Goal: Task Accomplishment & Management: Use online tool/utility

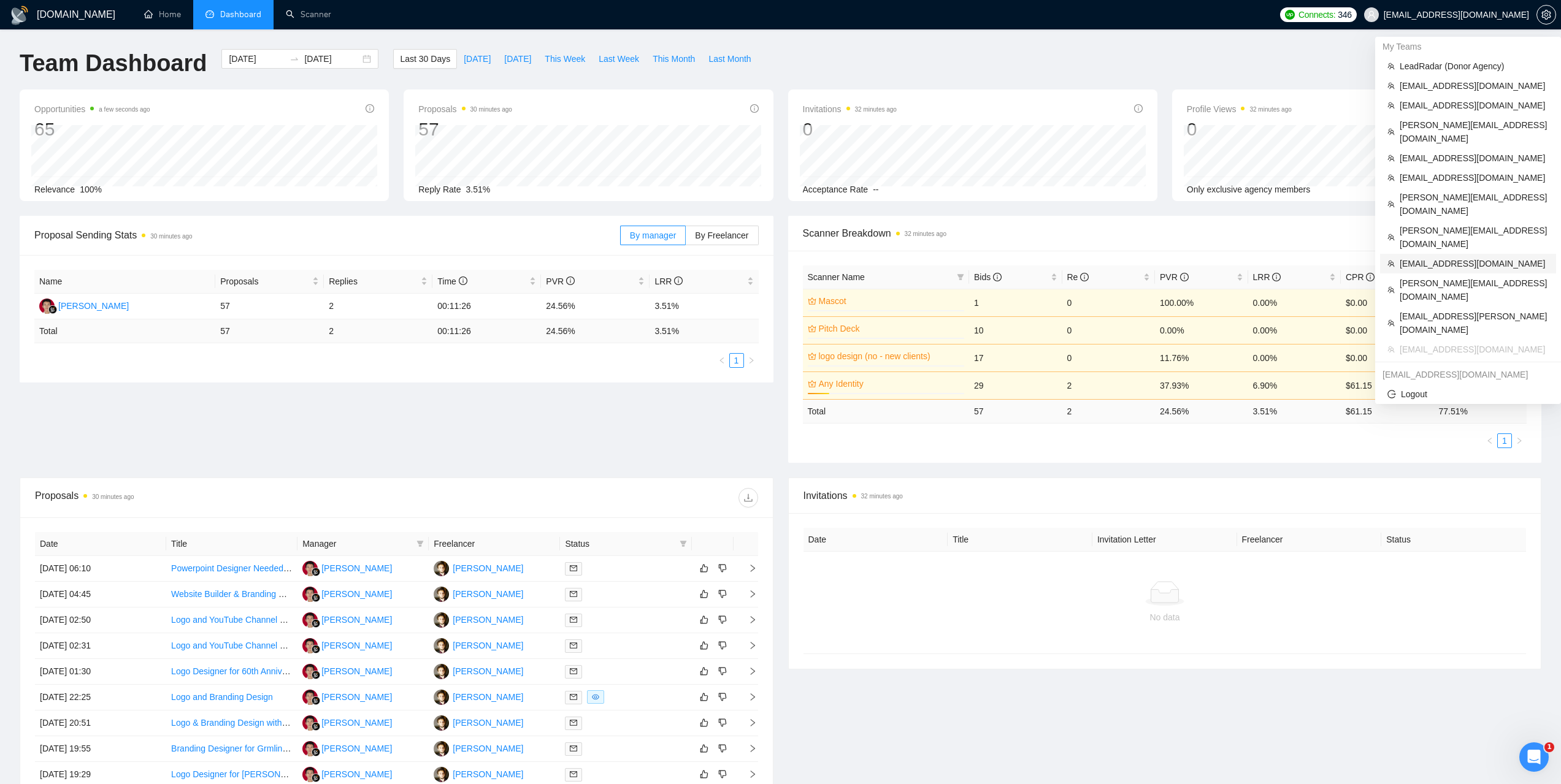
click at [1418, 257] on span "[EMAIL_ADDRESS][DOMAIN_NAME]" at bounding box center [1474, 263] width 149 height 13
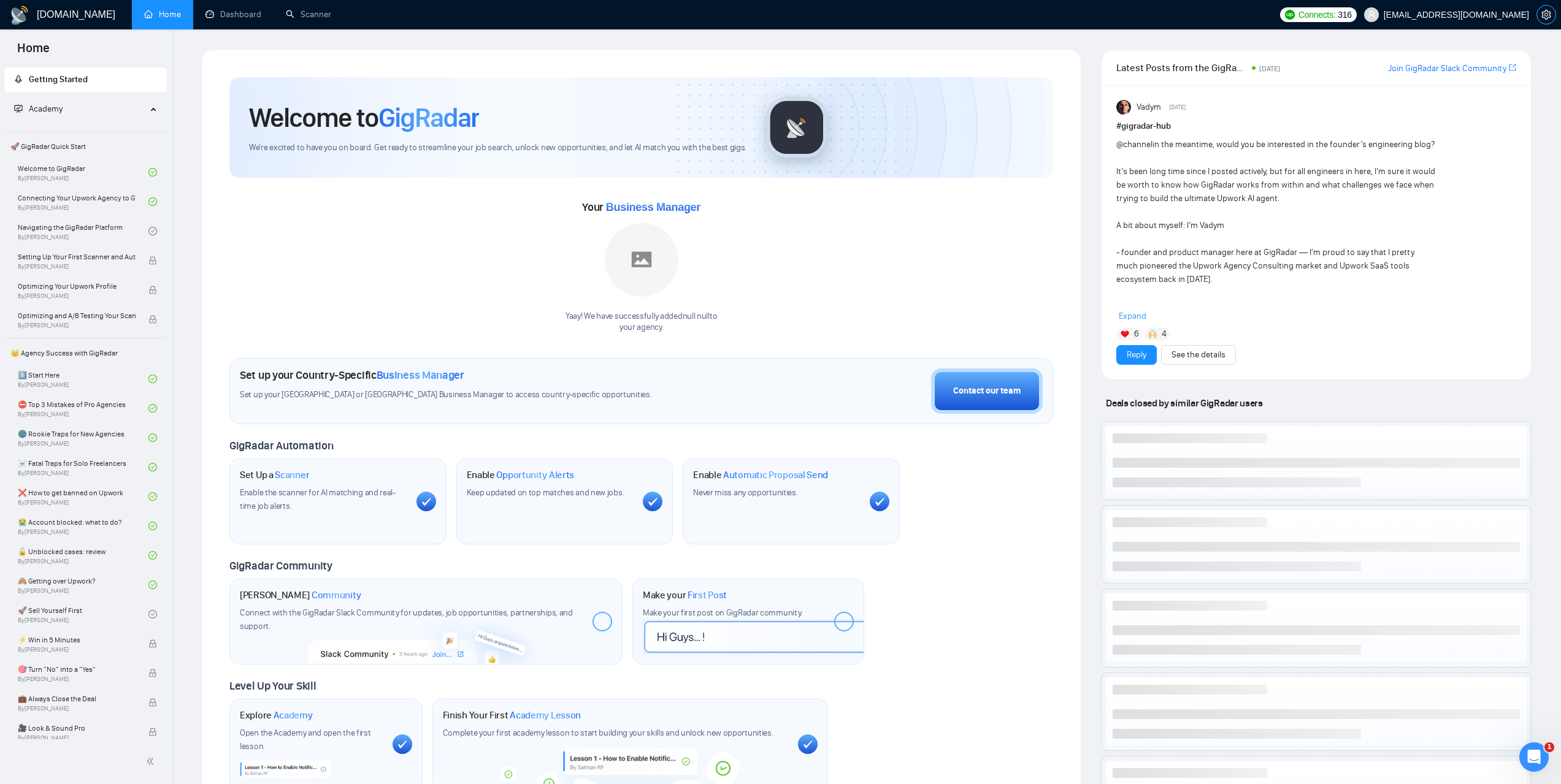
click at [1541, 18] on span "setting" at bounding box center [1546, 15] width 18 height 10
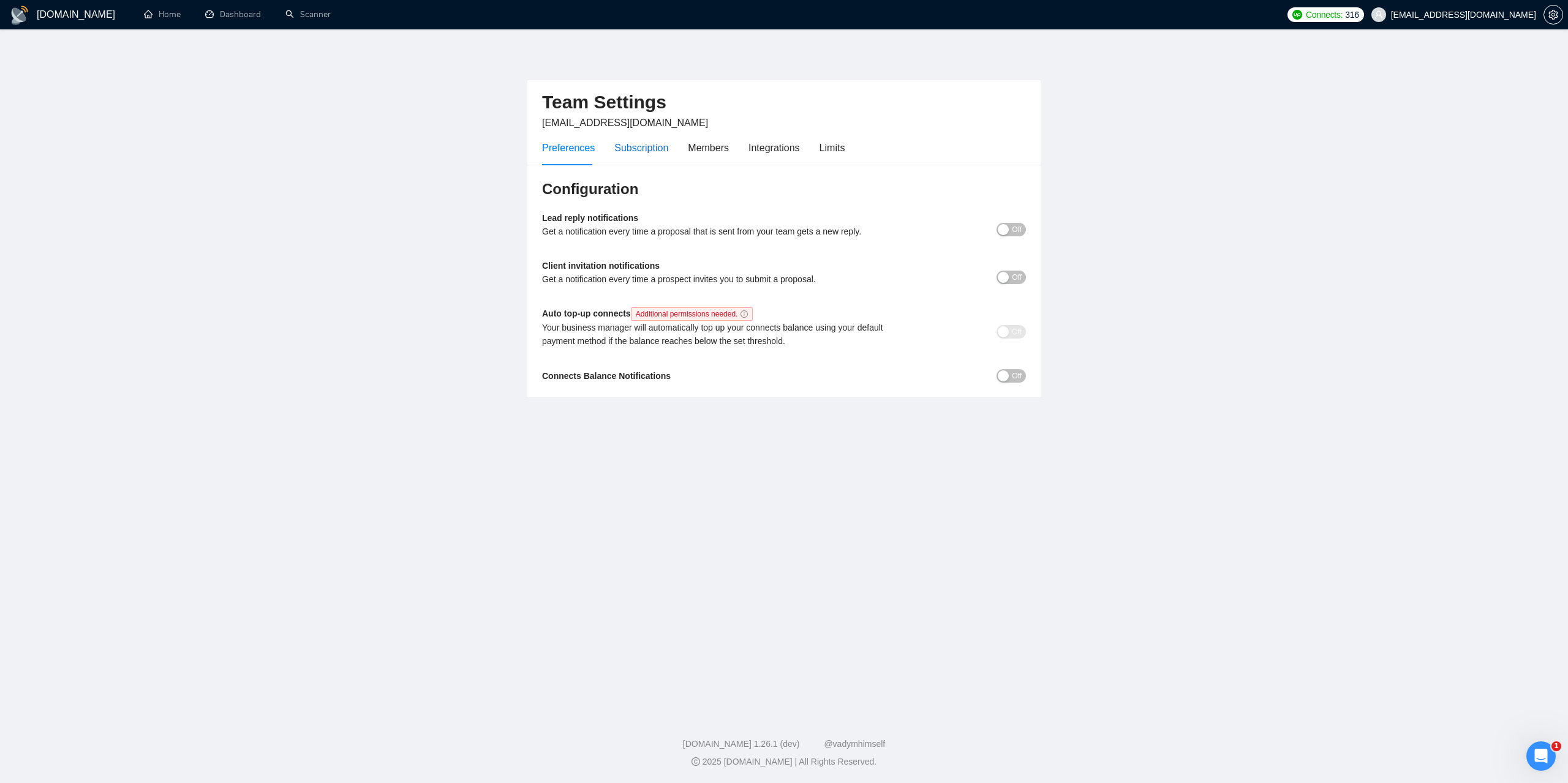
click at [654, 153] on div "Subscription" at bounding box center [641, 148] width 54 height 15
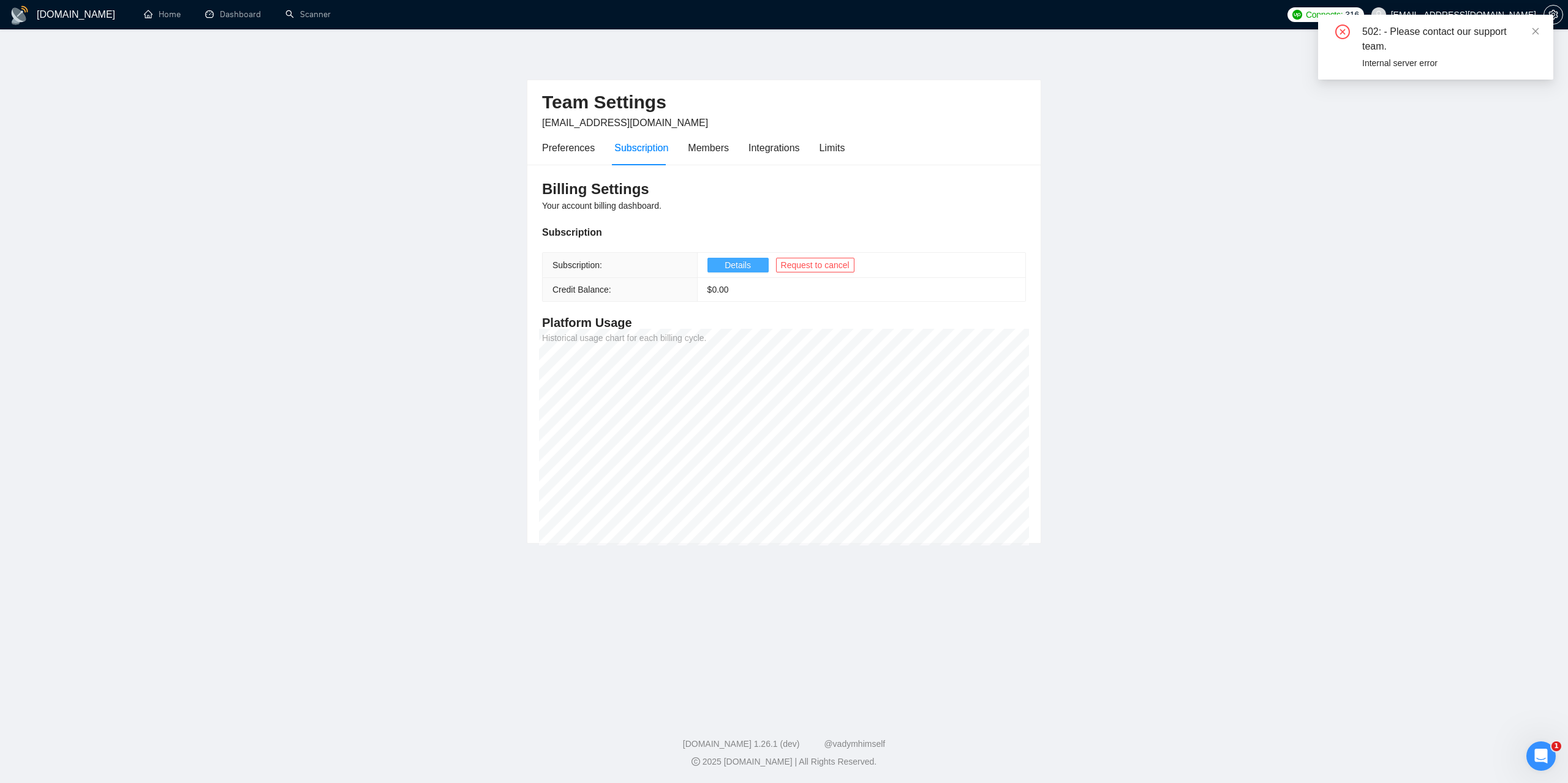
click at [716, 268] on button "Details" at bounding box center [738, 265] width 61 height 15
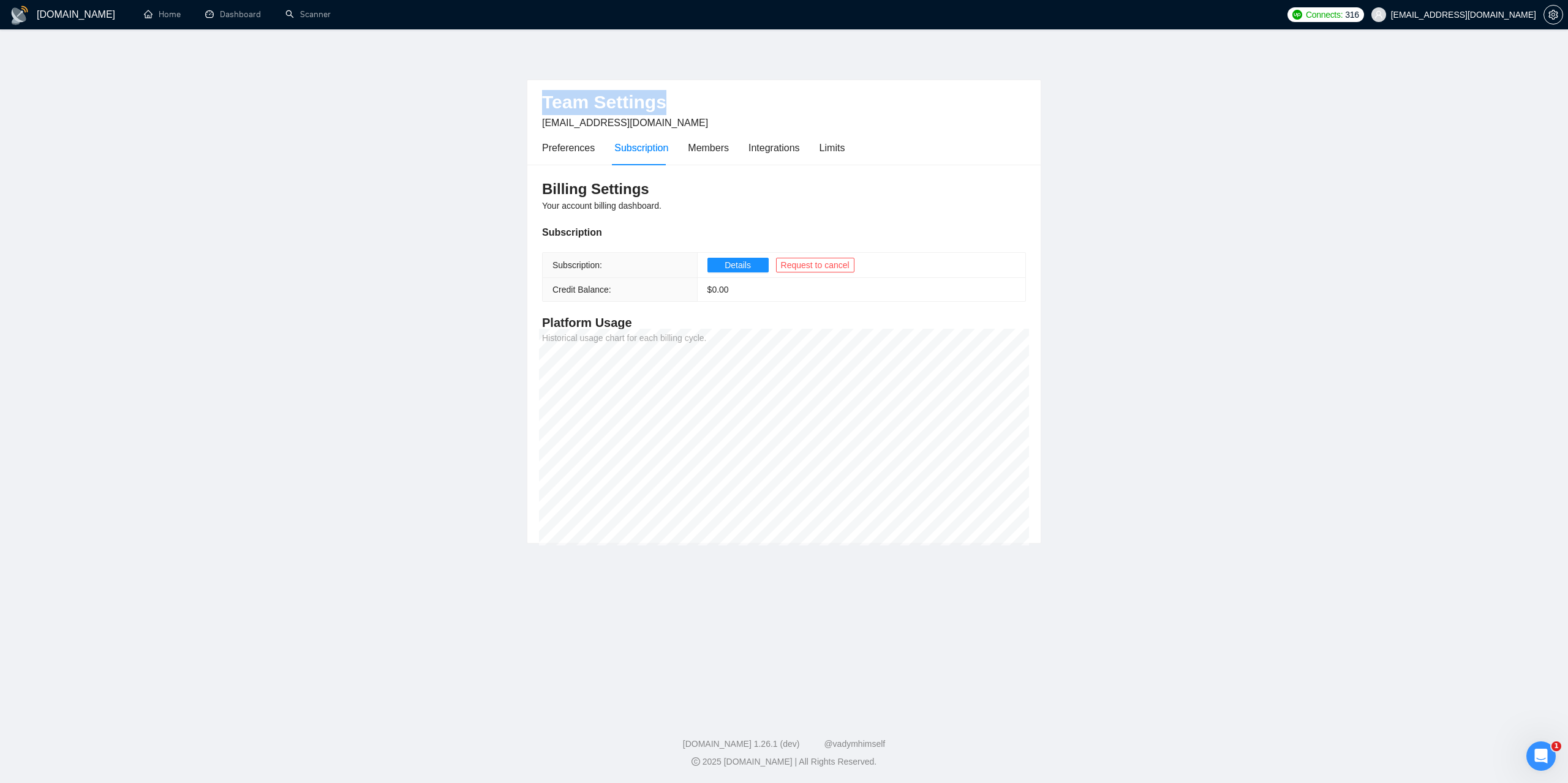
drag, startPoint x: 666, startPoint y: 106, endPoint x: 535, endPoint y: 105, distance: 131.0
click at [535, 105] on div "Team Settings ymykhal@gmail.com Preferences Subscription Members Integrations L…" at bounding box center [784, 122] width 513 height 85
copy h2 "Team Settings"
click at [710, 264] on button "Details" at bounding box center [738, 265] width 61 height 15
click at [245, 20] on link "Dashboard" at bounding box center [233, 14] width 56 height 11
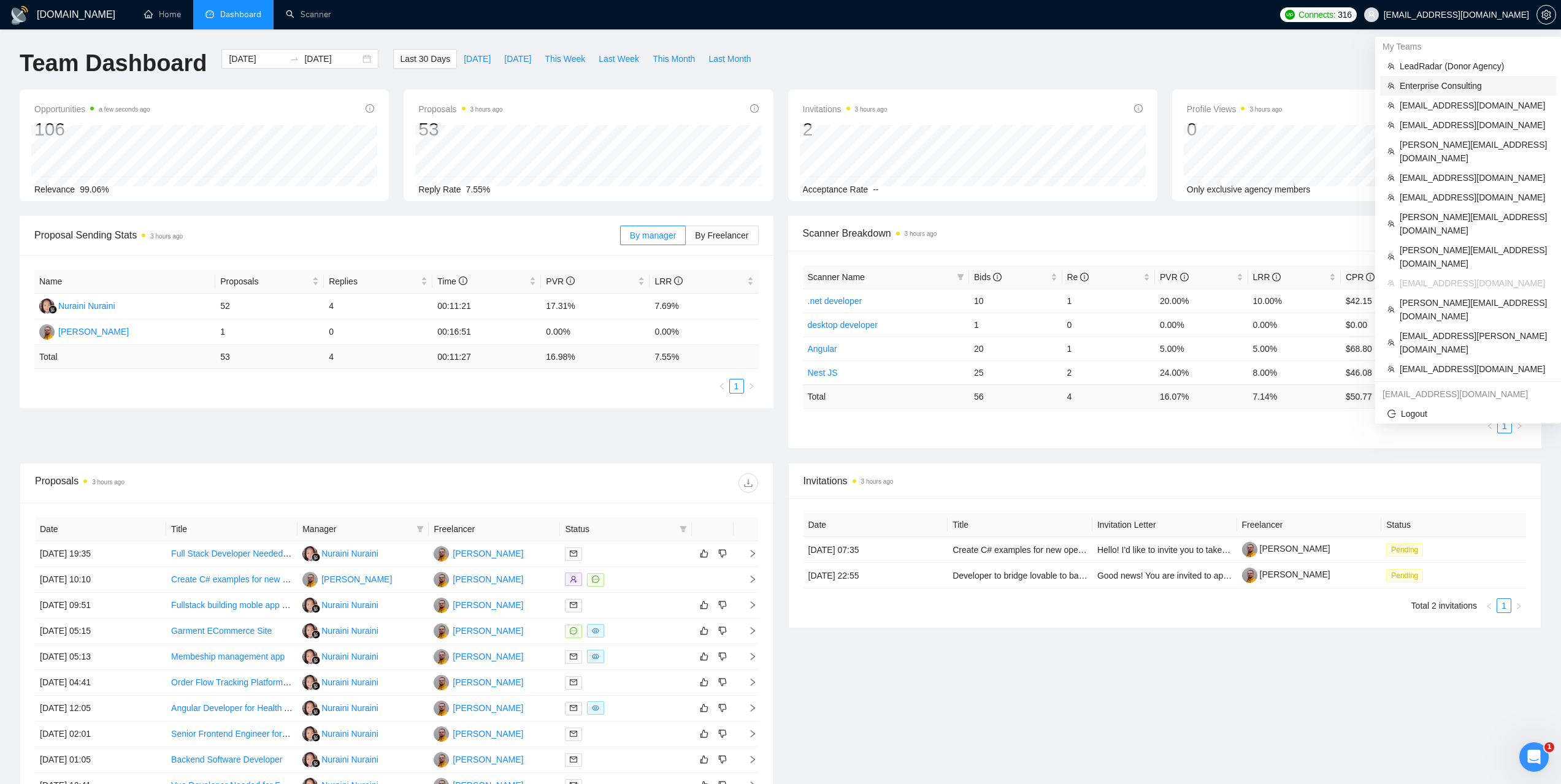
click at [1419, 84] on span "Enterprise Consulting" at bounding box center [1474, 85] width 149 height 13
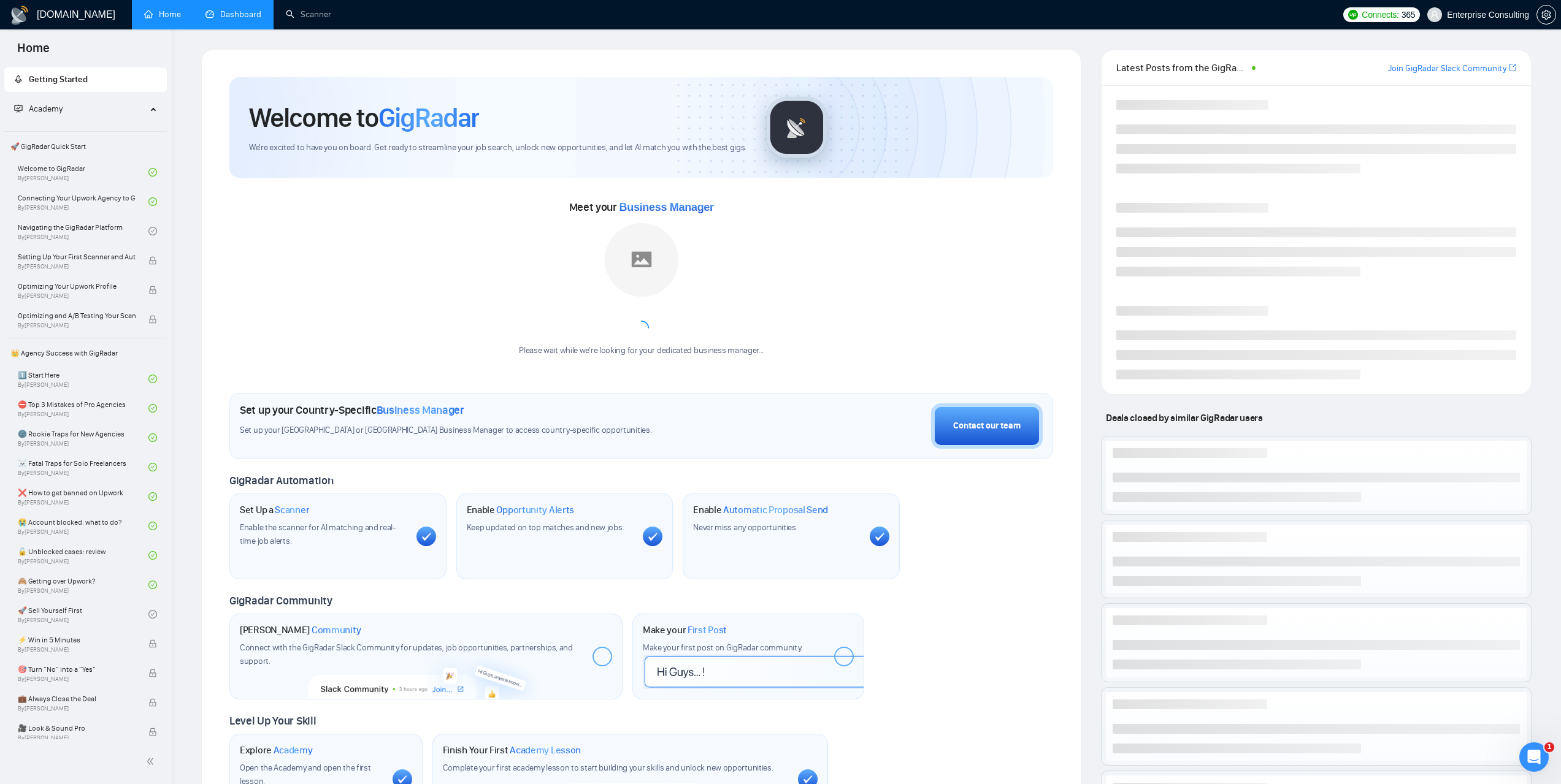
click at [252, 14] on link "Dashboard" at bounding box center [233, 14] width 56 height 11
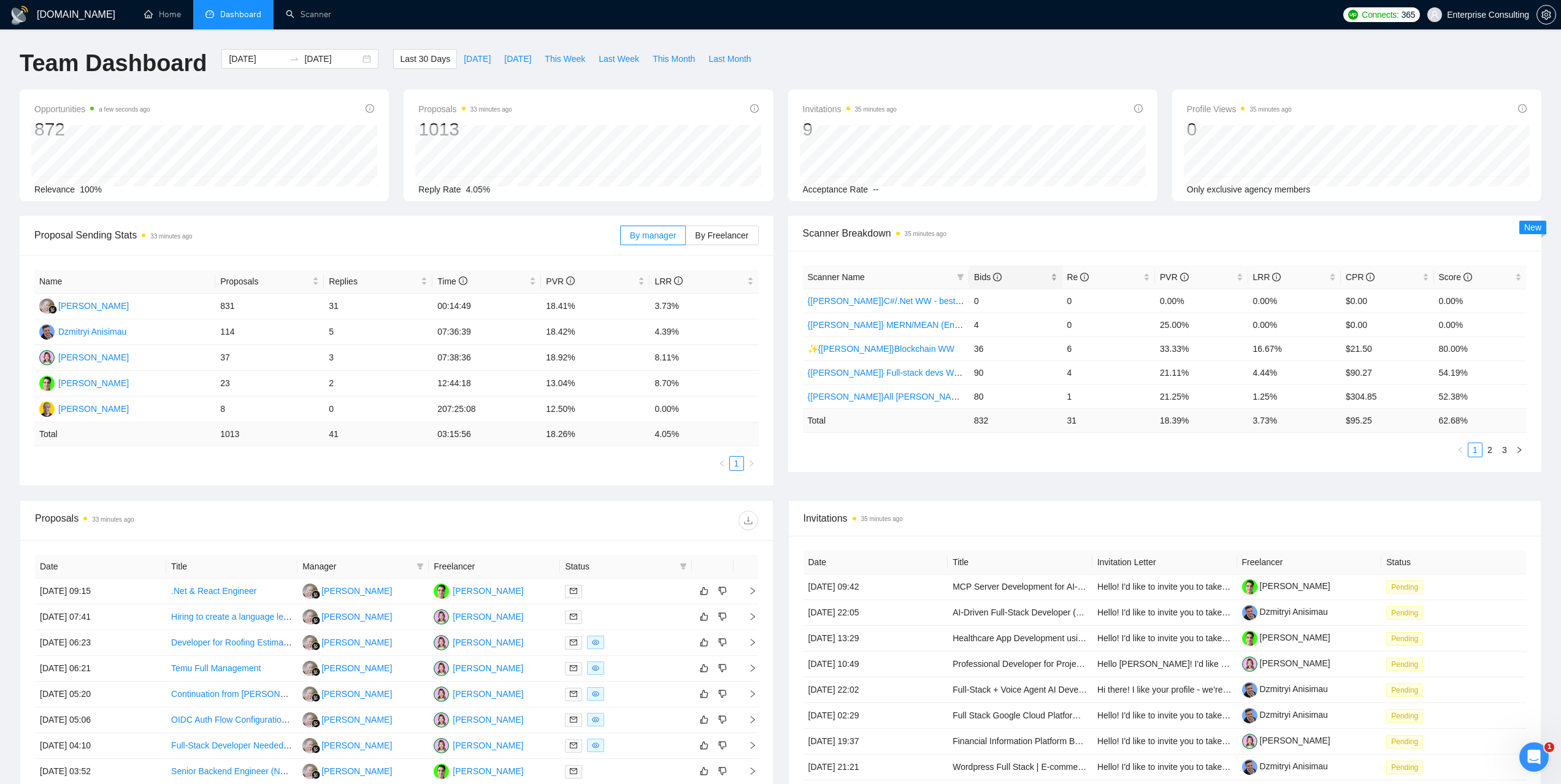
click at [982, 279] on span "Bids" at bounding box center [987, 277] width 27 height 10
click at [984, 278] on span "Bids" at bounding box center [987, 277] width 27 height 10
click at [326, 17] on link "Scanner" at bounding box center [308, 14] width 45 height 11
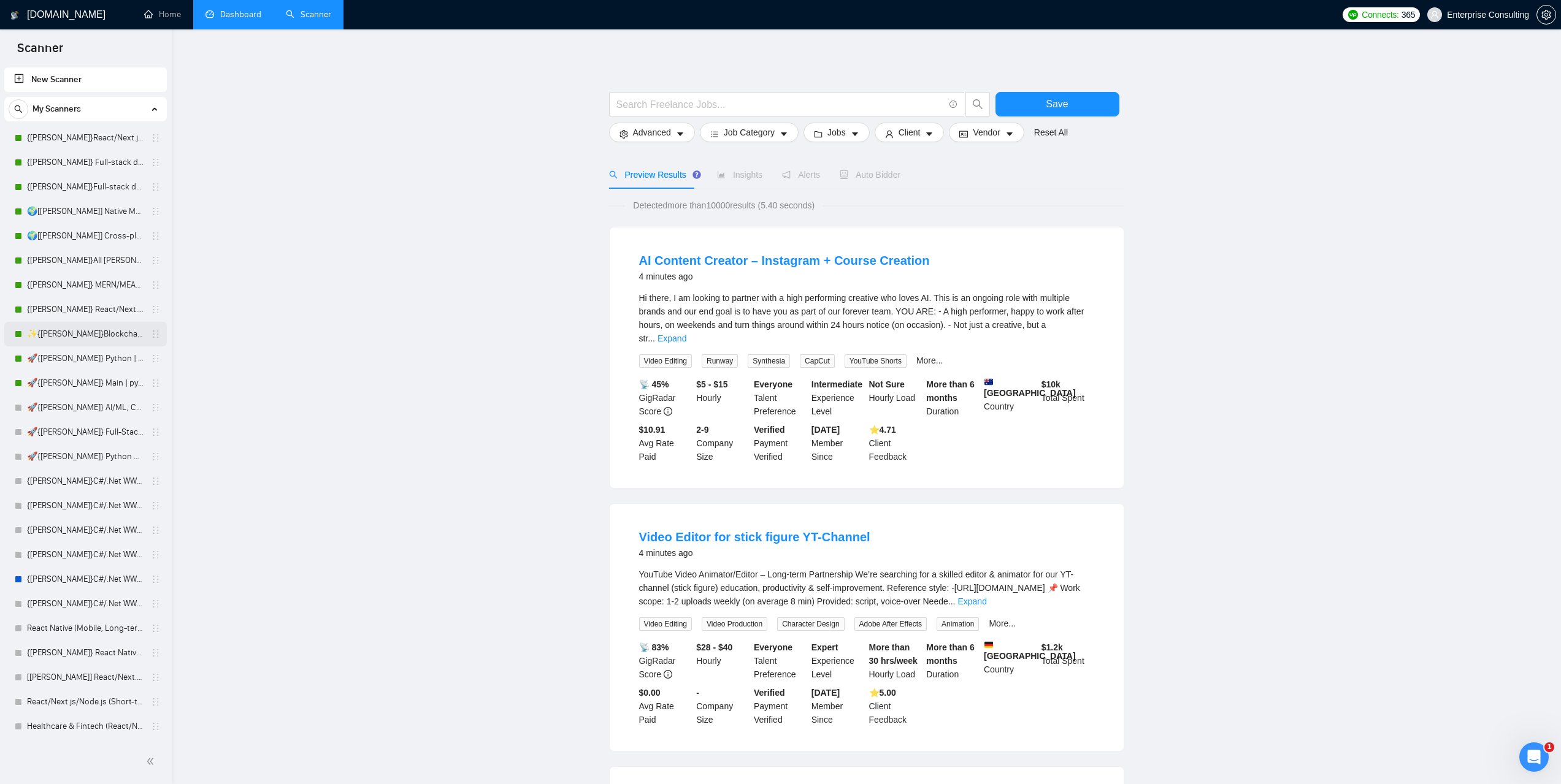
click at [88, 334] on link "✨{[PERSON_NAME]}Blockchain WW" at bounding box center [85, 334] width 117 height 25
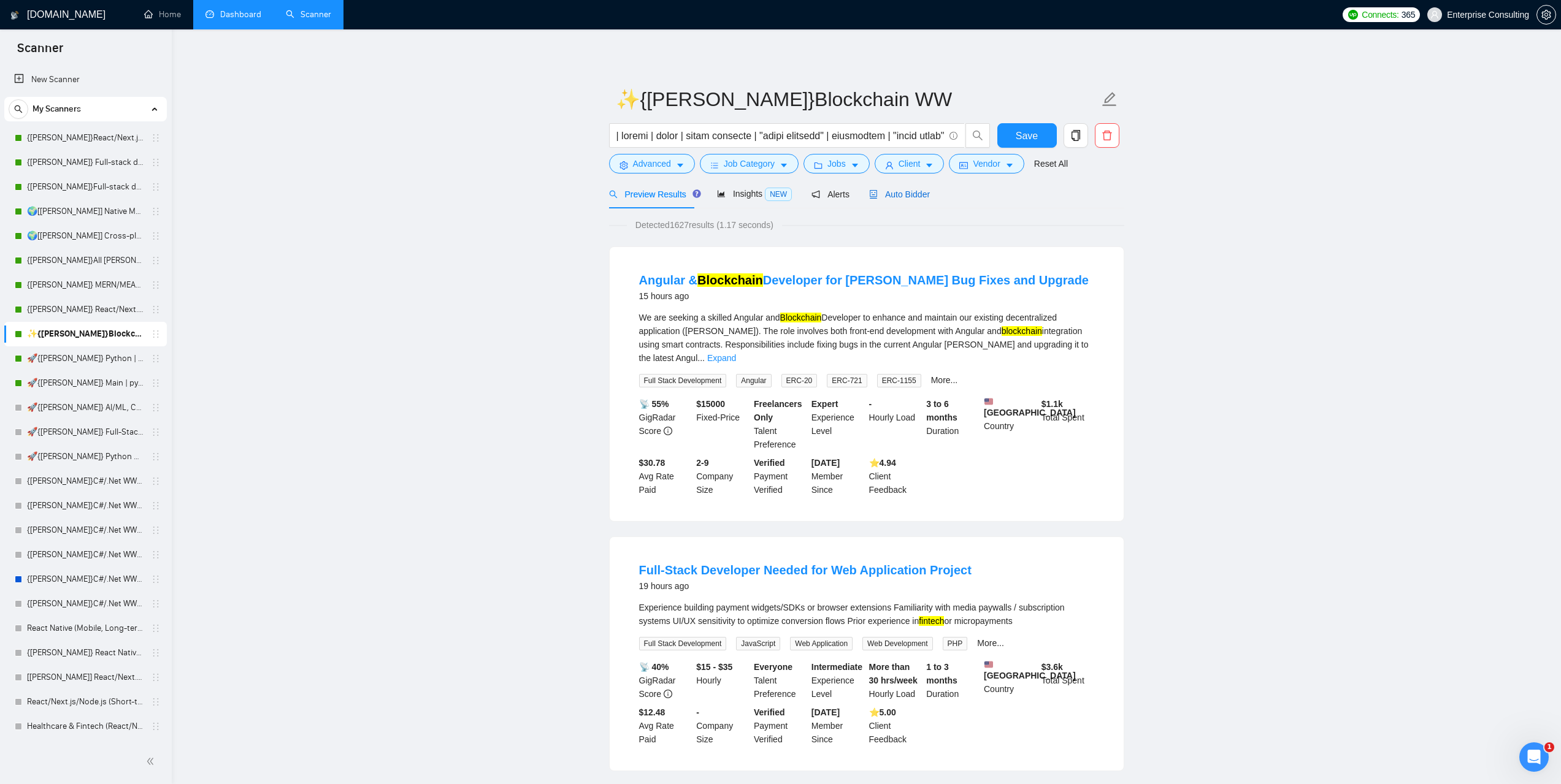
click at [911, 194] on span "Auto Bidder" at bounding box center [899, 194] width 61 height 10
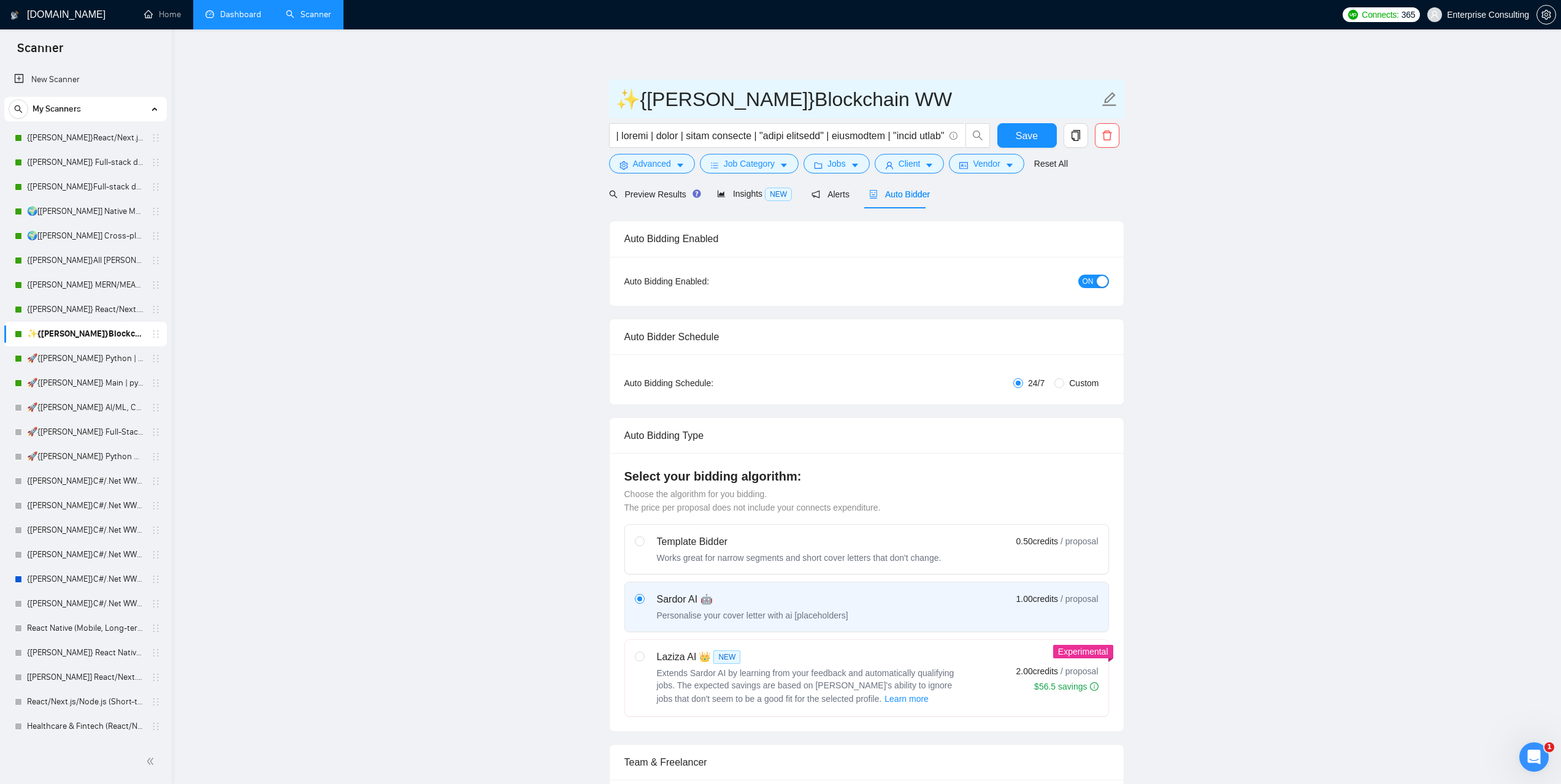
drag, startPoint x: 839, startPoint y: 101, endPoint x: 648, endPoint y: 100, distance: 191.0
click at [610, 99] on span "✨{[PERSON_NAME]}Blockchain WW" at bounding box center [867, 99] width 515 height 39
click at [216, 20] on link "Dashboard" at bounding box center [233, 14] width 56 height 11
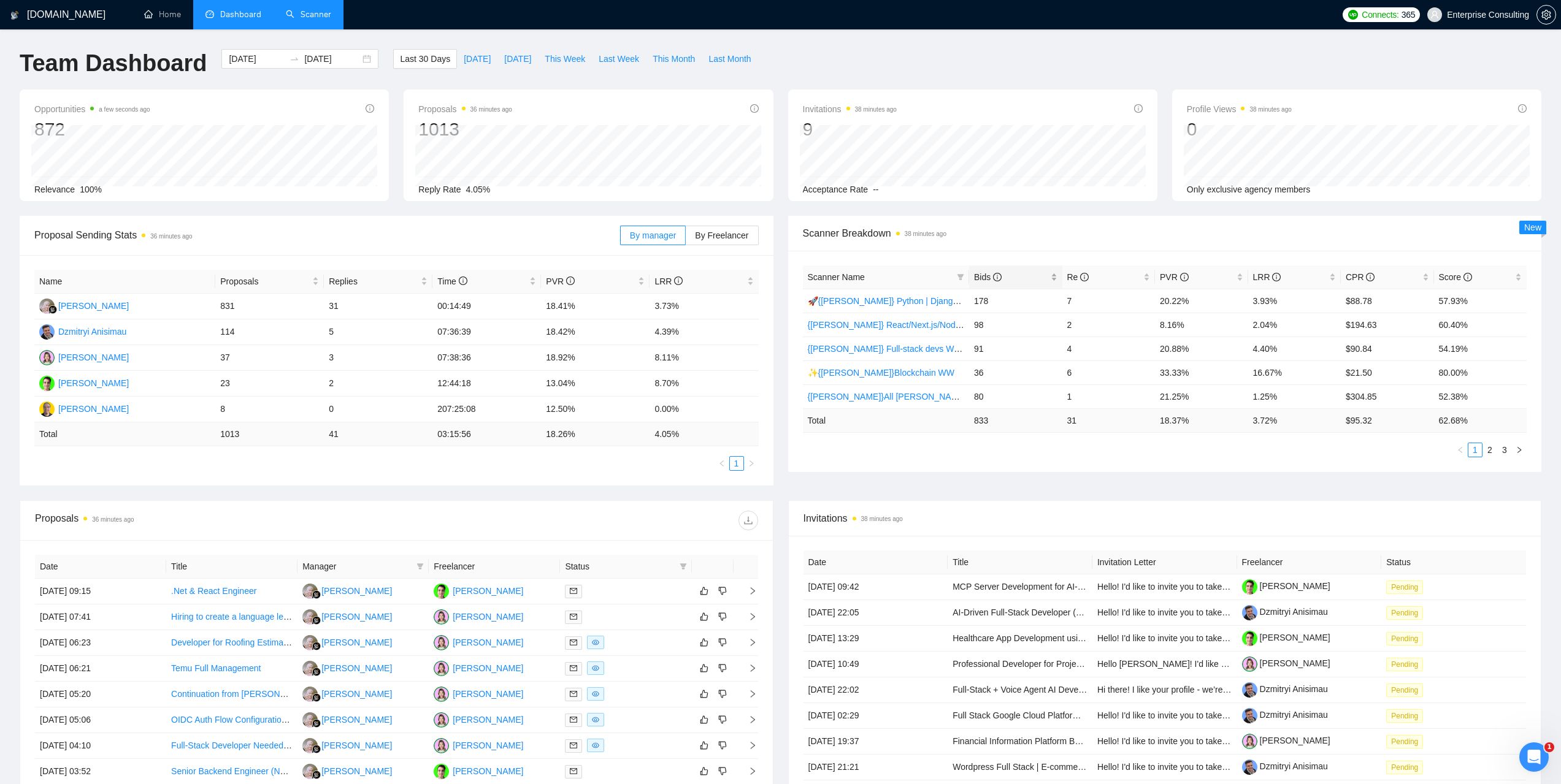
click at [980, 274] on span "Bids" at bounding box center [987, 277] width 27 height 10
click at [982, 278] on span "Bids" at bounding box center [987, 277] width 27 height 10
click at [1491, 453] on link "2" at bounding box center [1489, 450] width 13 height 13
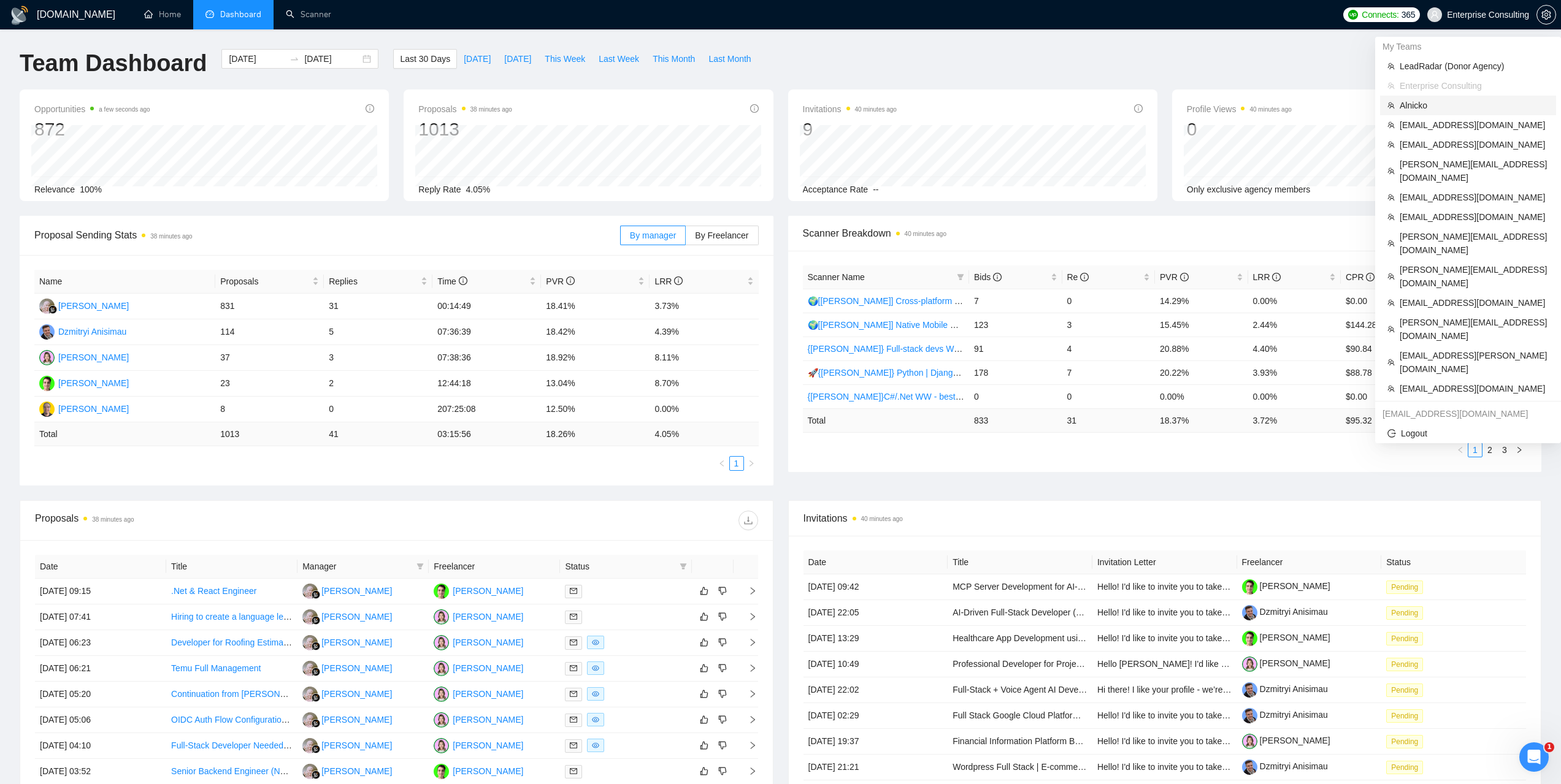
click at [1416, 107] on span "Alnicko" at bounding box center [1474, 105] width 149 height 13
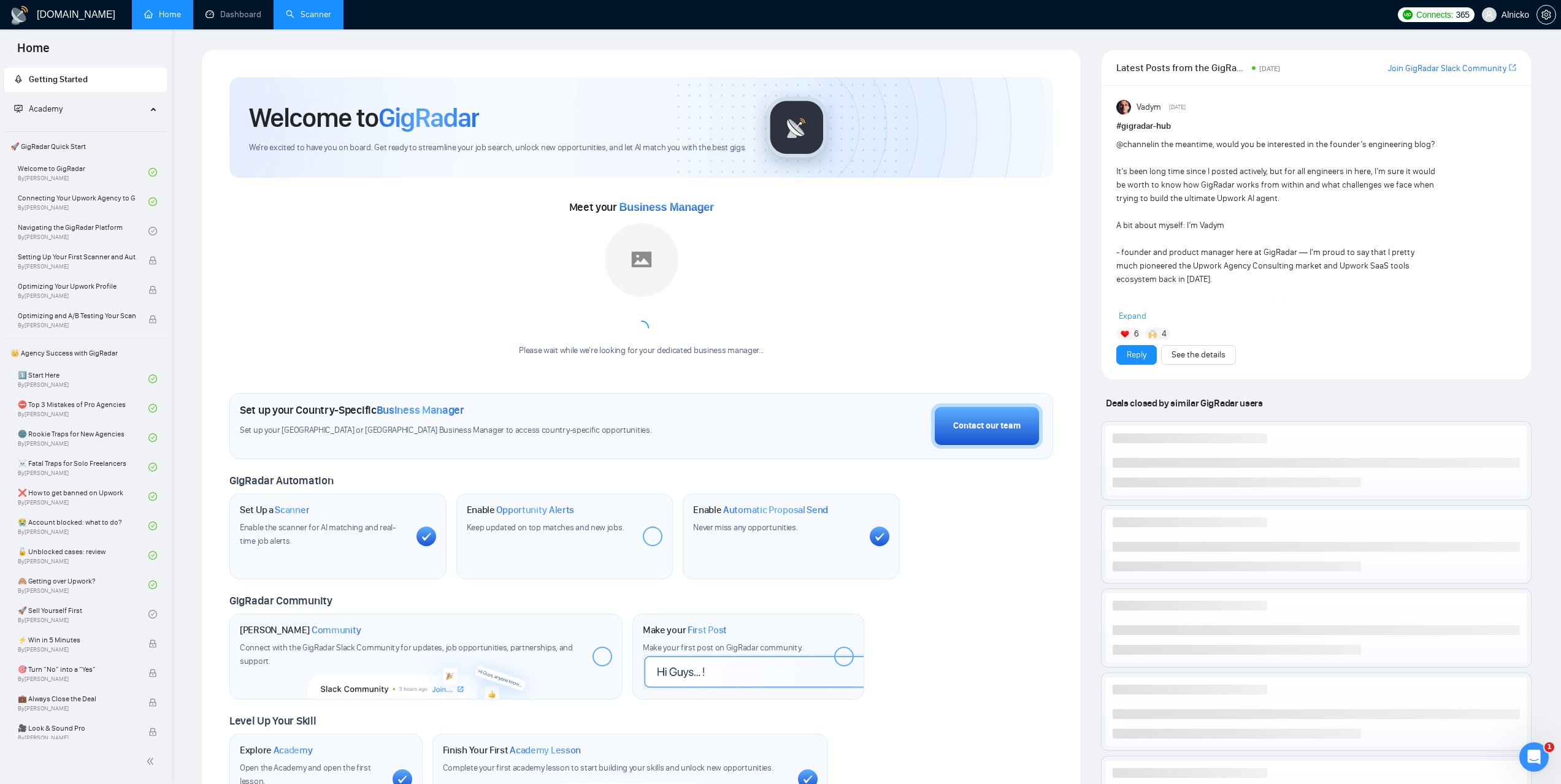
click at [299, 19] on link "Scanner" at bounding box center [308, 14] width 45 height 11
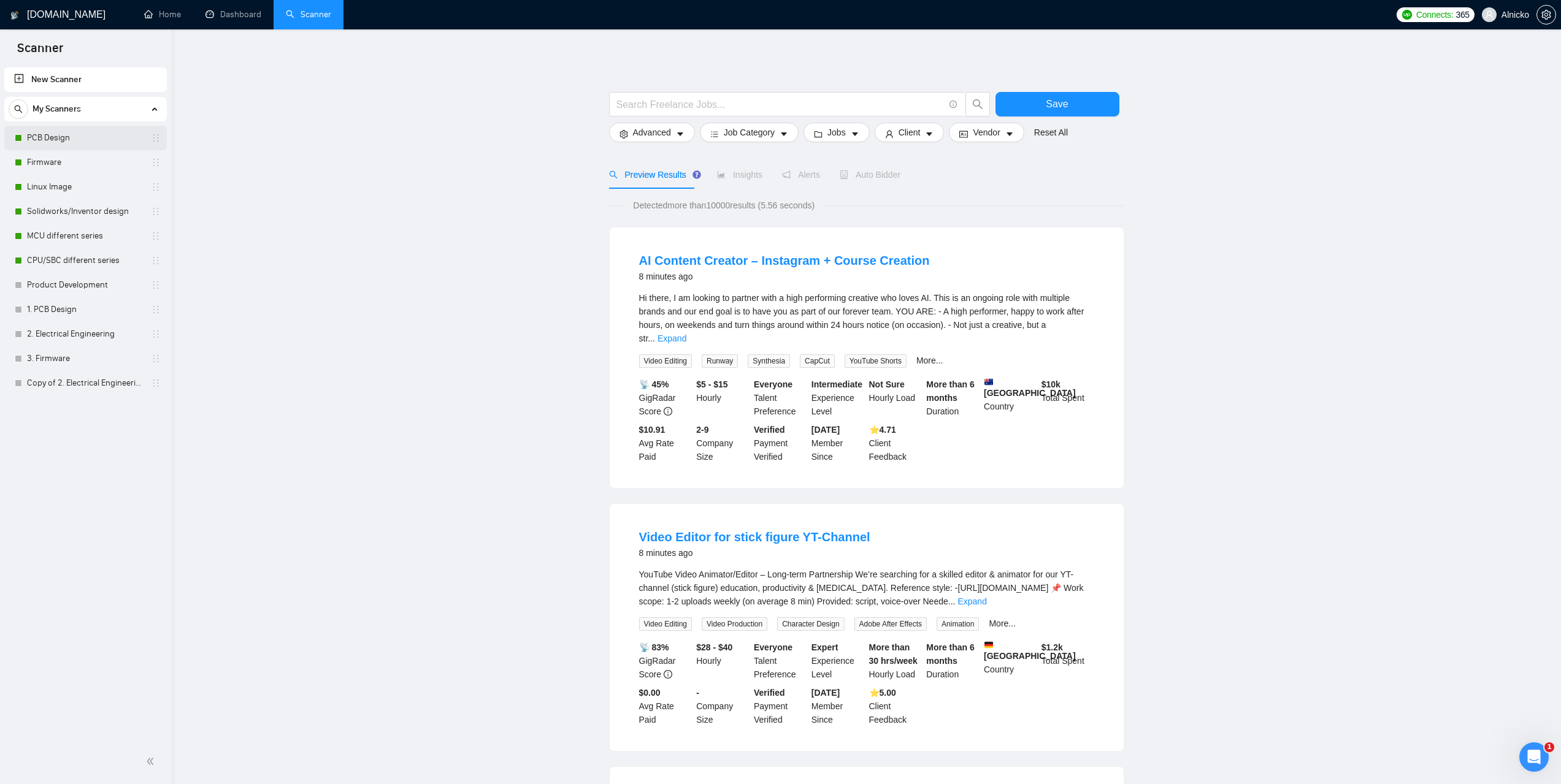
click at [74, 135] on link "PCB Design" at bounding box center [85, 138] width 117 height 25
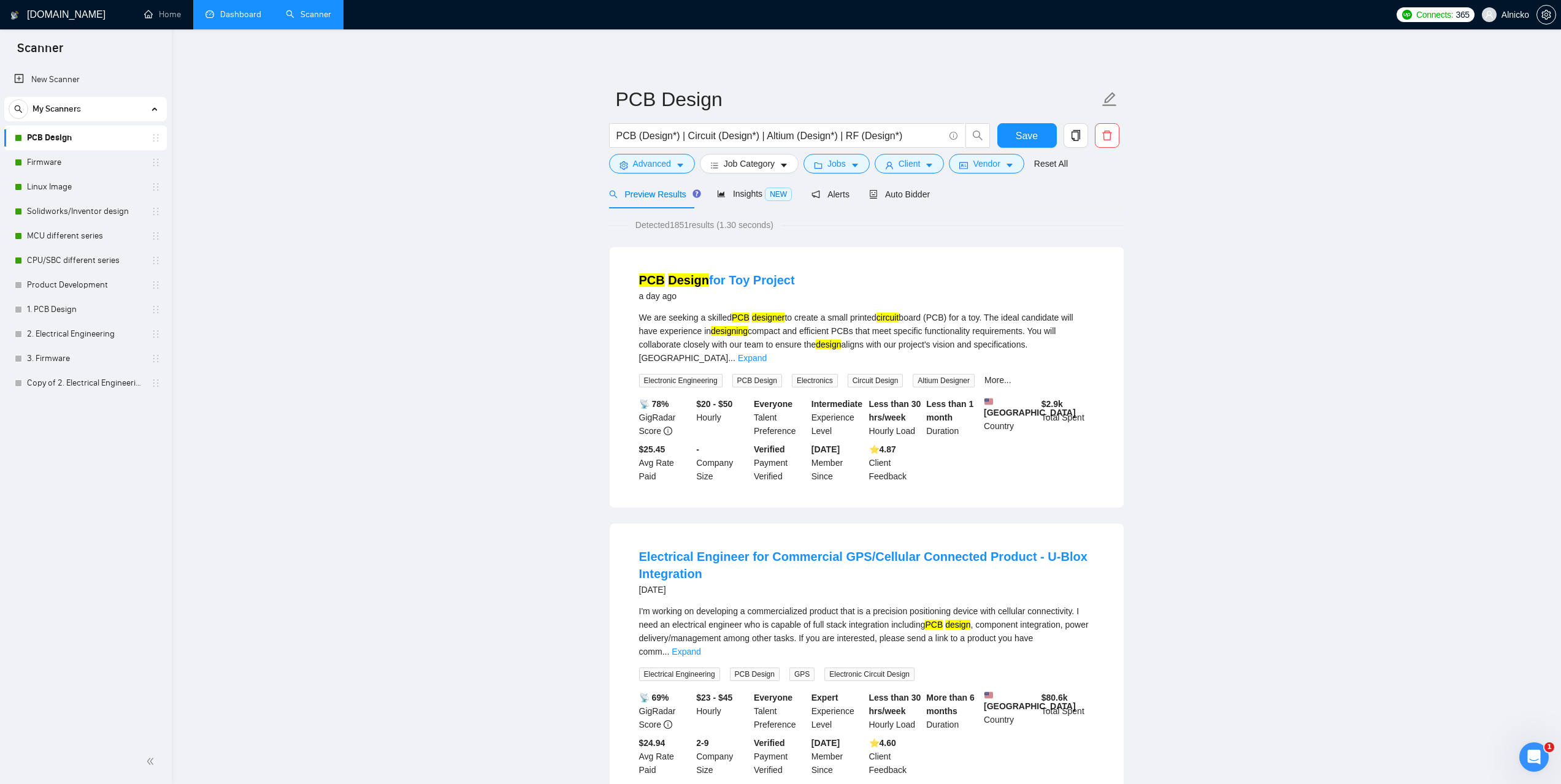
drag, startPoint x: 230, startPoint y: 17, endPoint x: 242, endPoint y: 23, distance: 13.4
click at [230, 17] on link "Dashboard" at bounding box center [233, 14] width 56 height 11
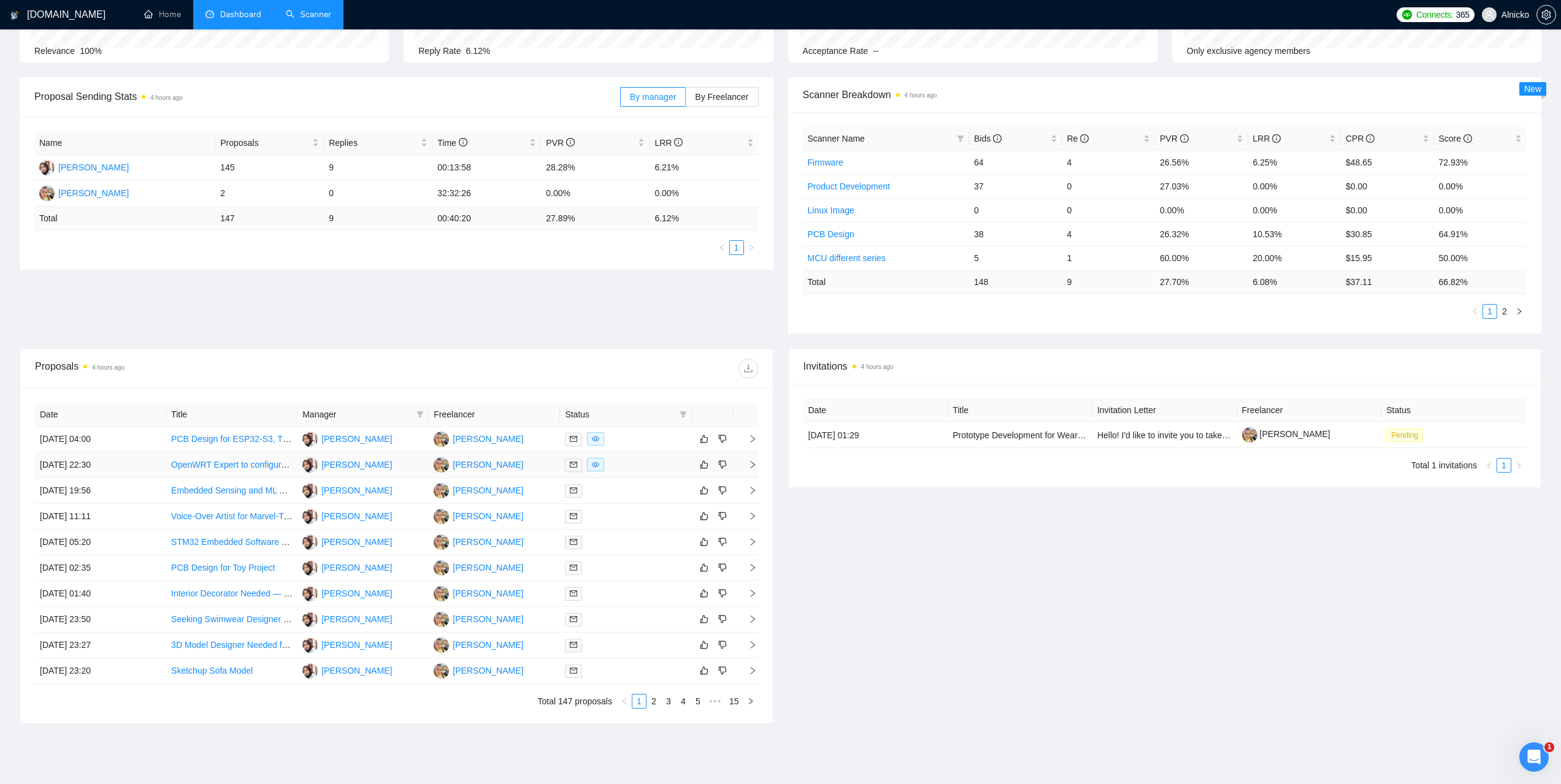
scroll to position [184, 0]
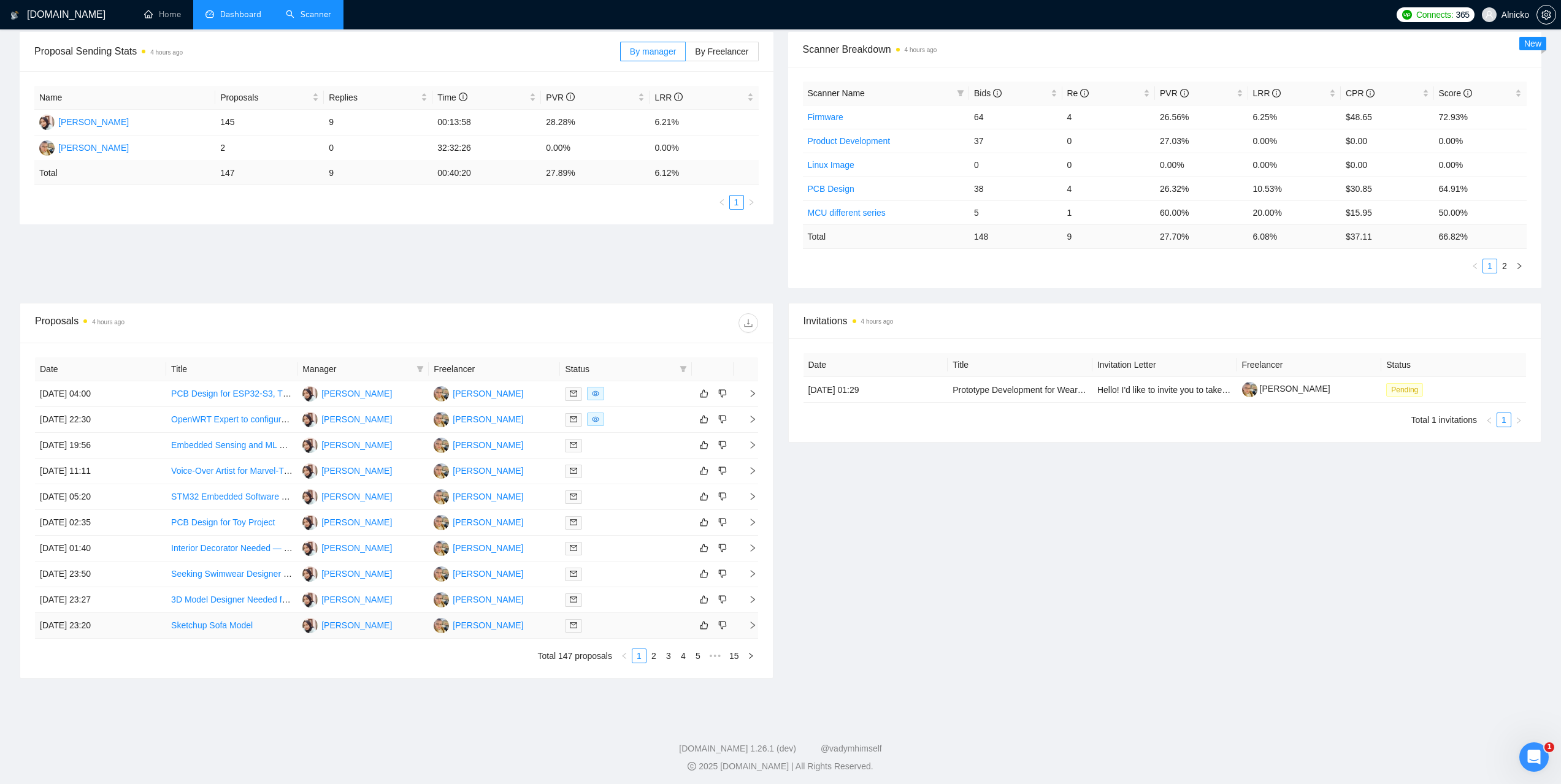
click at [76, 623] on td "[DATE] 23:20" at bounding box center [101, 626] width 131 height 26
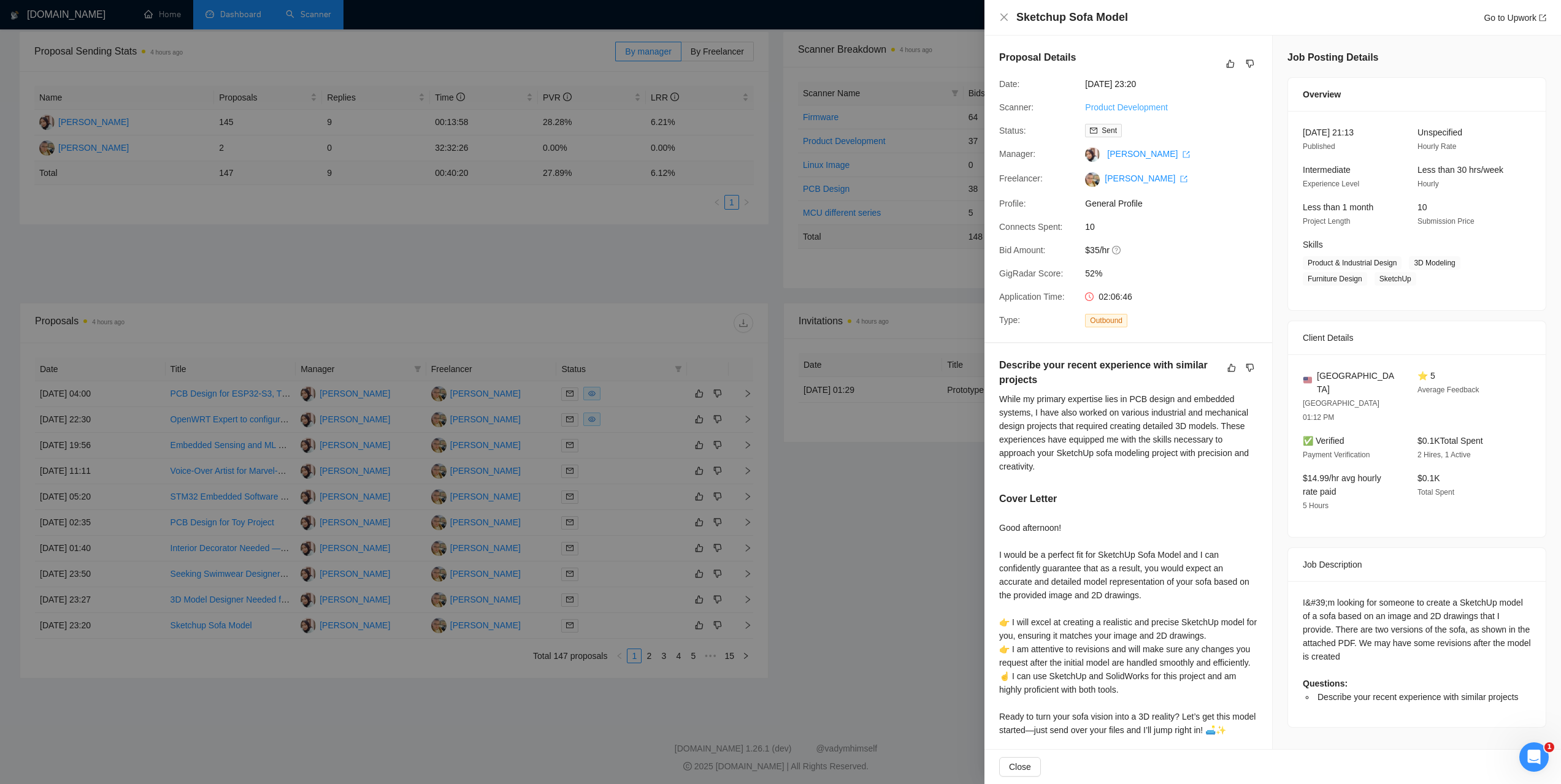
click at [1135, 107] on link "Product Development" at bounding box center [1127, 107] width 83 height 10
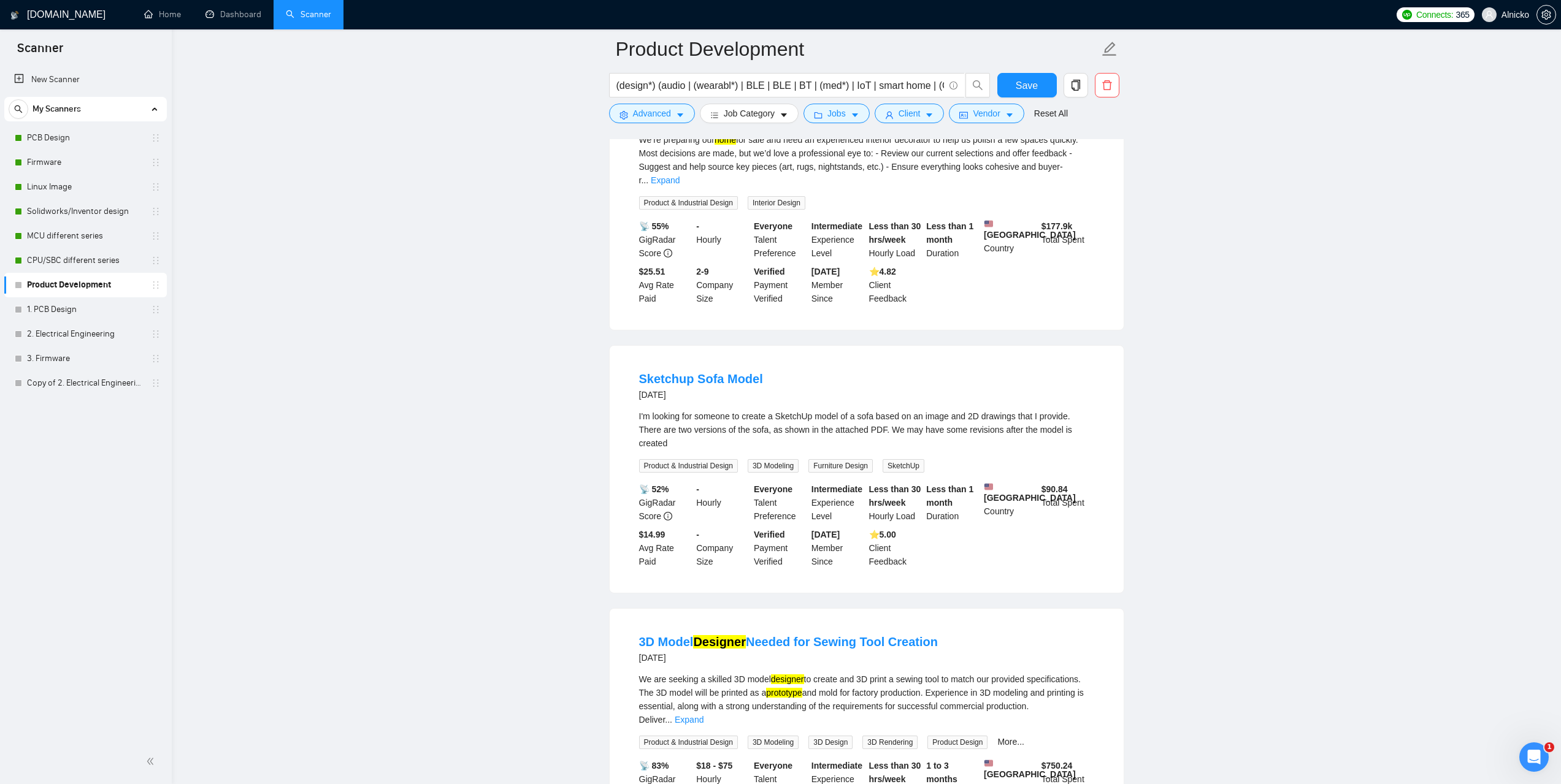
scroll to position [1594, 0]
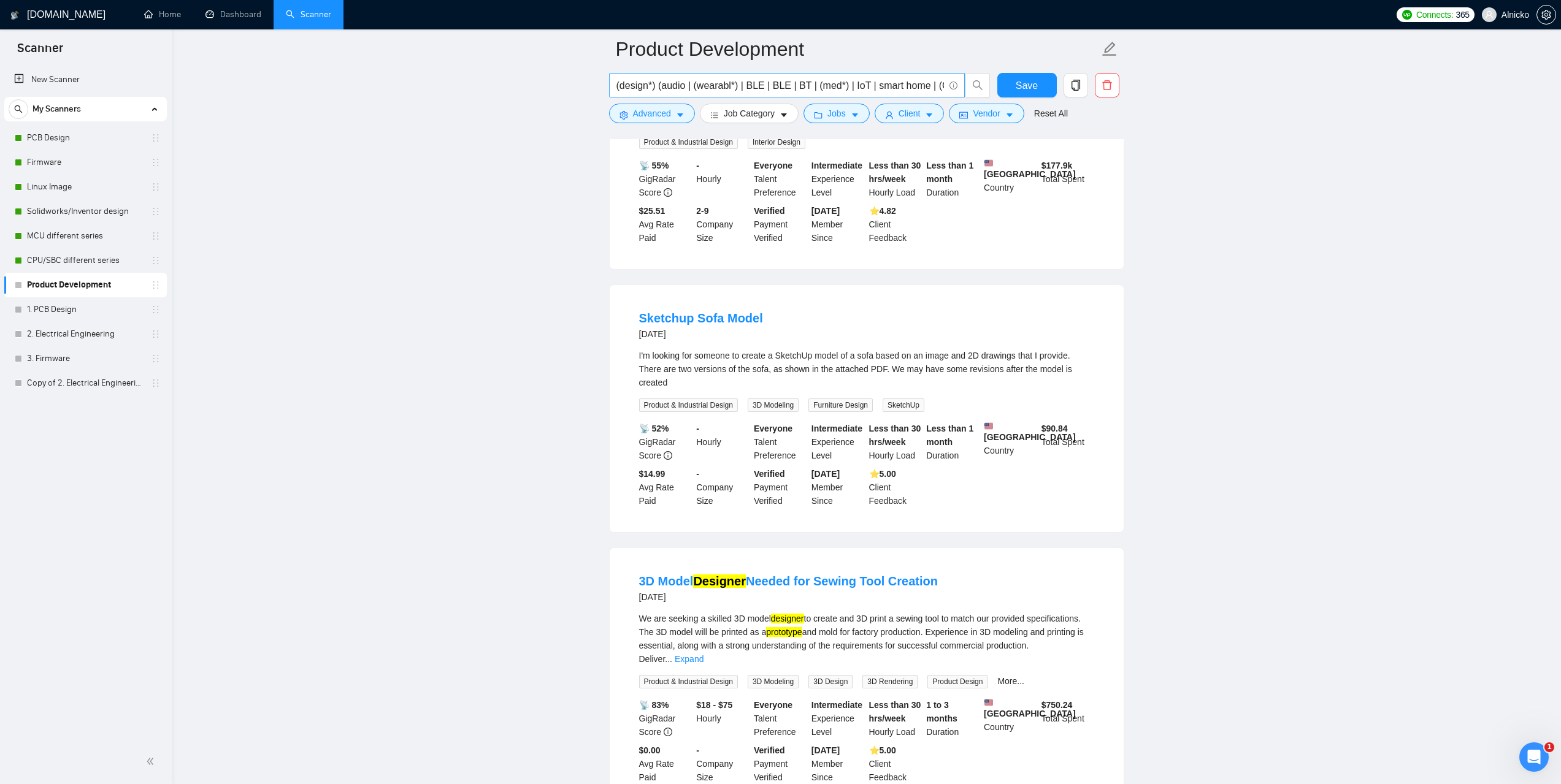
click at [789, 87] on input "(design*) (audio | (wearabl*) | BLE | BLE | BT | (med*) | IoT | smart home | (C…" at bounding box center [779, 86] width 327 height 15
click at [717, 324] on link "Sketchup Sofa Model" at bounding box center [701, 318] width 124 height 13
click at [701, 87] on input "(design*) (audio | (wearabl*) | BLE | BLE | BT | (med*) | IoT | smart home | (C…" at bounding box center [779, 86] width 327 height 15
click at [869, 87] on input "(design*) (audio | (wearabl*) | BLE | BLE | BT | (med*) | IoT | smart home | (C…" at bounding box center [779, 86] width 327 height 15
click at [779, 117] on icon "caret-down" at bounding box center [784, 115] width 8 height 8
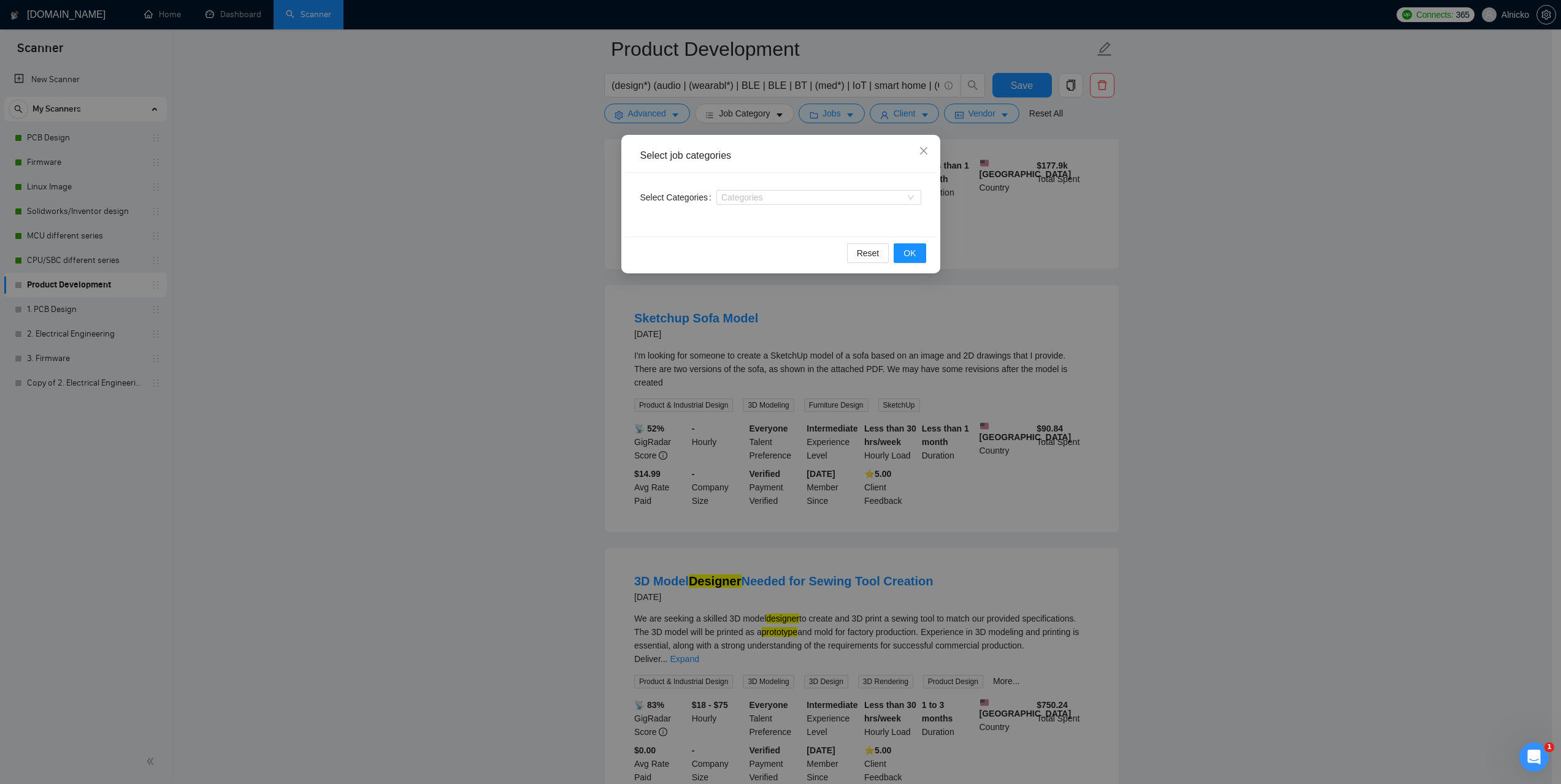
drag, startPoint x: 1455, startPoint y: 366, endPoint x: 1071, endPoint y: 246, distance: 402.3
click at [1454, 366] on div "Select job categories Select Categories Categories Reset OK" at bounding box center [780, 392] width 1561 height 784
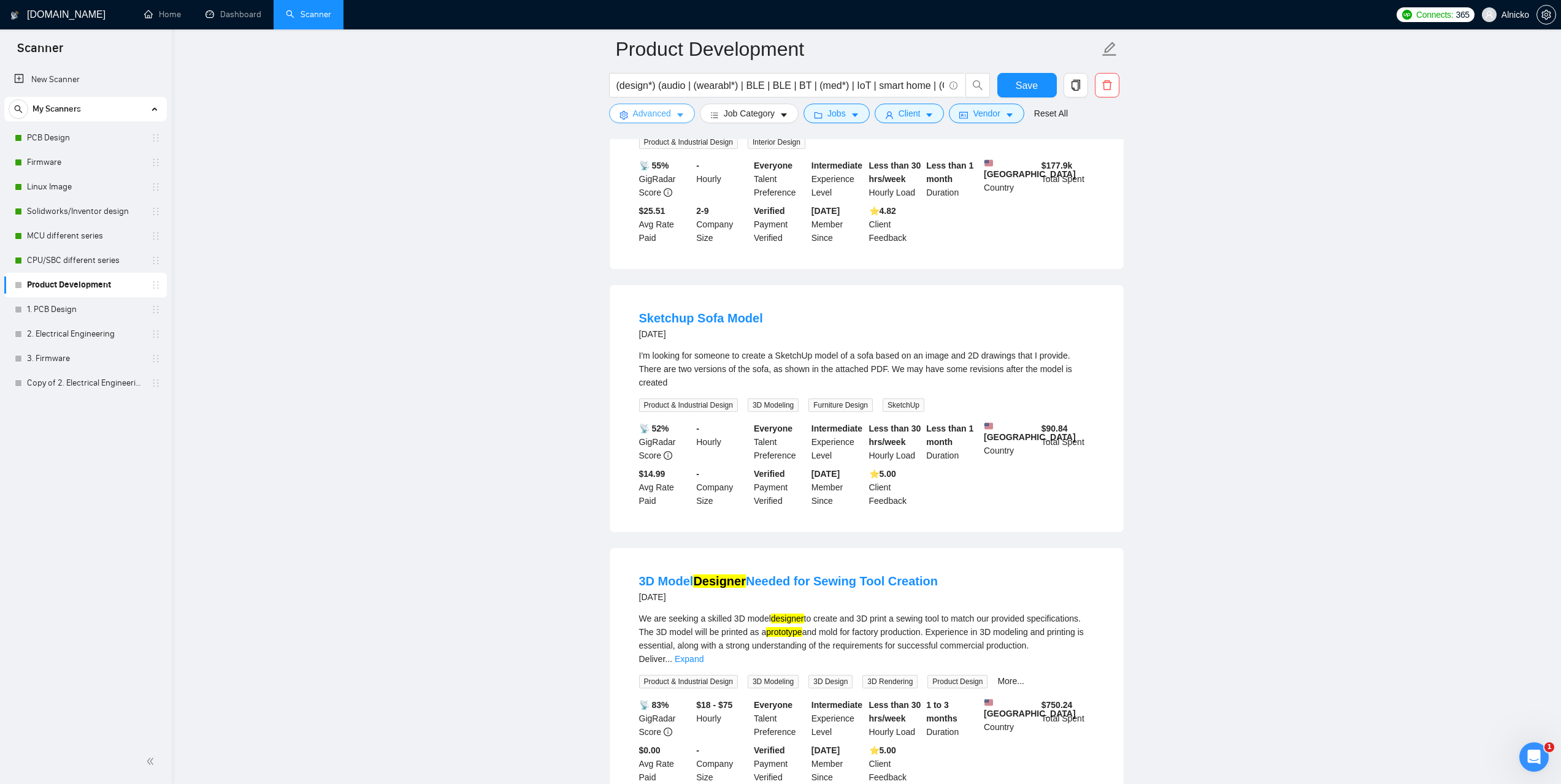
click at [658, 117] on span "Advanced" at bounding box center [652, 113] width 38 height 13
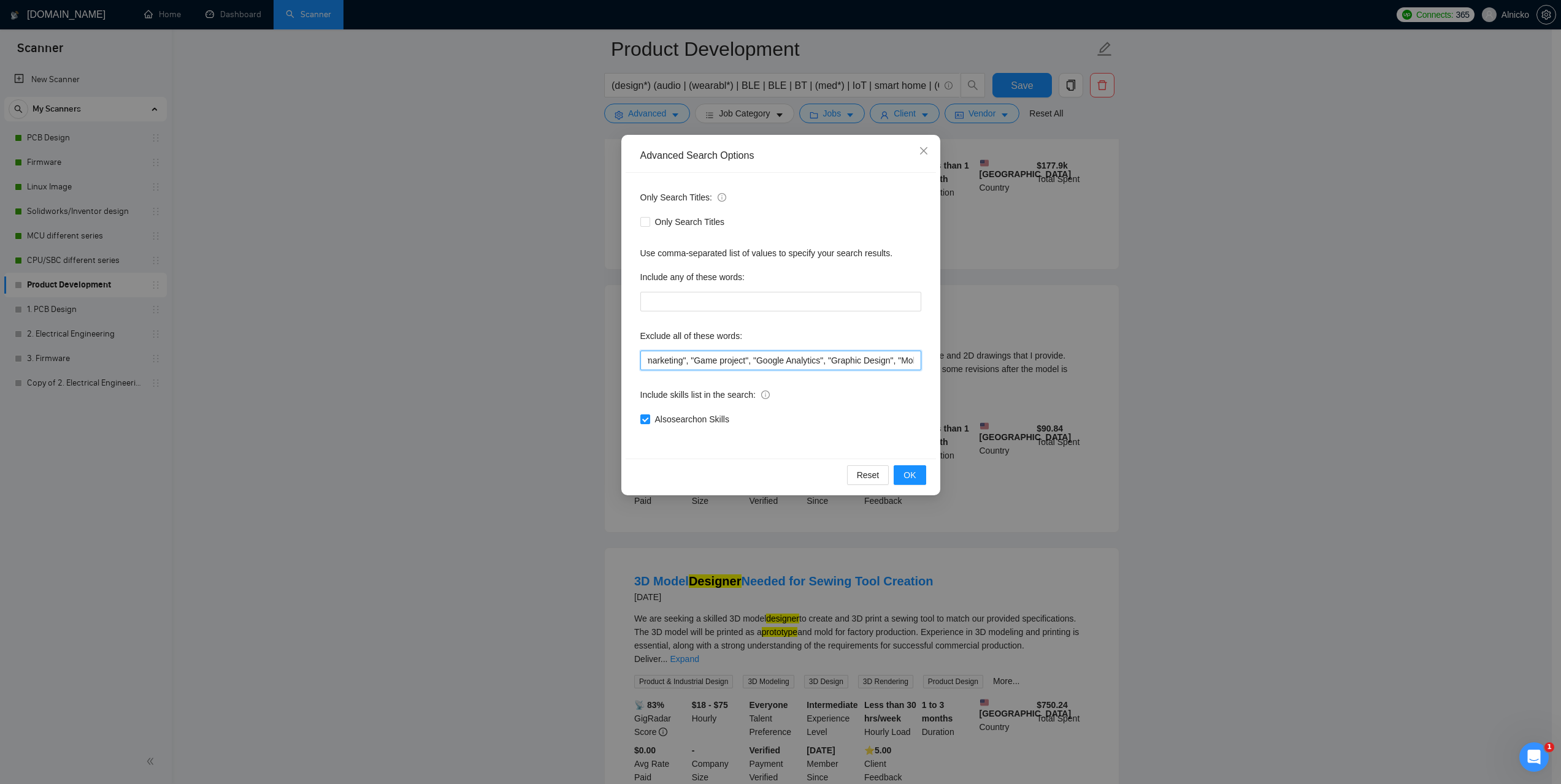
scroll to position [0, 3178]
drag, startPoint x: 872, startPoint y: 364, endPoint x: 1186, endPoint y: 375, distance: 314.2
click at [1186, 375] on div "Advanced Search Options Only Search Titles: Only Search Titles Use comma-separa…" at bounding box center [780, 392] width 1561 height 784
click at [856, 364] on input "(consult*), "no agency", "individual only", "freelancers only", (mentor*), (tut…" at bounding box center [780, 360] width 281 height 20
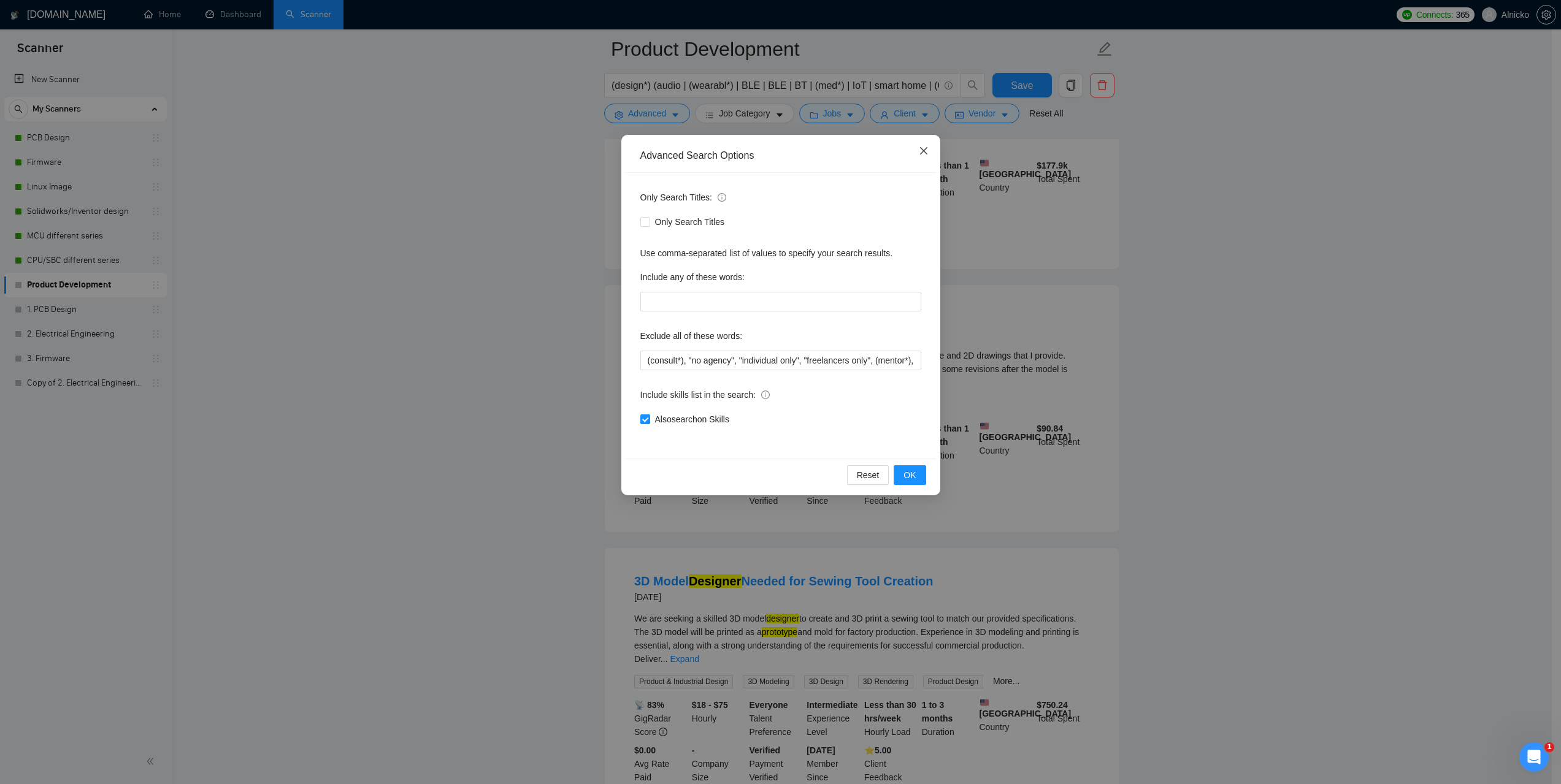
click at [922, 150] on icon "close" at bounding box center [923, 151] width 7 height 7
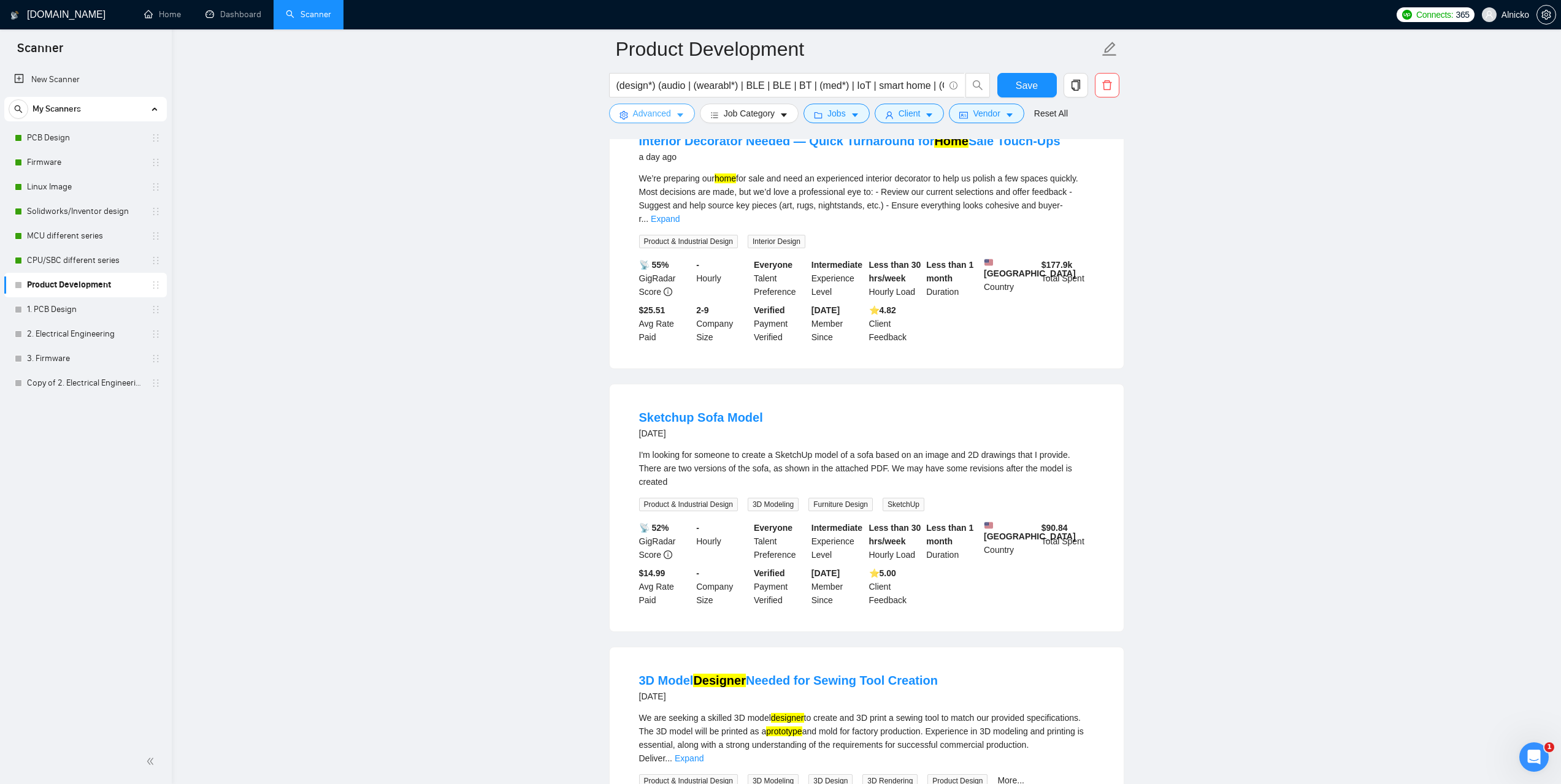
scroll to position [1533, 0]
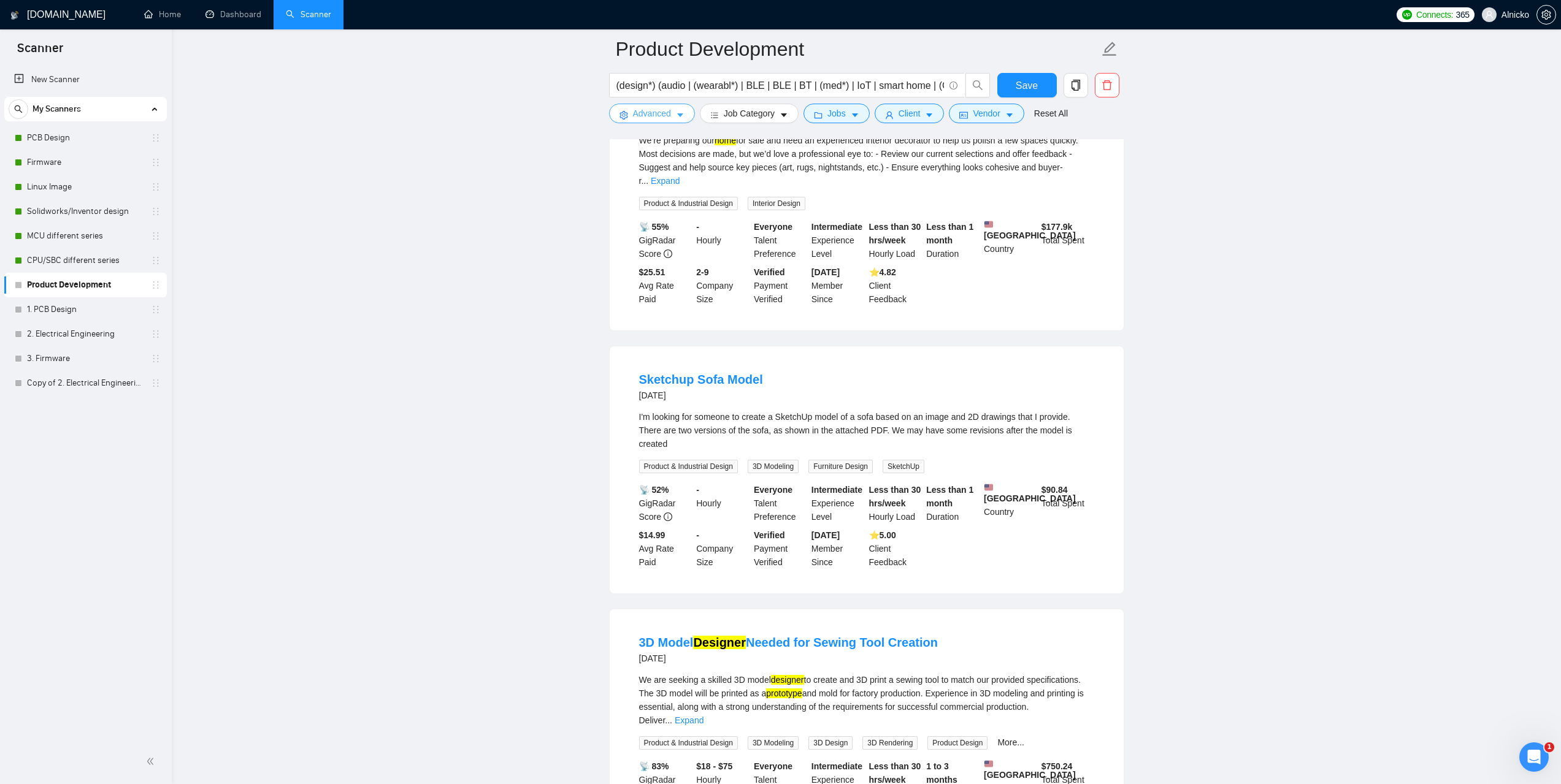
click at [656, 117] on span "Advanced" at bounding box center [652, 113] width 38 height 13
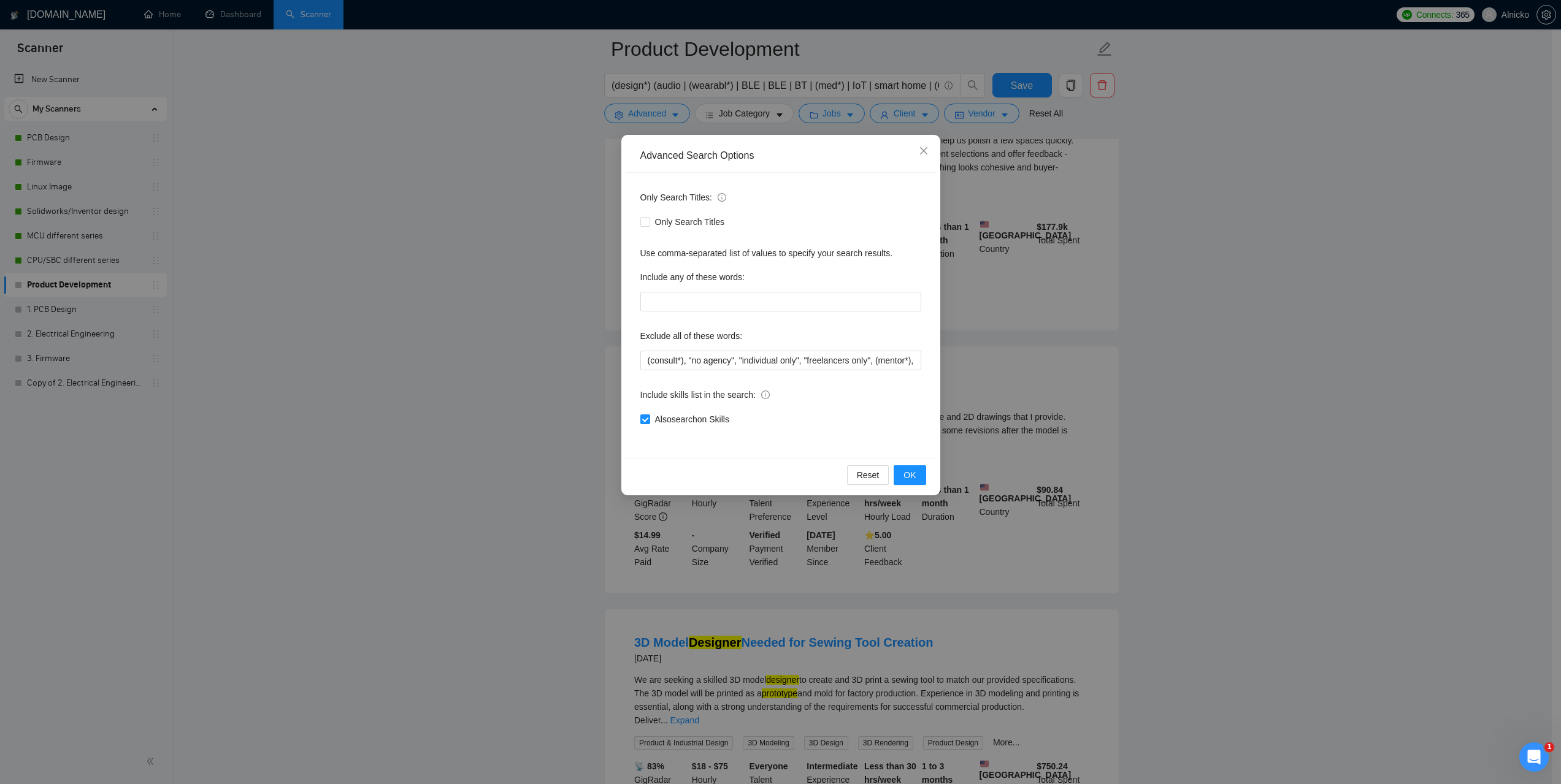
click at [1279, 352] on div "Advanced Search Options Only Search Titles: Only Search Titles Use comma-separa…" at bounding box center [780, 392] width 1561 height 784
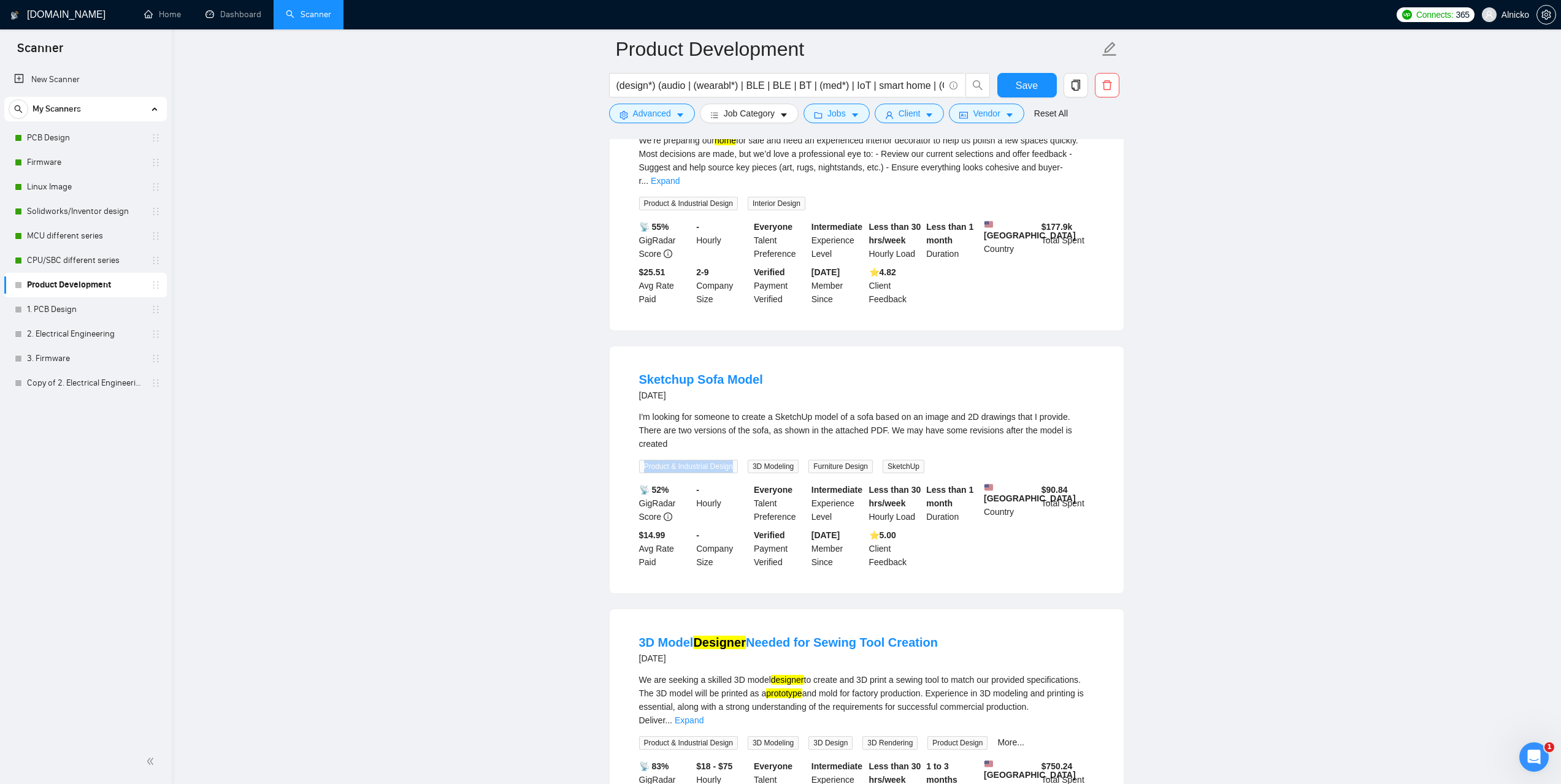
drag, startPoint x: 640, startPoint y: 456, endPoint x: 734, endPoint y: 456, distance: 94.0
click at [734, 460] on span "Product & Industrial Design" at bounding box center [689, 466] width 99 height 13
copy span "Product & Industrial Design"
drag, startPoint x: 1325, startPoint y: 427, endPoint x: 1260, endPoint y: 423, distance: 65.1
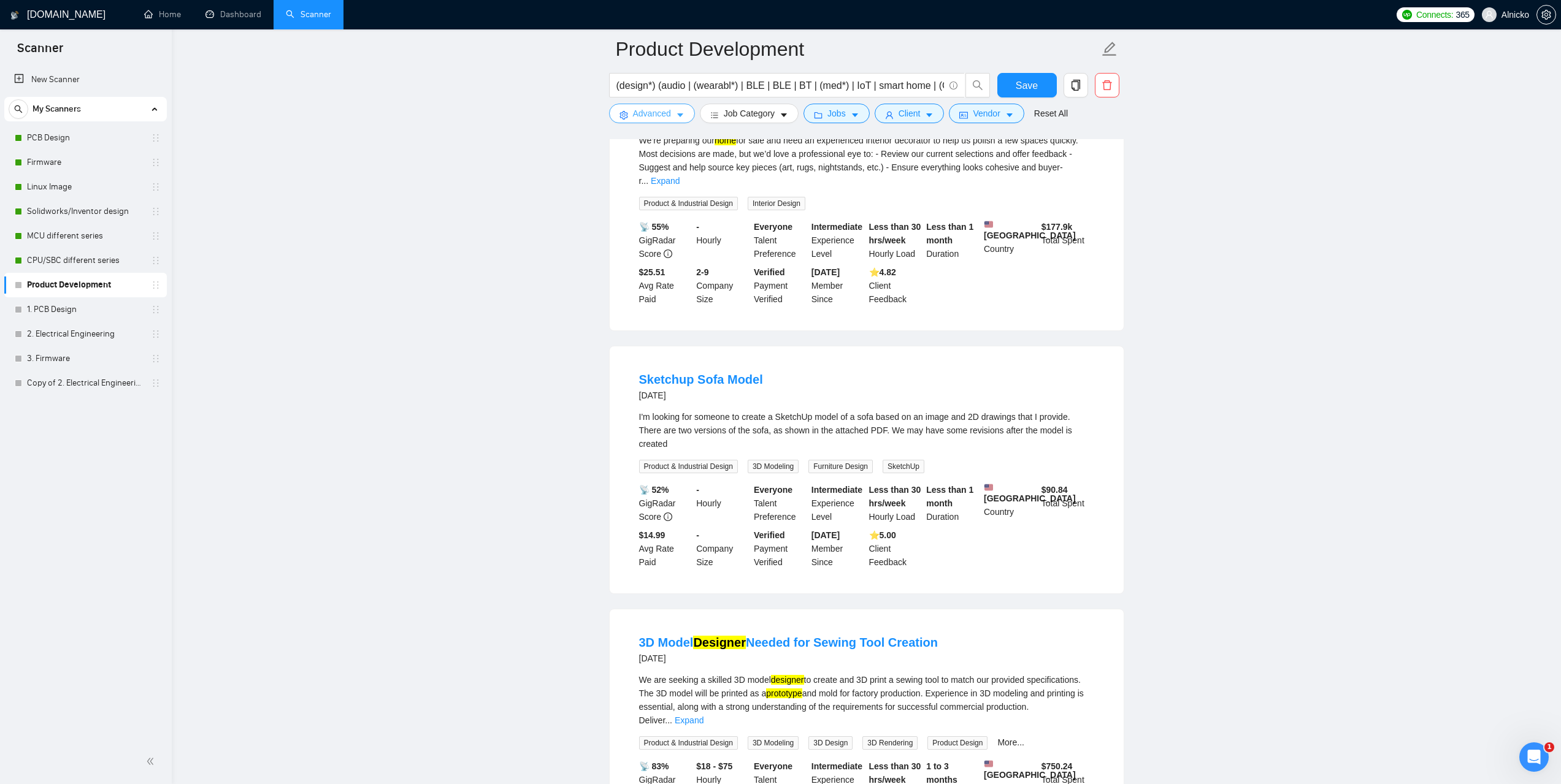
click at [676, 116] on icon "caret-down" at bounding box center [680, 115] width 8 height 8
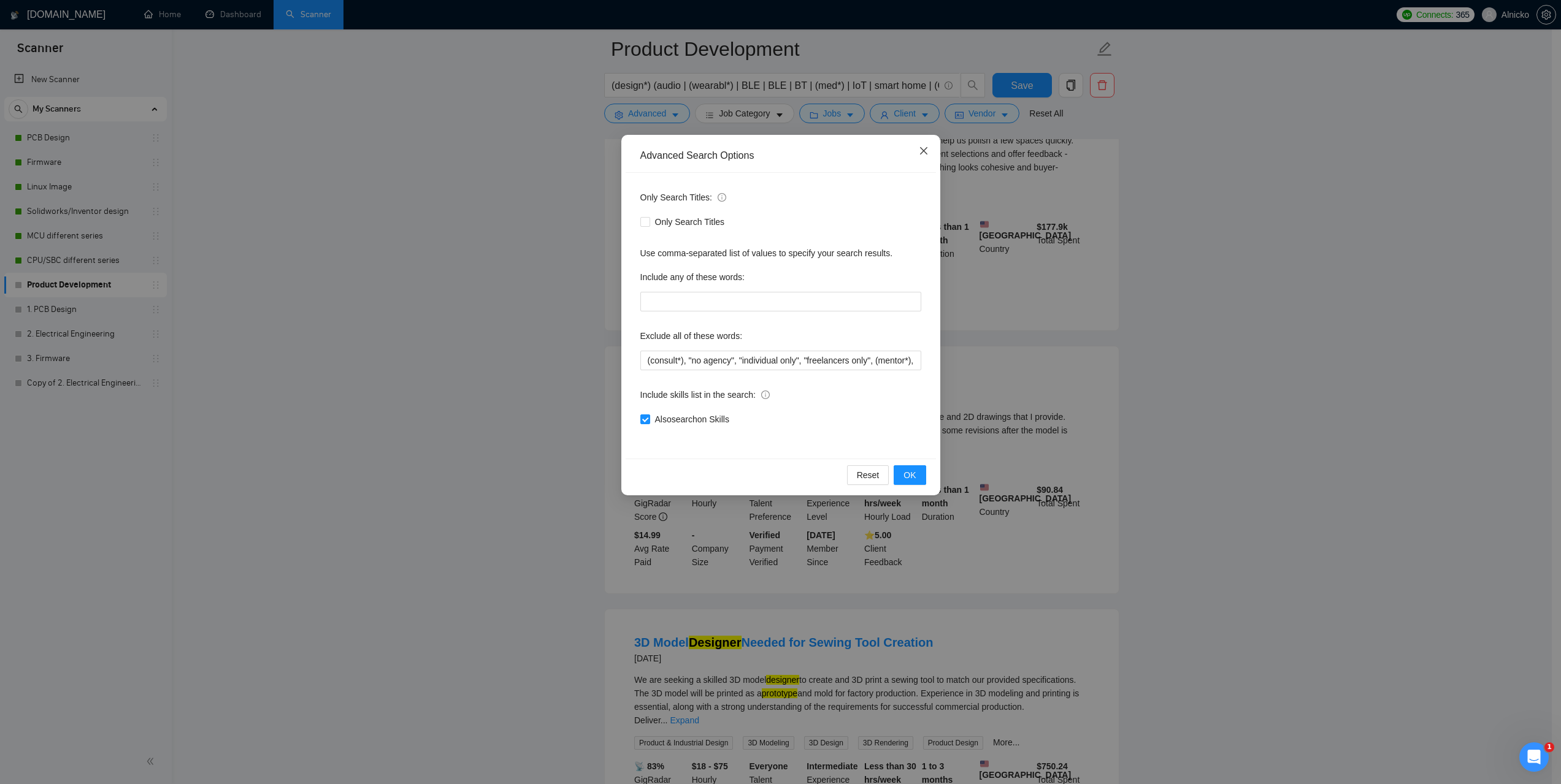
click at [924, 145] on span "Close" at bounding box center [923, 151] width 33 height 33
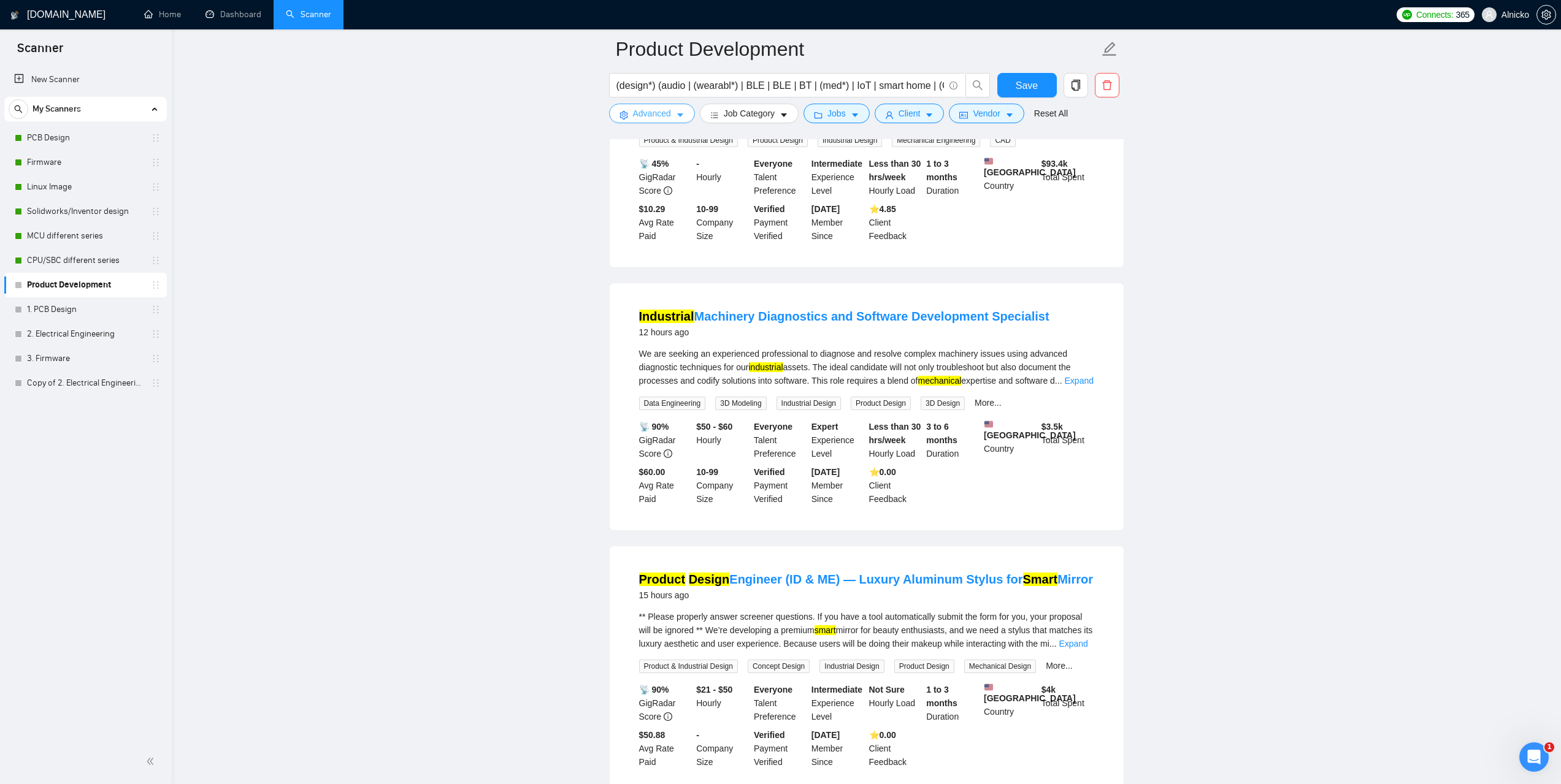
scroll to position [421, 0]
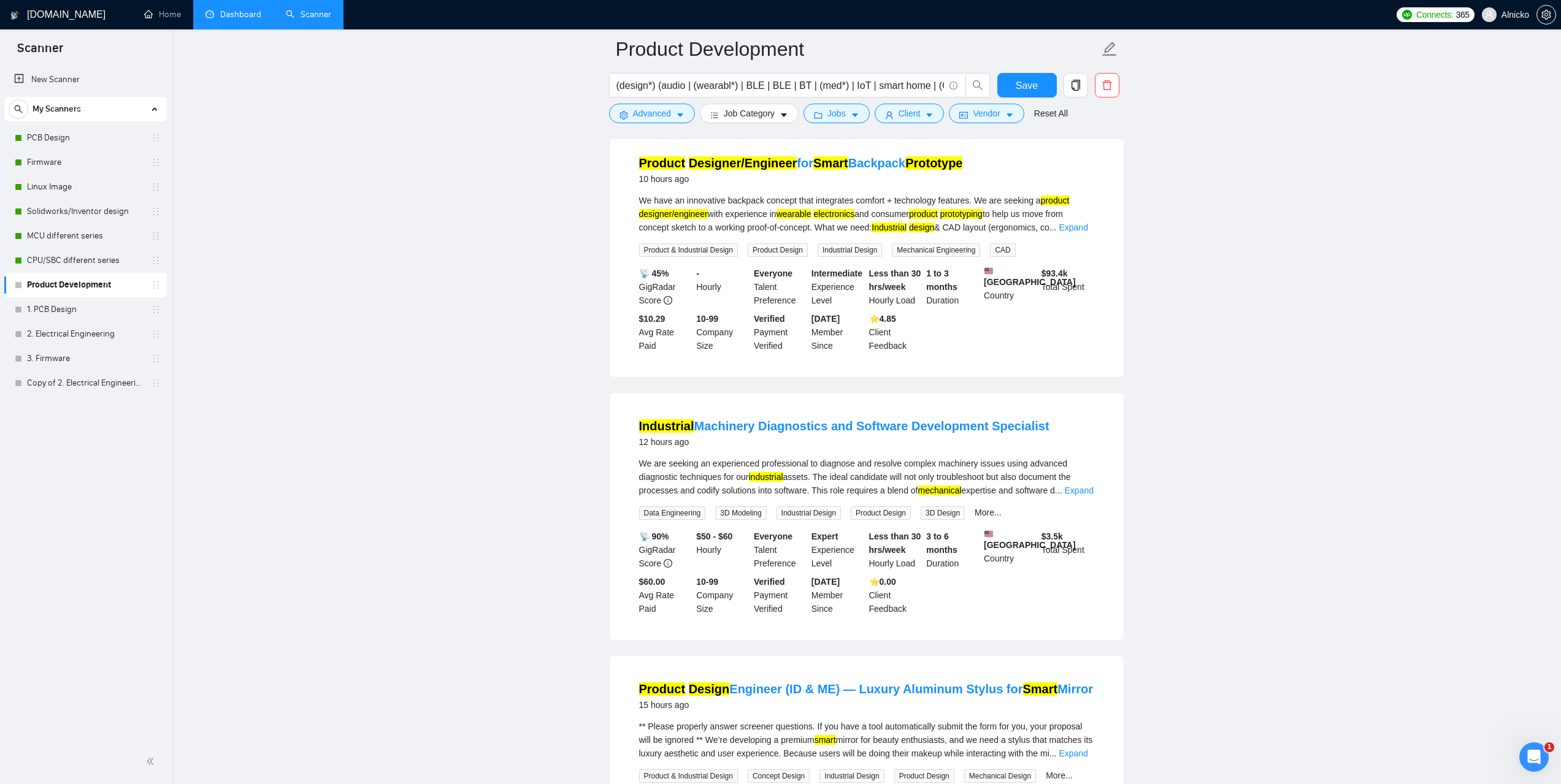
click at [239, 13] on link "Dashboard" at bounding box center [233, 14] width 56 height 11
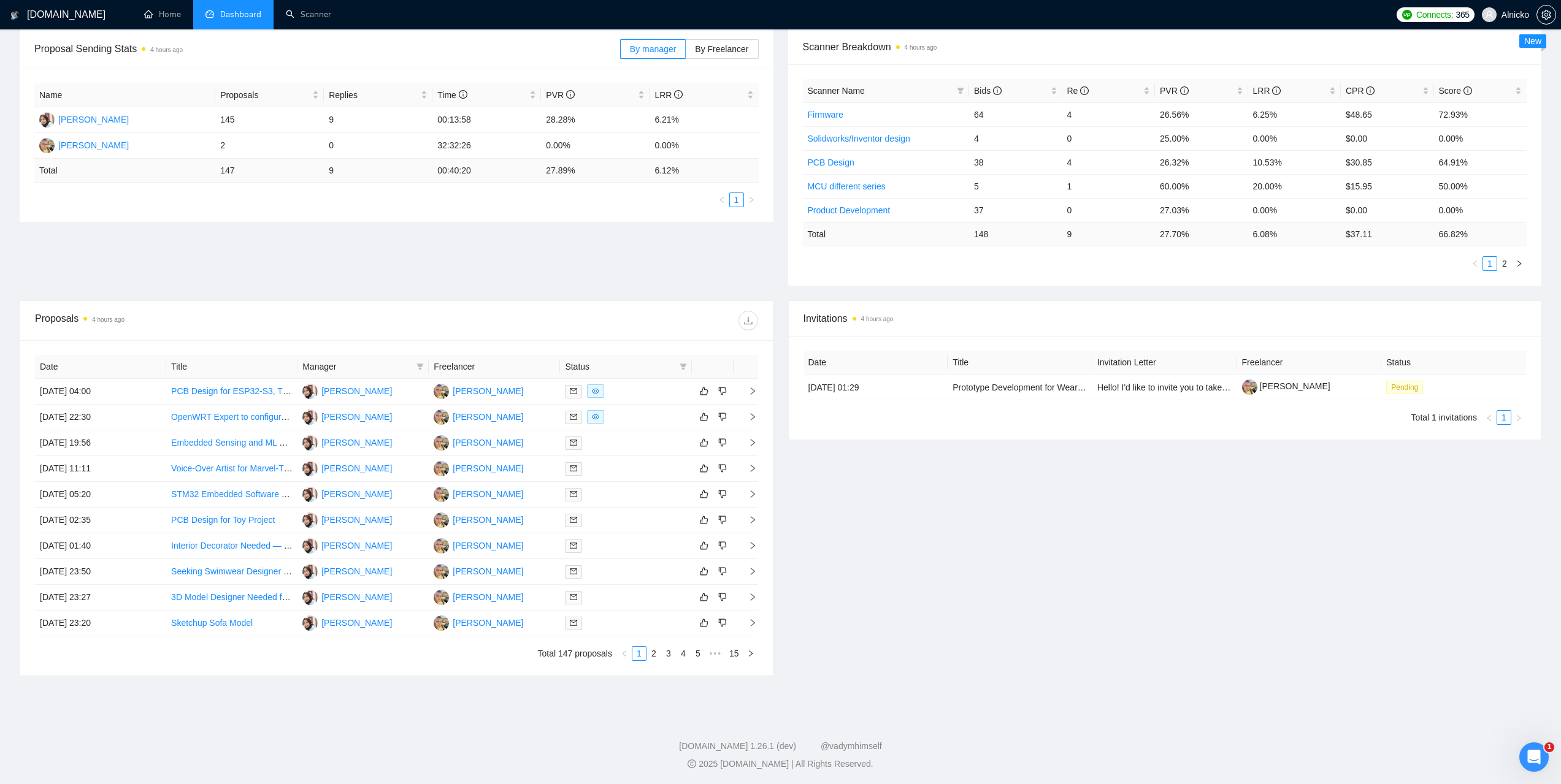
scroll to position [188, 0]
click at [653, 652] on link "2" at bounding box center [653, 652] width 13 height 13
click at [670, 654] on link "3" at bounding box center [668, 652] width 13 height 13
click at [638, 656] on link "1" at bounding box center [639, 652] width 13 height 13
click at [656, 650] on link "2" at bounding box center [653, 652] width 13 height 13
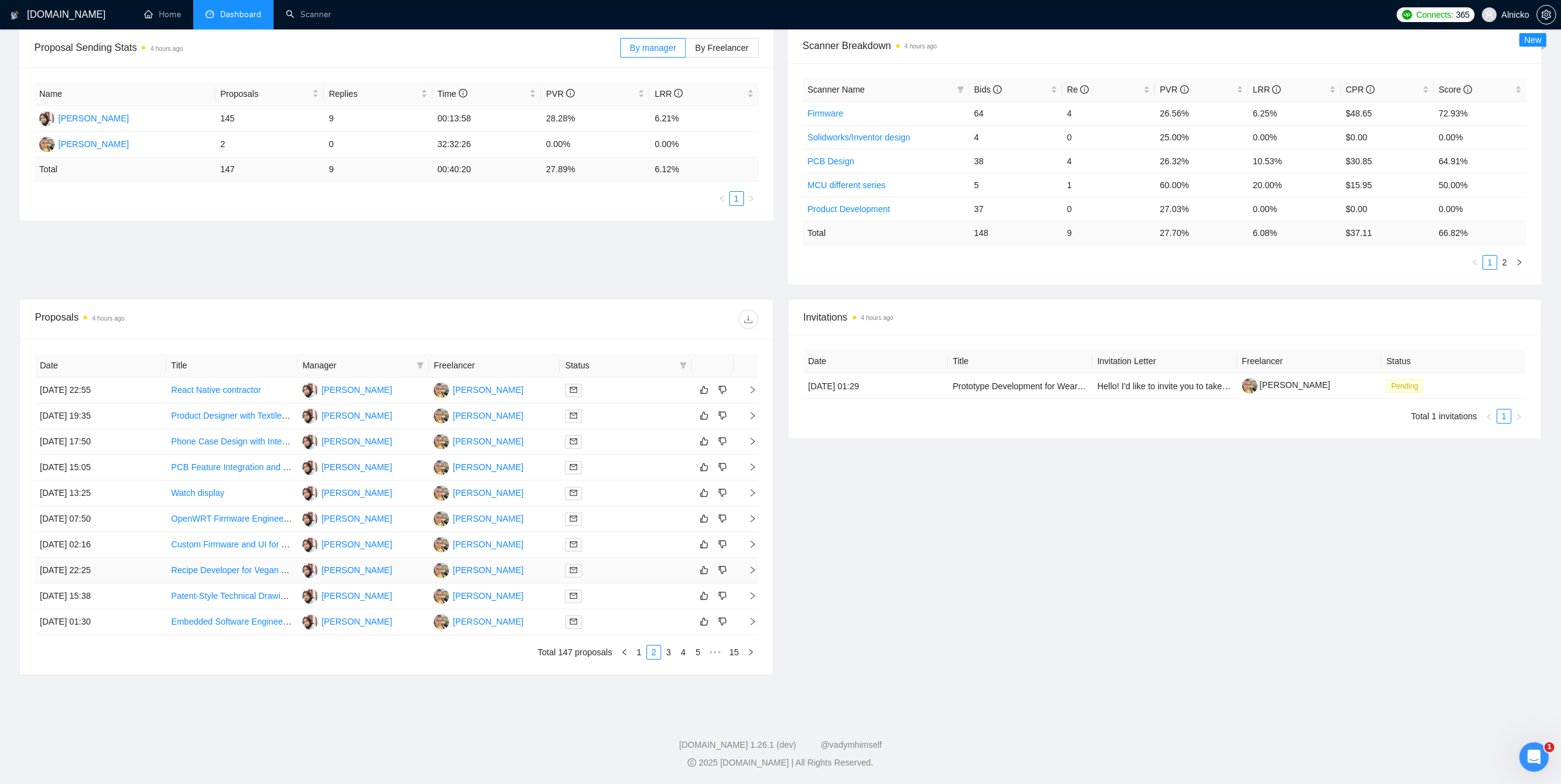
click at [89, 567] on td "29 Sep, 2025 22:25" at bounding box center [101, 571] width 131 height 26
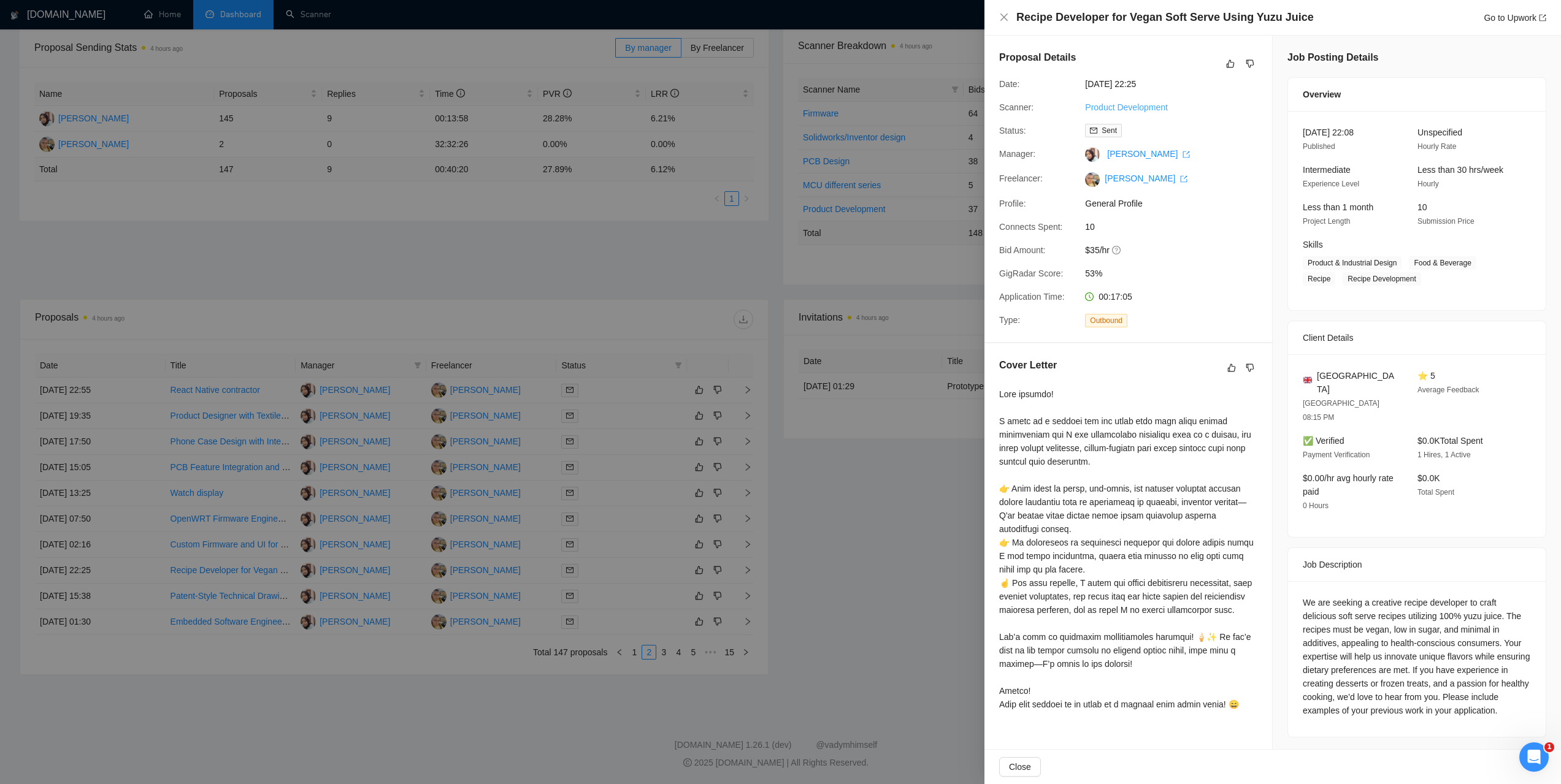
click at [1149, 107] on link "Product Development" at bounding box center [1127, 107] width 83 height 10
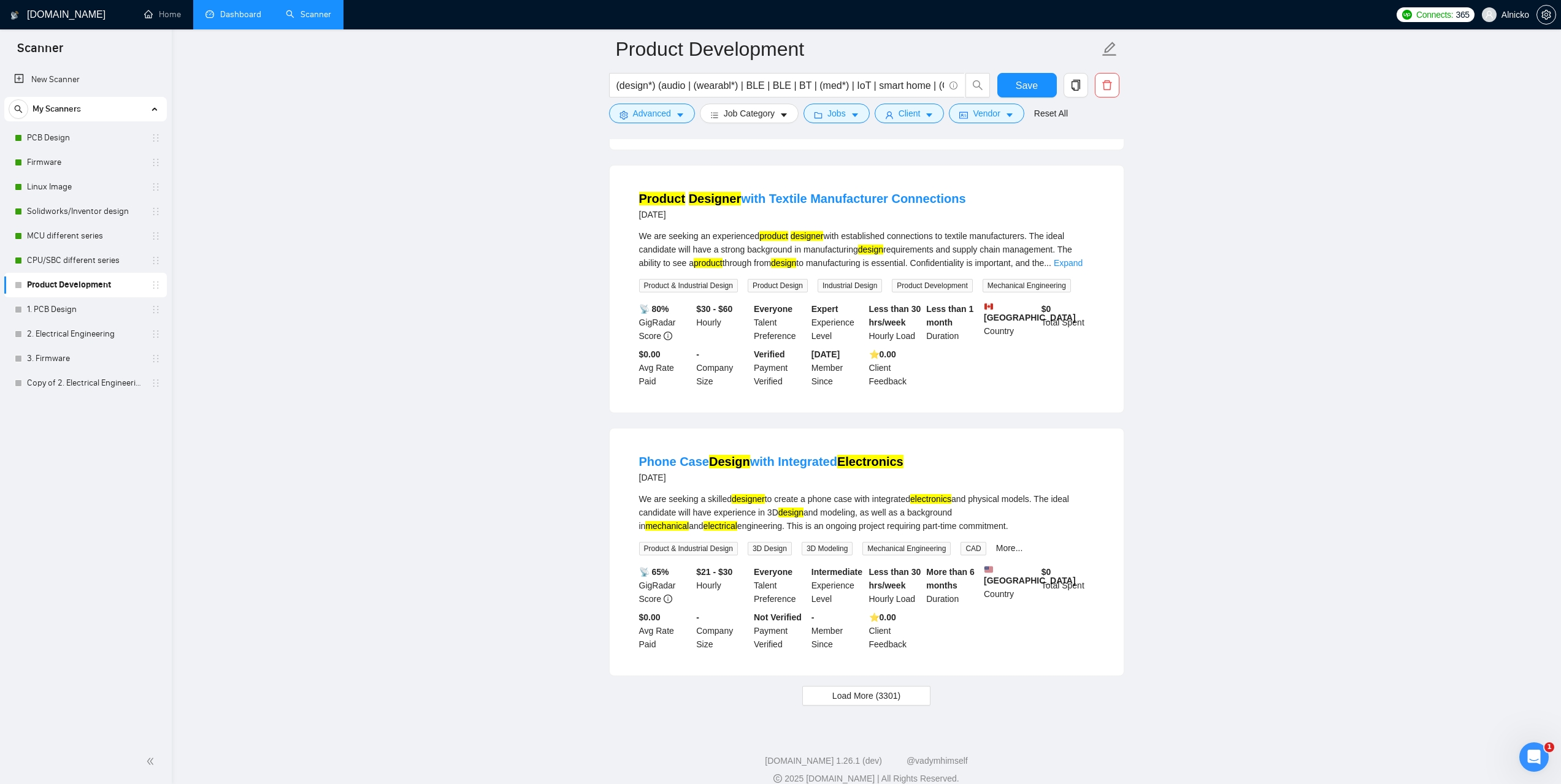
scroll to position [2260, 0]
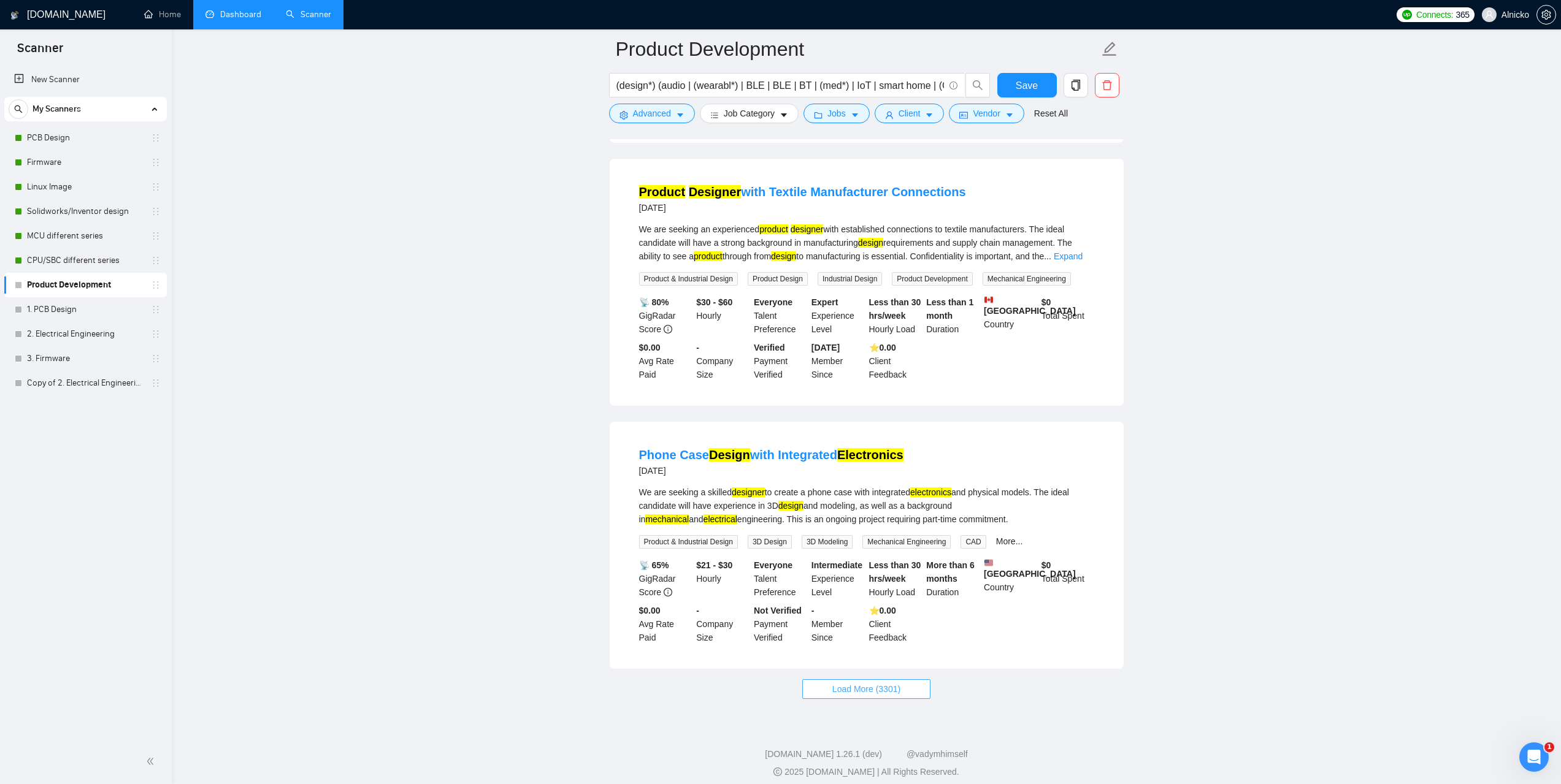
click at [902, 679] on button "Load More (3301)" at bounding box center [866, 689] width 128 height 20
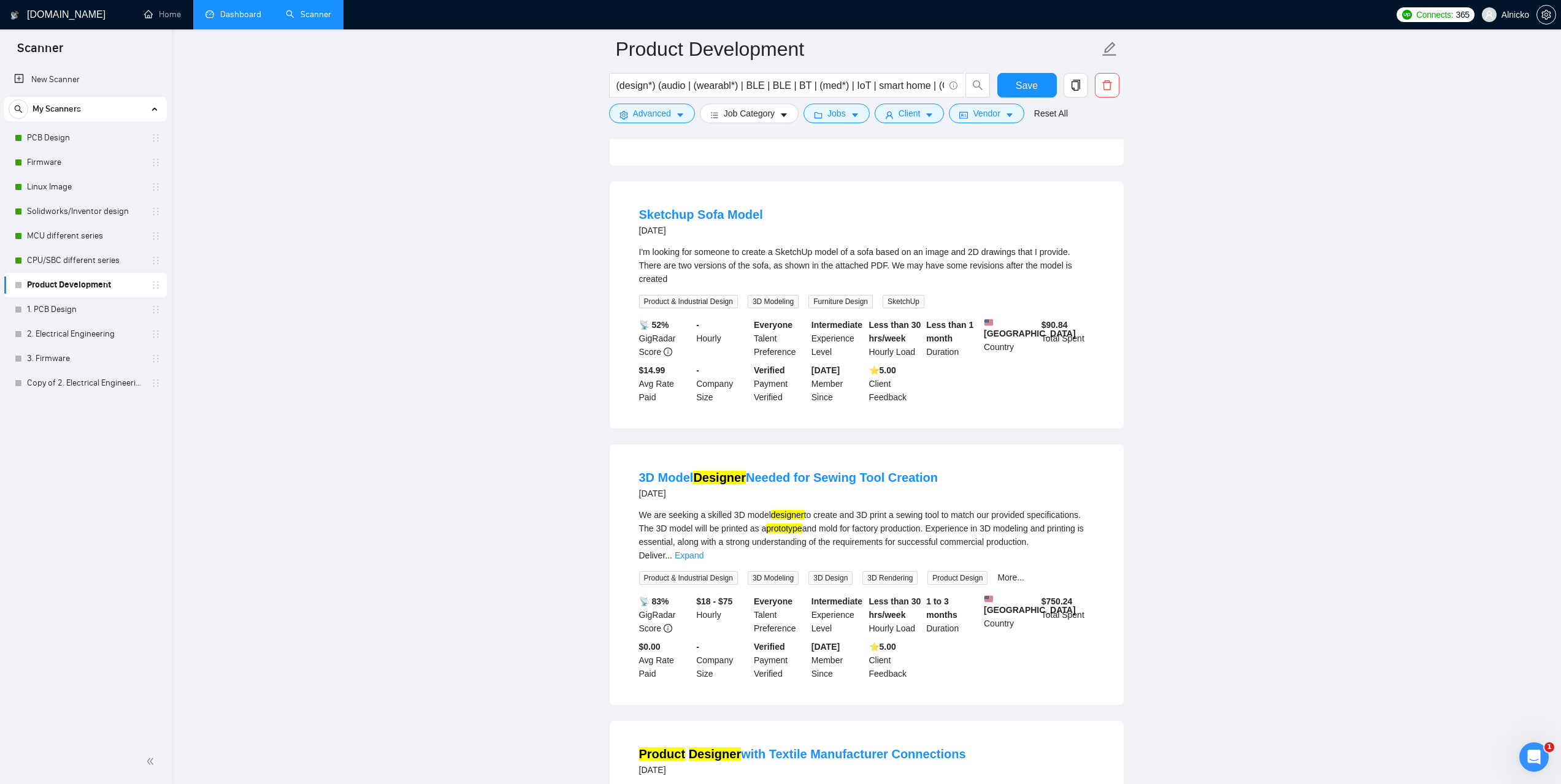
scroll to position [1647, 0]
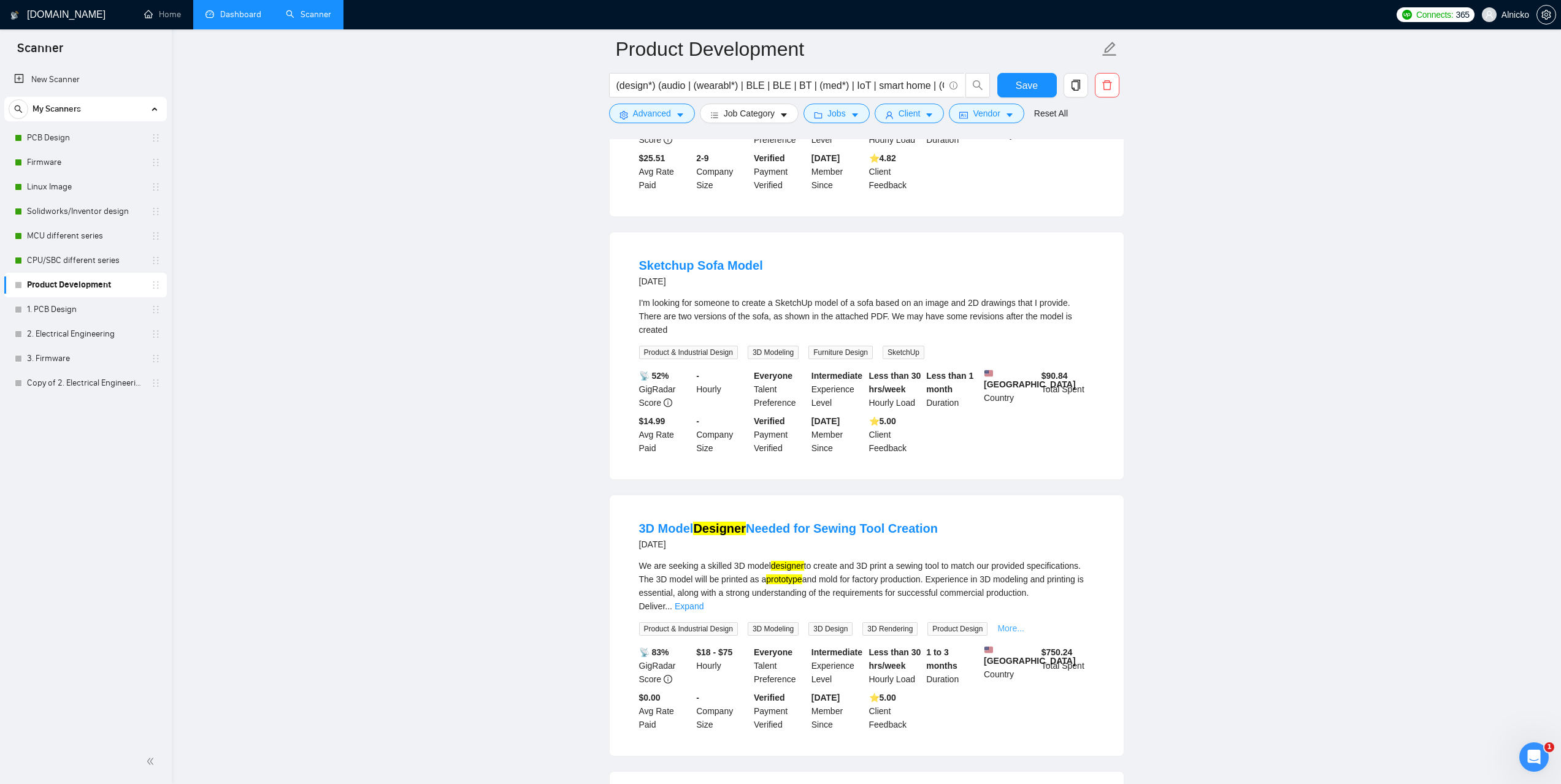
click at [1016, 624] on link "More..." at bounding box center [1010, 628] width 27 height 10
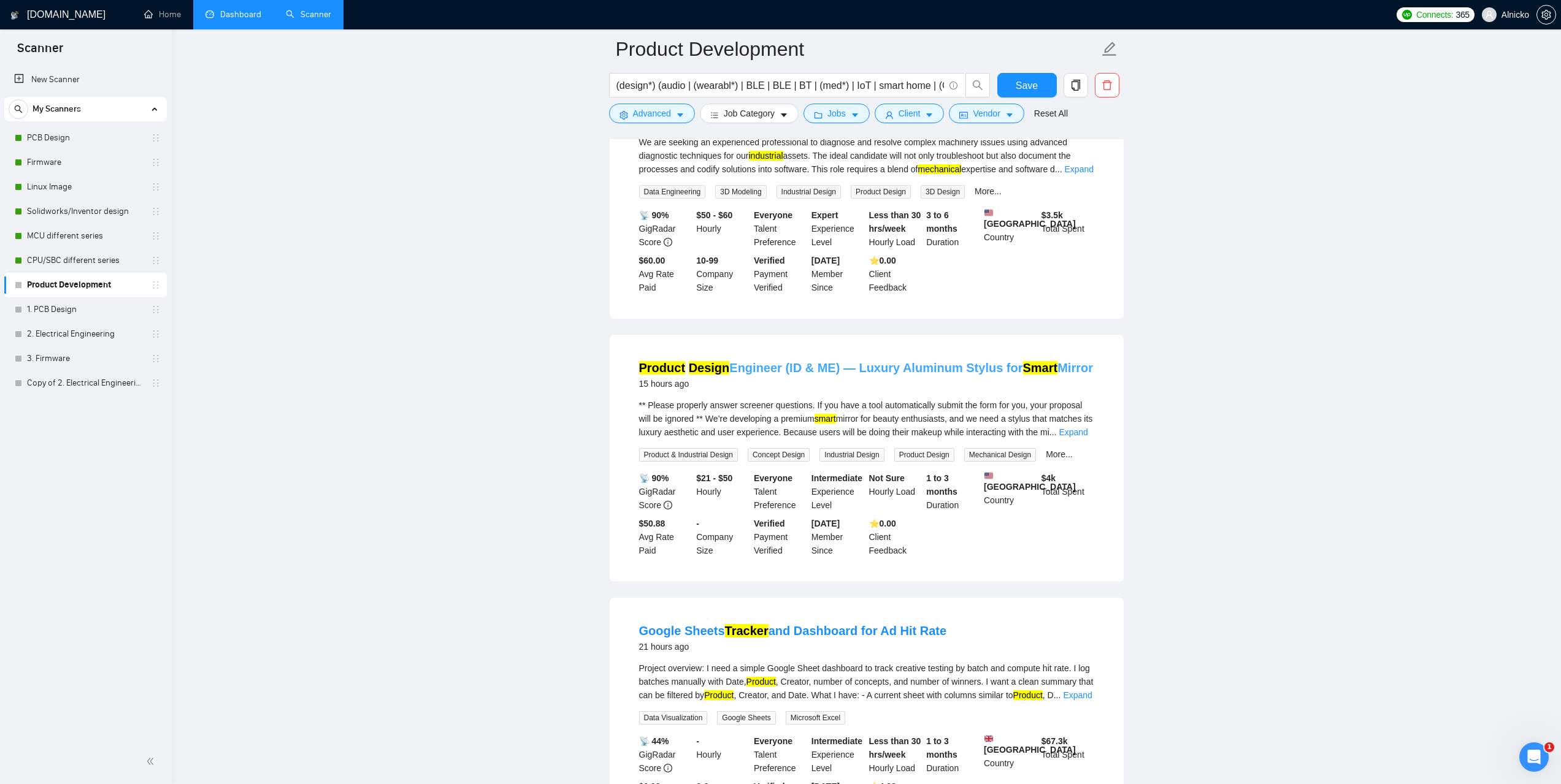
scroll to position [727, 0]
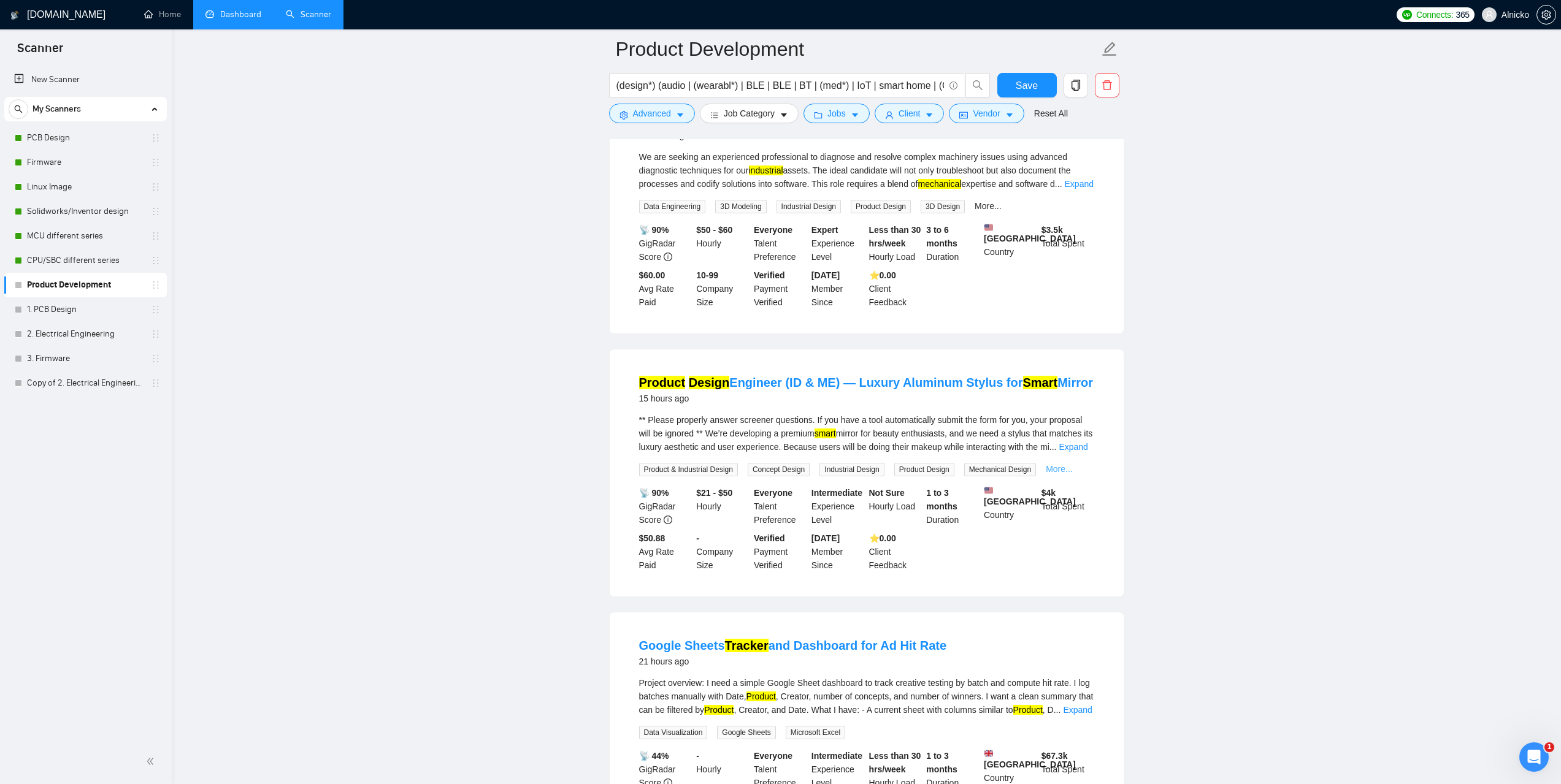
click at [1055, 473] on link "More..." at bounding box center [1059, 469] width 27 height 10
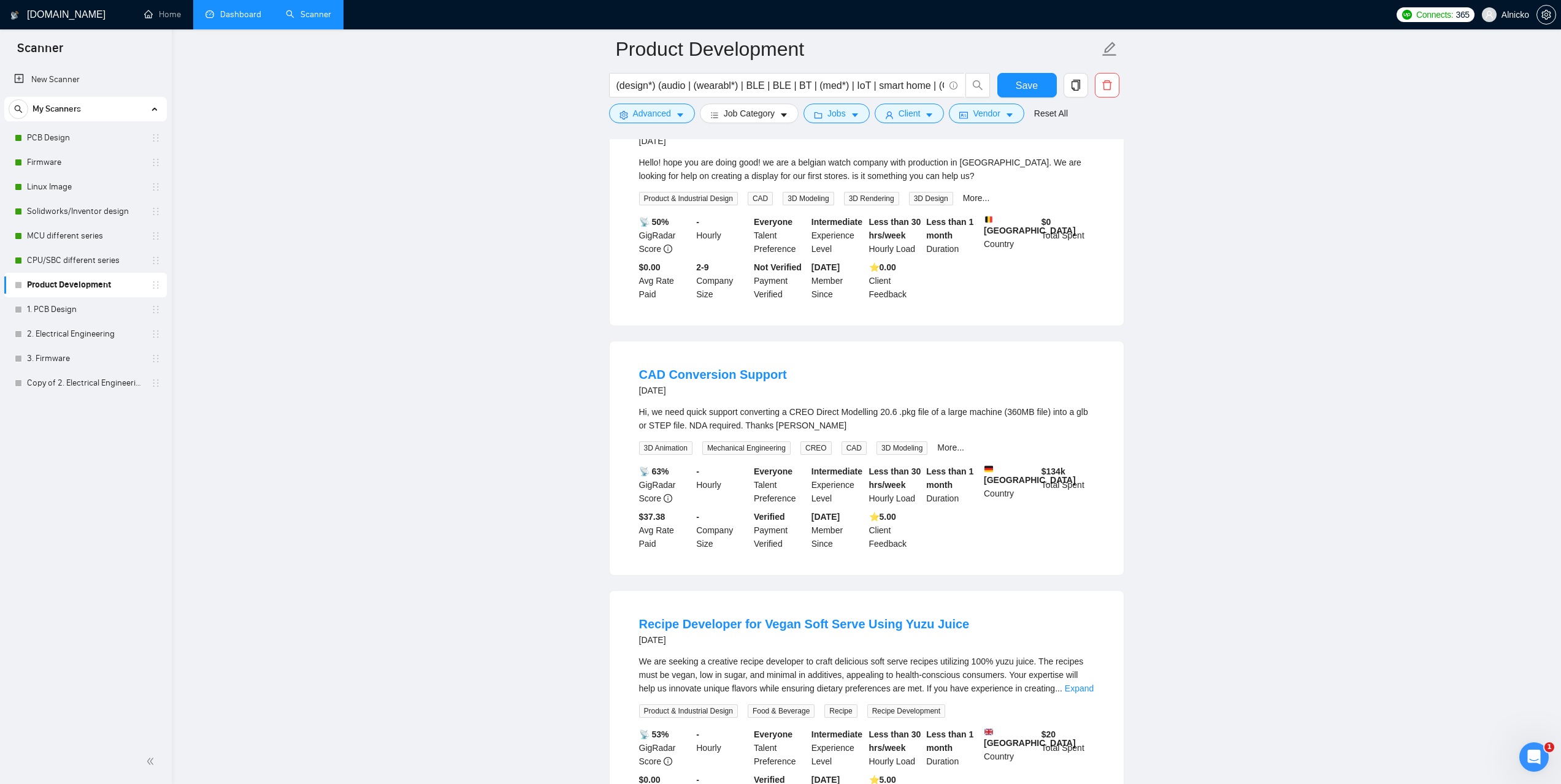
scroll to position [2873, 0]
click at [952, 441] on link "More..." at bounding box center [951, 446] width 27 height 10
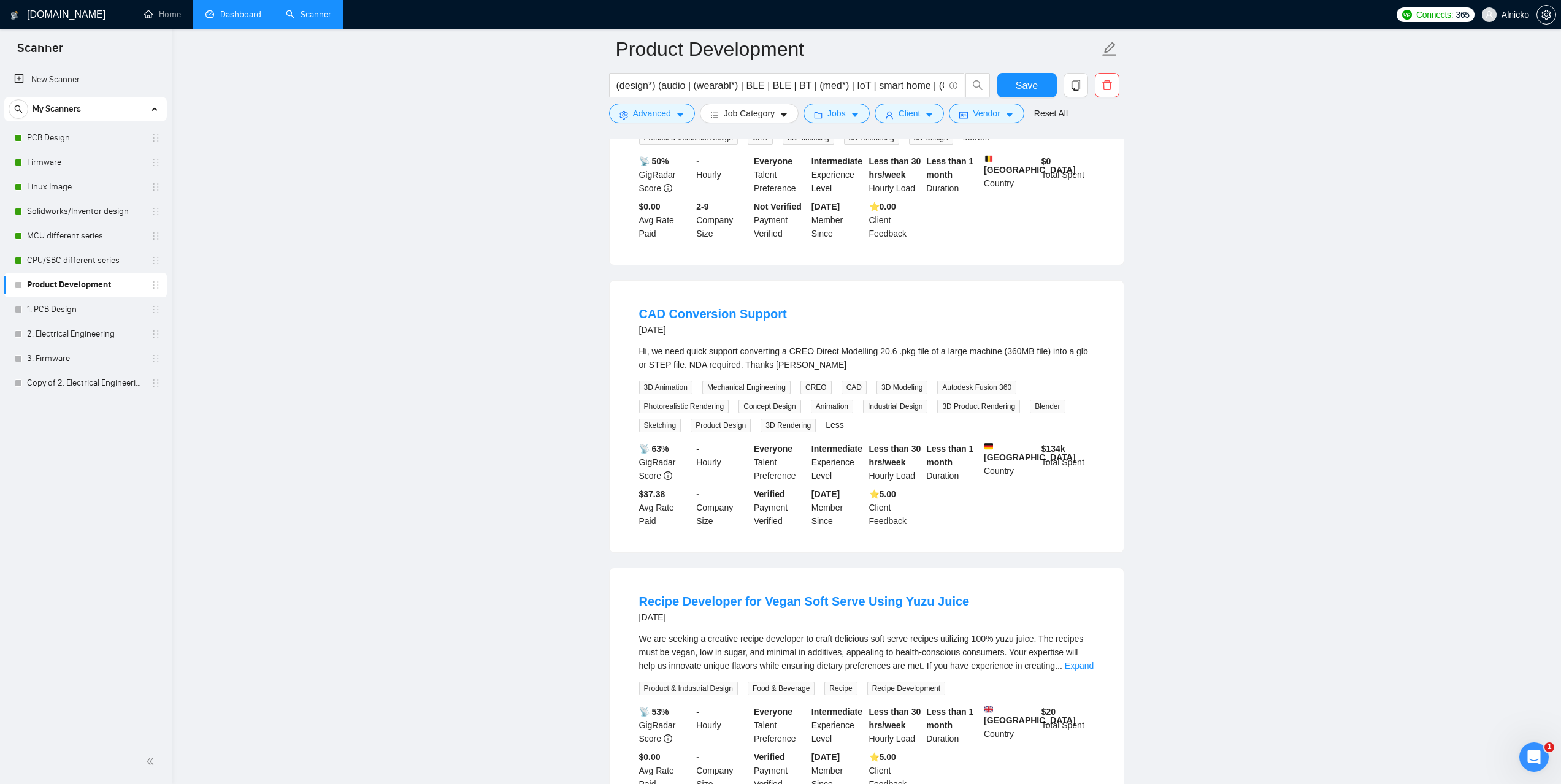
scroll to position [2934, 0]
click at [868, 84] on input "(design*) (audio | (wearabl*) | BLE | BLE | BT | (med*) | IoT | smart home | (C…" at bounding box center [779, 86] width 327 height 15
click at [697, 305] on link "CAD Conversion Support" at bounding box center [713, 312] width 148 height 13
drag, startPoint x: 751, startPoint y: 302, endPoint x: 642, endPoint y: 305, distance: 109.0
click at [639, 304] on div "CAD Conversion Support 2 days ago" at bounding box center [867, 319] width 455 height 32
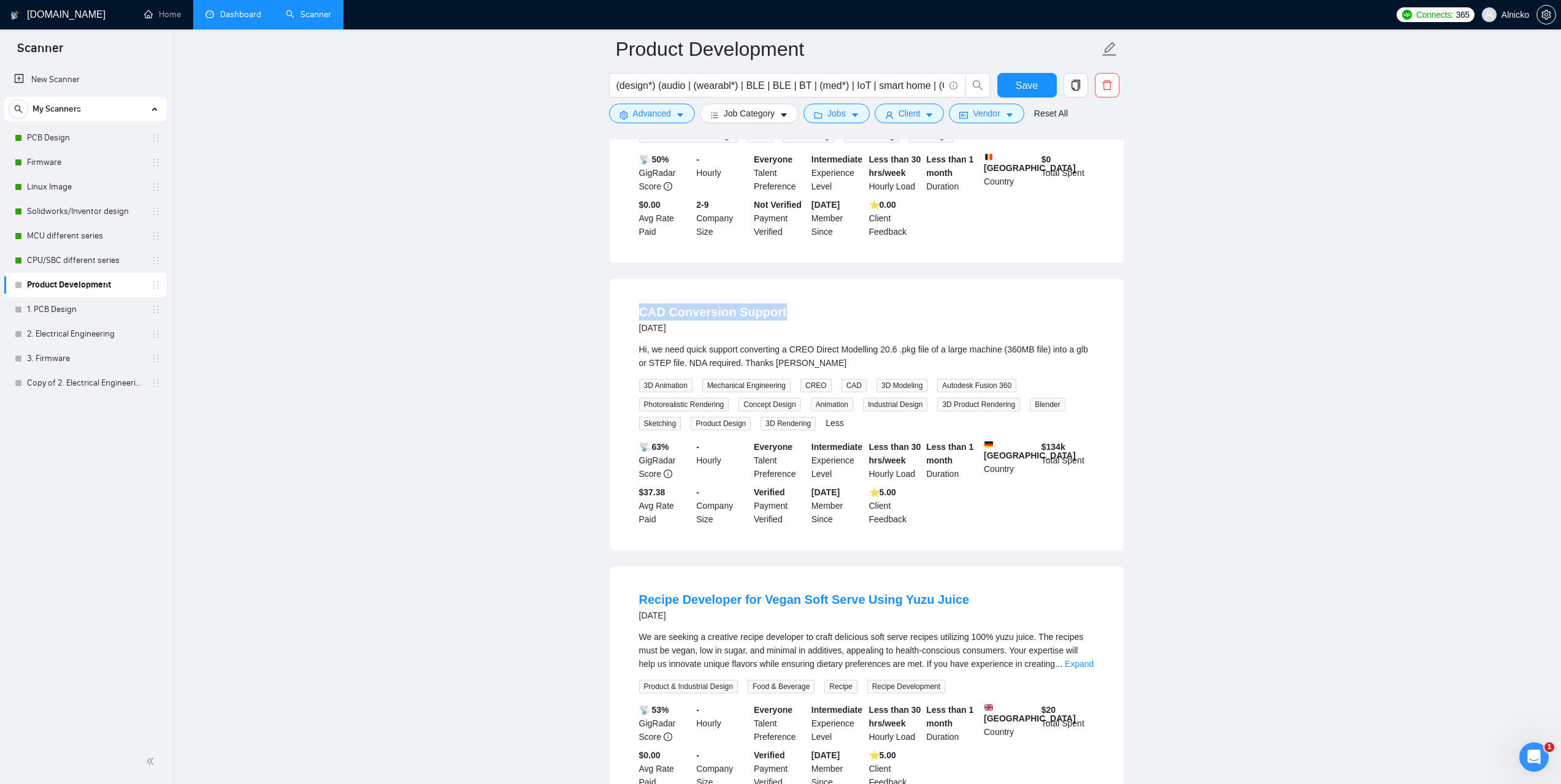
copy link "CAD Conversion Support"
click at [1017, 510] on div "📡 63% GigRadar Score - Hourly Everyone Talent Preference Intermediate Experienc…" at bounding box center [866, 483] width 460 height 86
drag, startPoint x: 788, startPoint y: 303, endPoint x: 642, endPoint y: 296, distance: 146.2
click at [642, 303] on div "CAD Conversion Support 2 days ago" at bounding box center [867, 319] width 455 height 32
copy link "CAD Conversion Support"
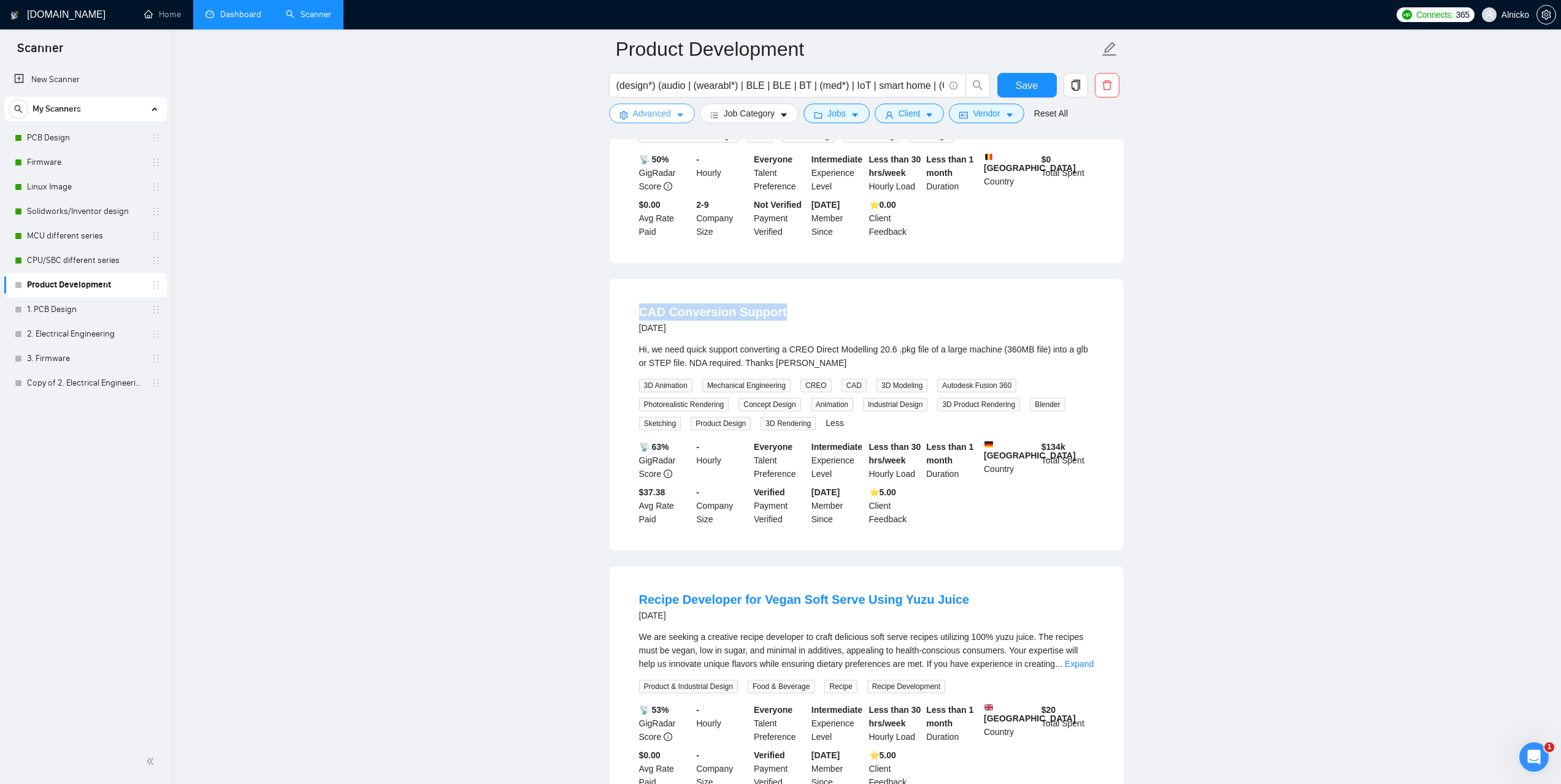
click at [645, 117] on span "Advanced" at bounding box center [652, 113] width 38 height 13
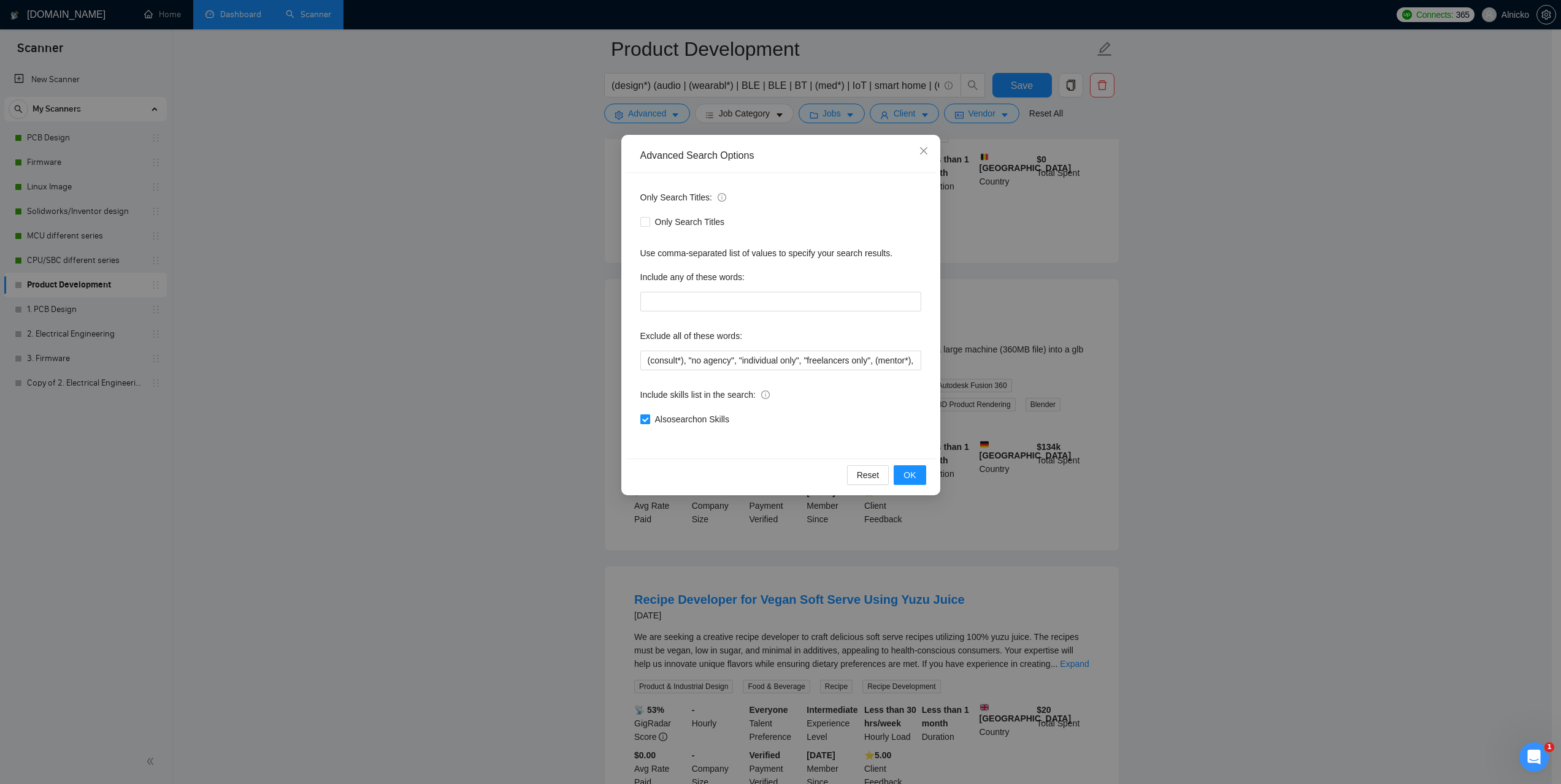
click at [646, 415] on input "Also search on Skills" at bounding box center [644, 419] width 8 height 8
checkbox input "false"
click at [920, 476] on button "OK" at bounding box center [909, 475] width 32 height 20
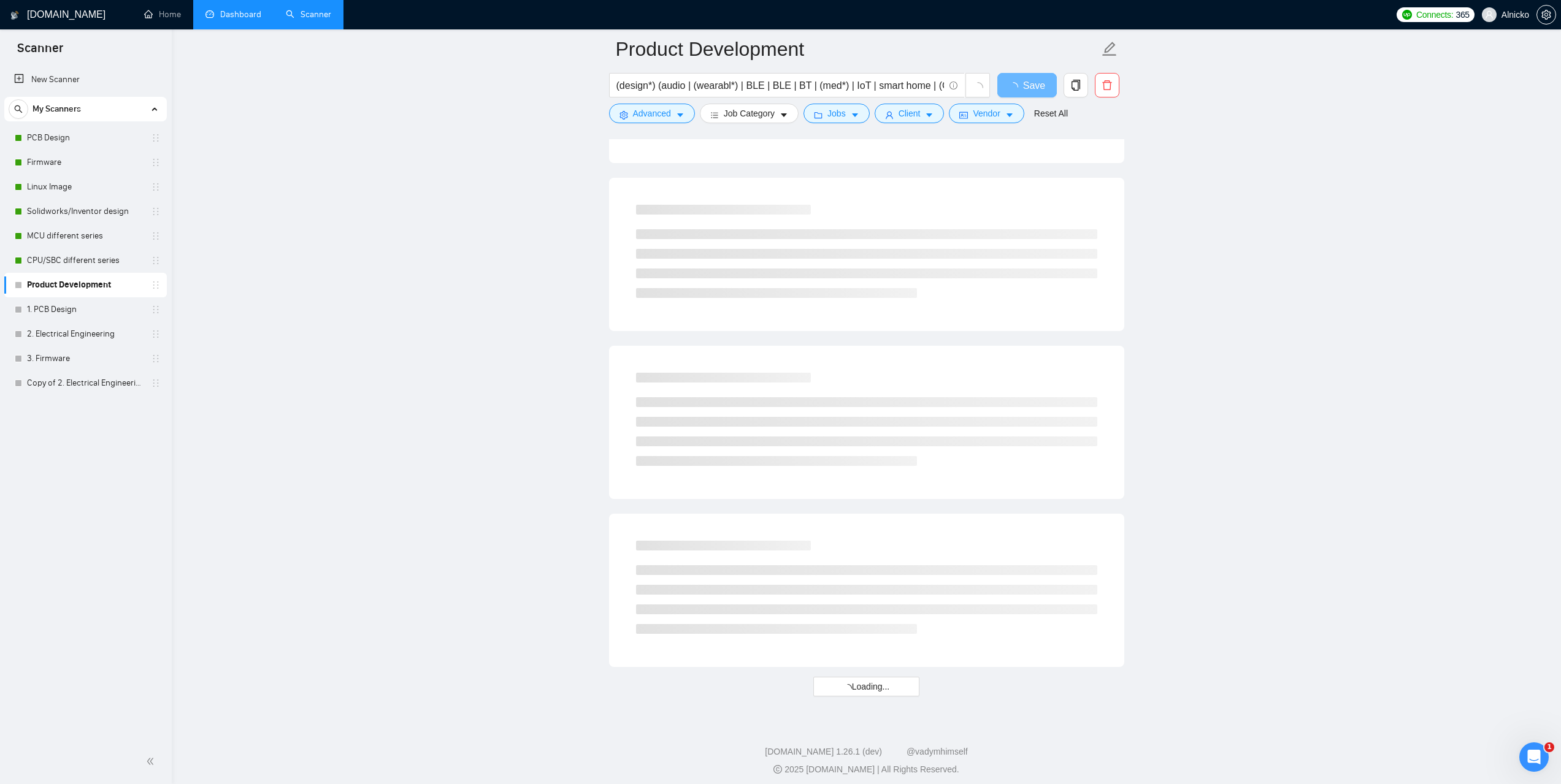
scroll to position [2309, 0]
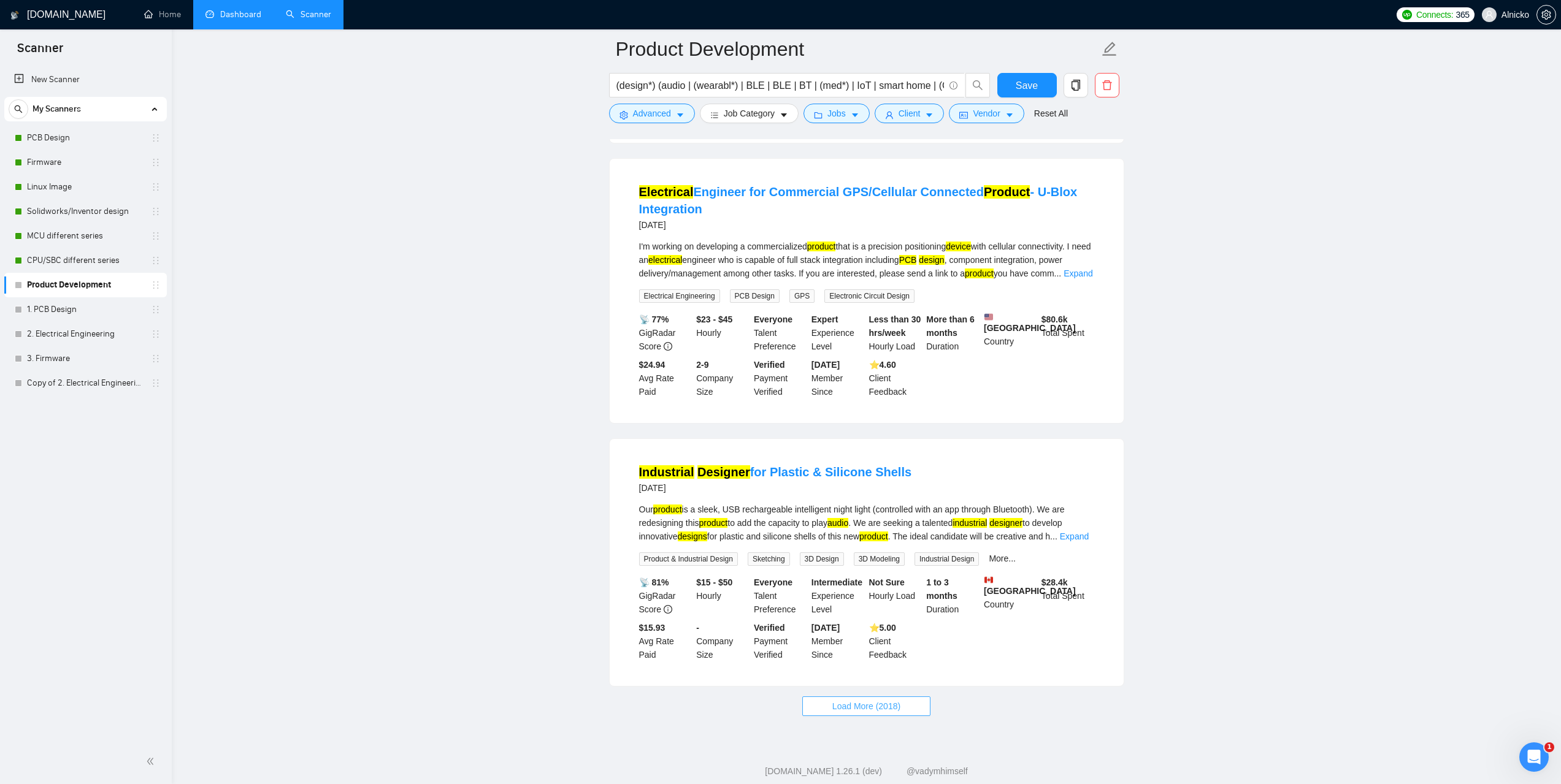
drag, startPoint x: 903, startPoint y: 683, endPoint x: 1059, endPoint y: 697, distance: 156.6
click at [903, 697] on button "Load More (2018)" at bounding box center [866, 707] width 128 height 20
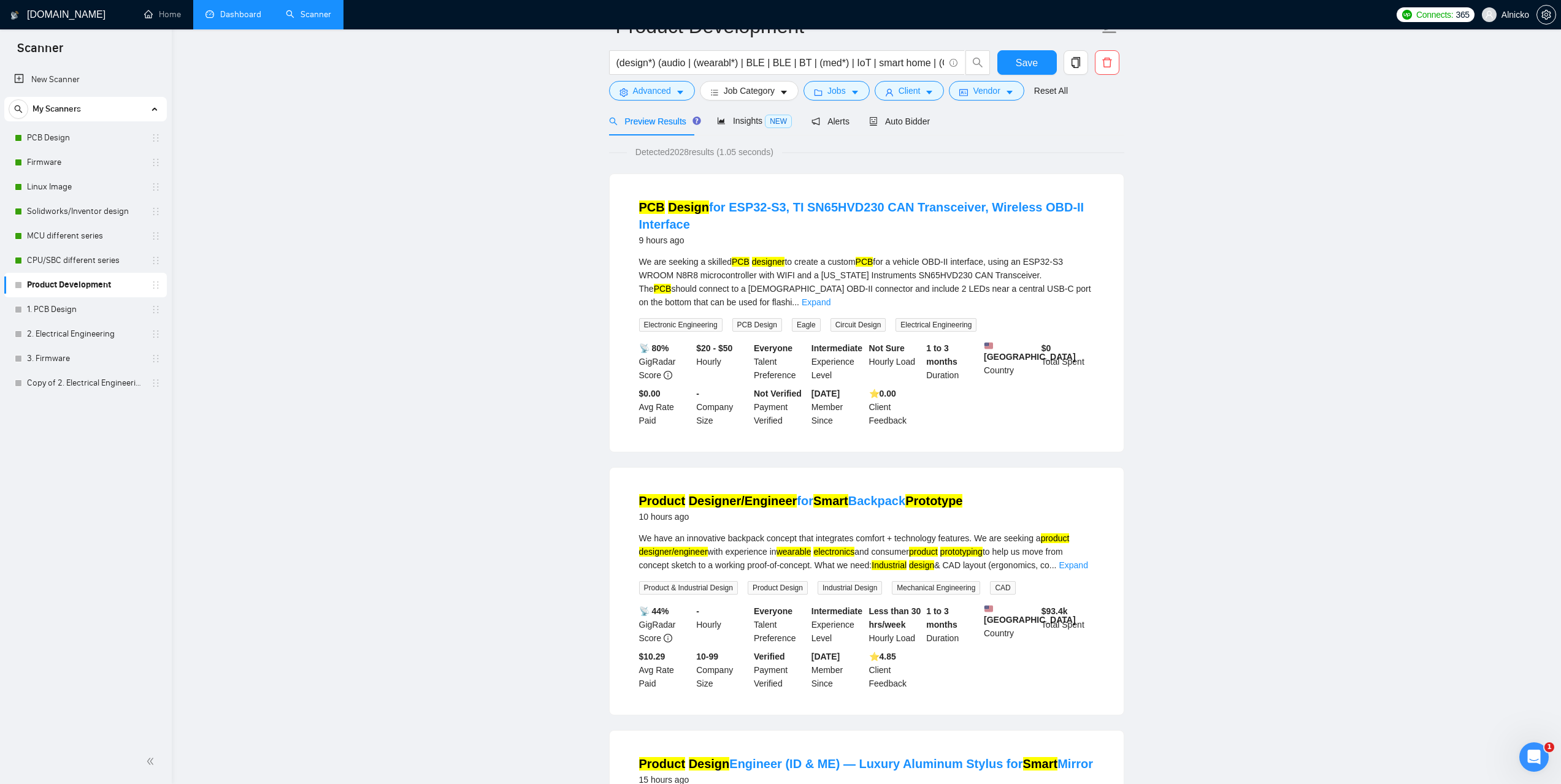
scroll to position [0, 0]
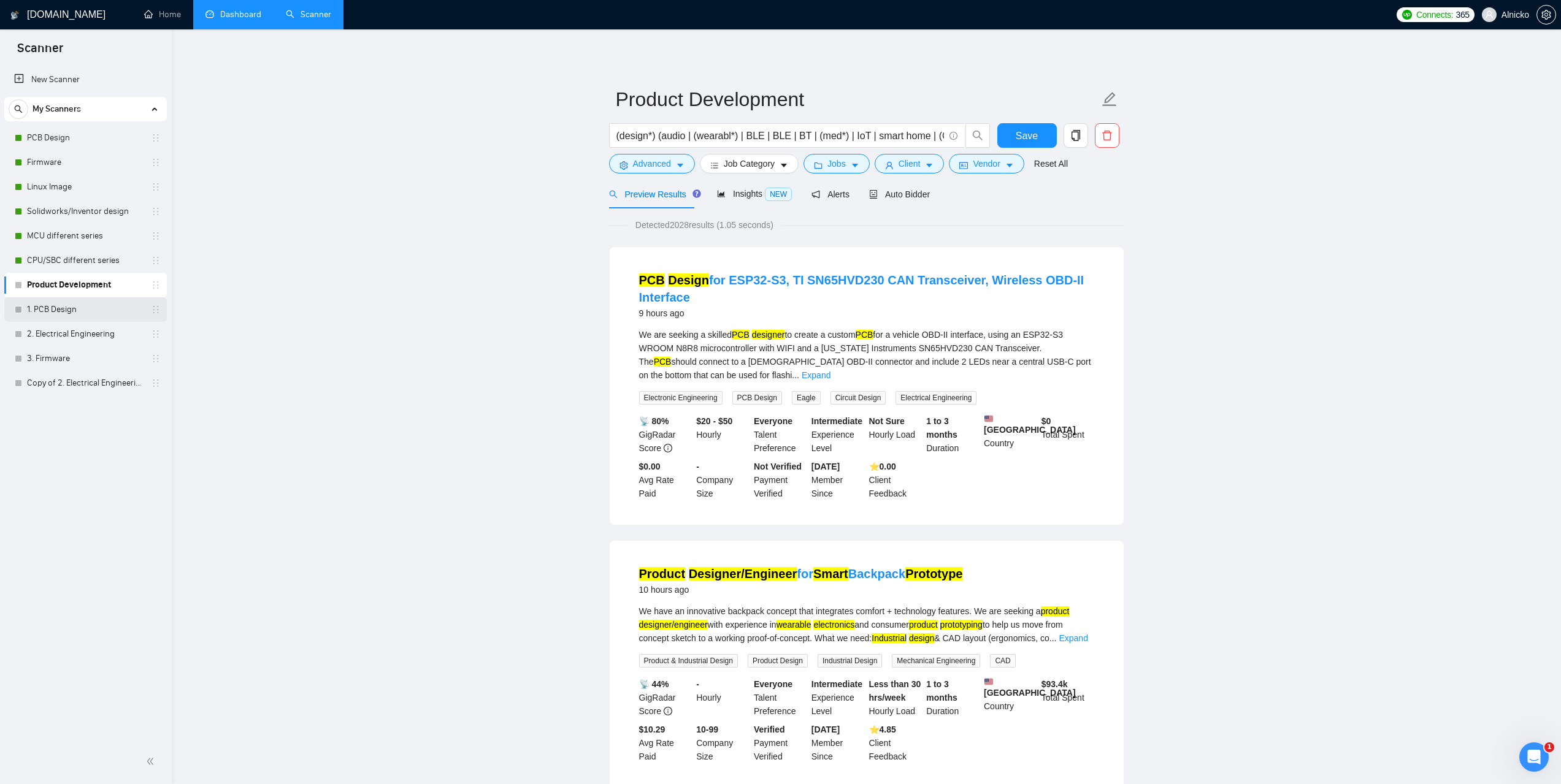
click at [65, 314] on link "1. PCB Design" at bounding box center [85, 309] width 117 height 25
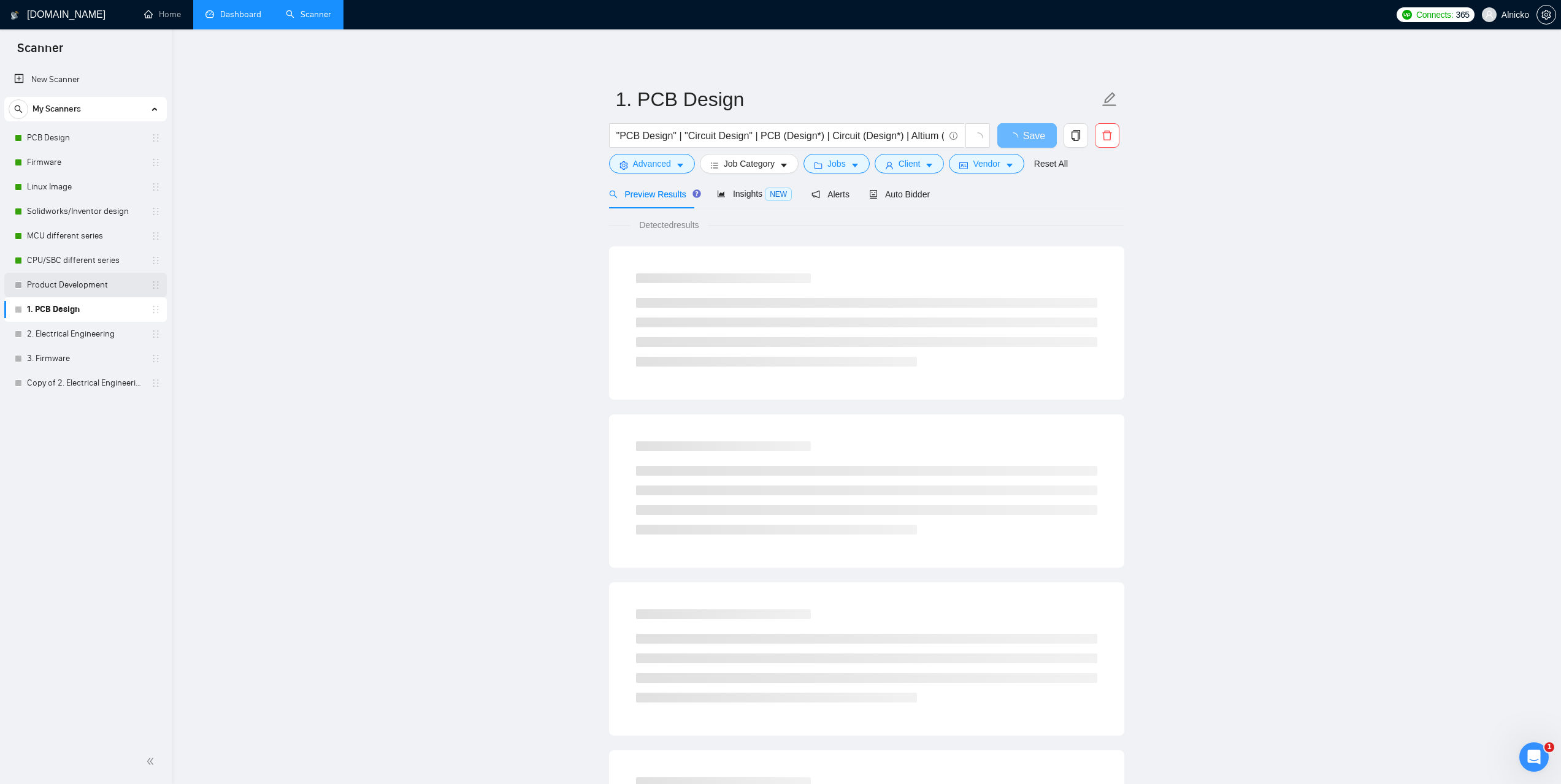
click at [59, 285] on link "Product Development" at bounding box center [85, 285] width 117 height 25
click at [51, 163] on link "Firmware" at bounding box center [85, 162] width 117 height 25
click at [662, 171] on button "Advanced" at bounding box center [652, 164] width 86 height 20
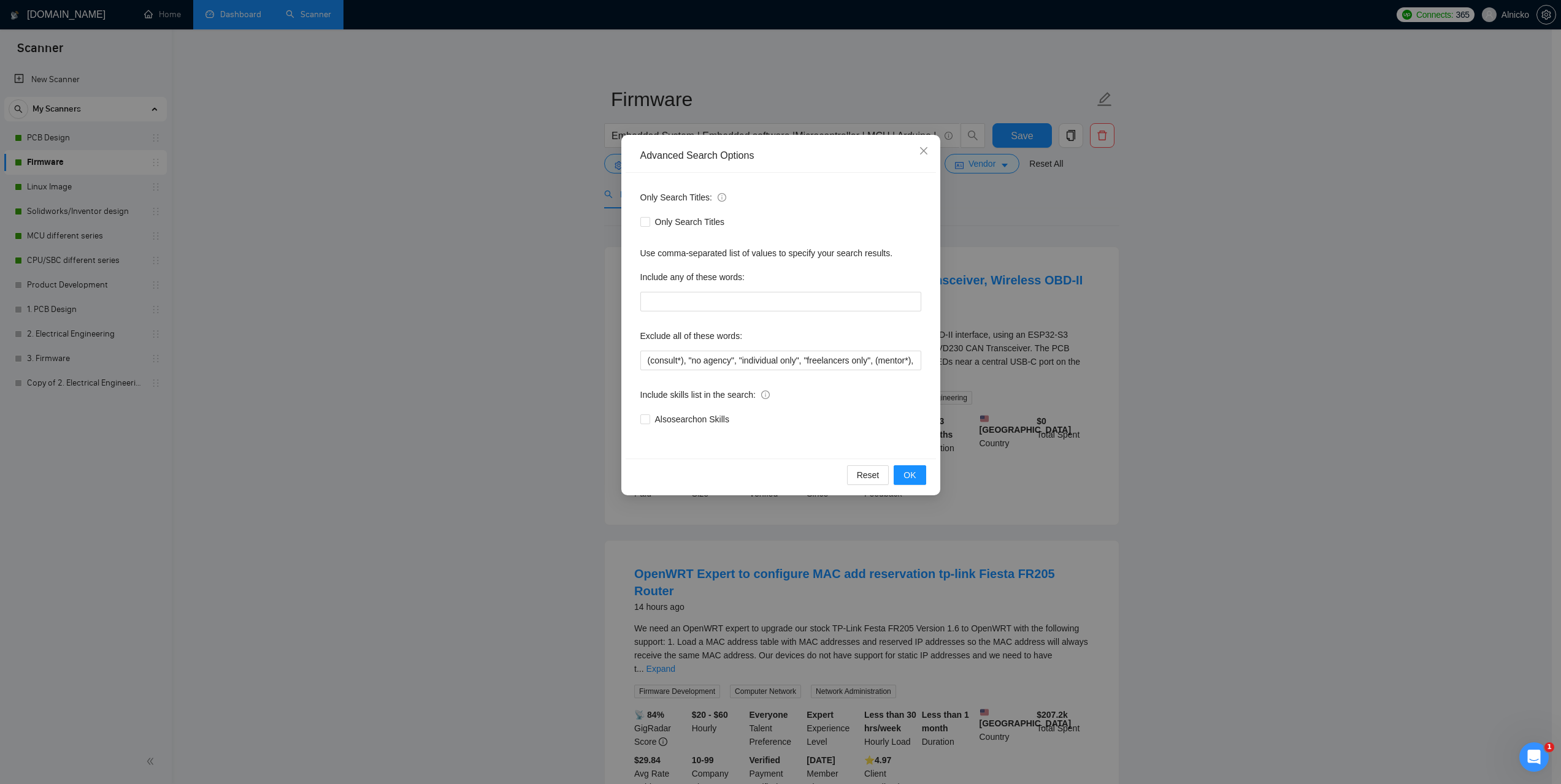
click at [397, 226] on div "Advanced Search Options Only Search Titles: Only Search Titles Use comma-separa…" at bounding box center [780, 392] width 1561 height 784
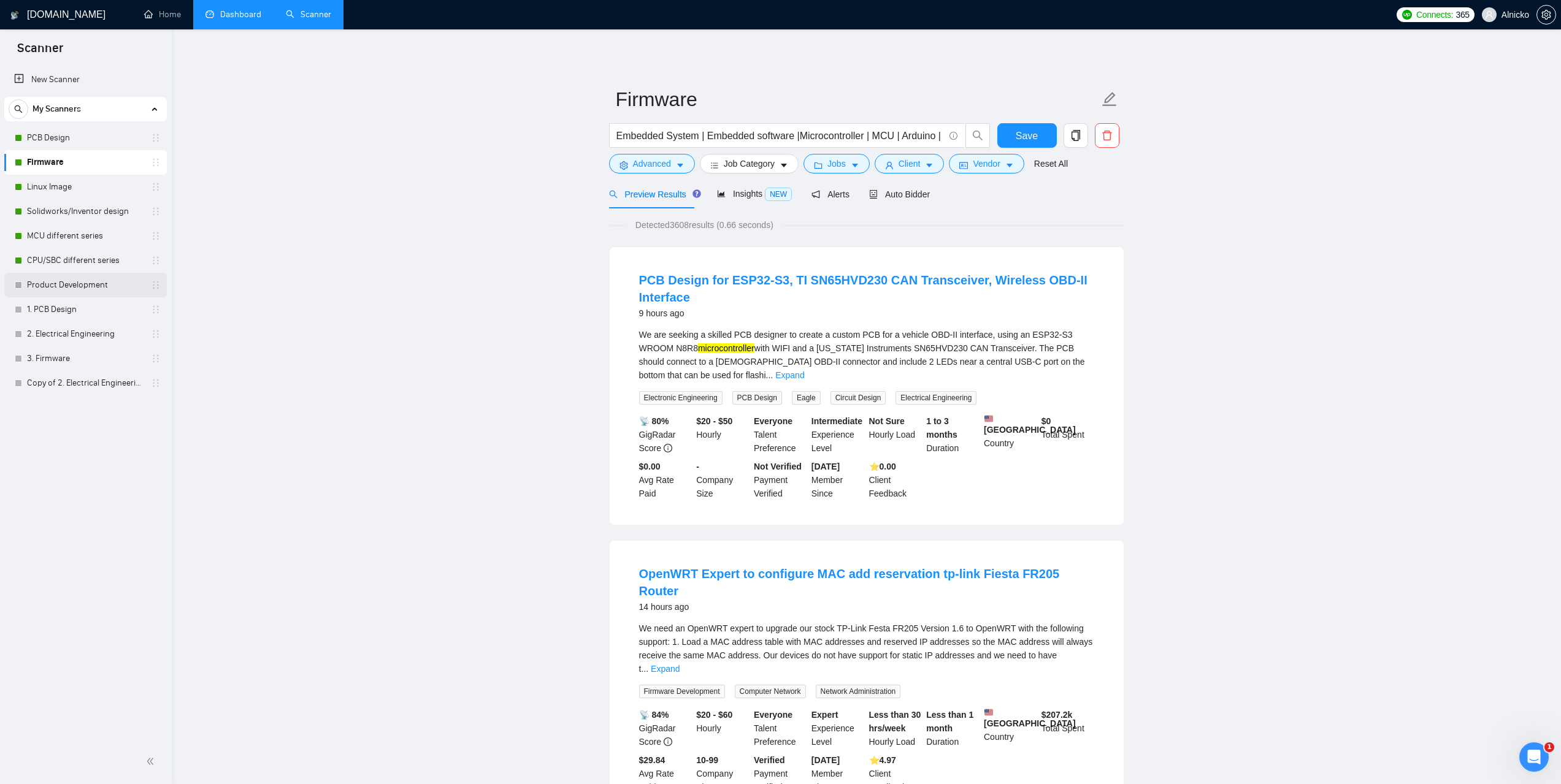
click at [68, 286] on link "Product Development" at bounding box center [85, 285] width 117 height 25
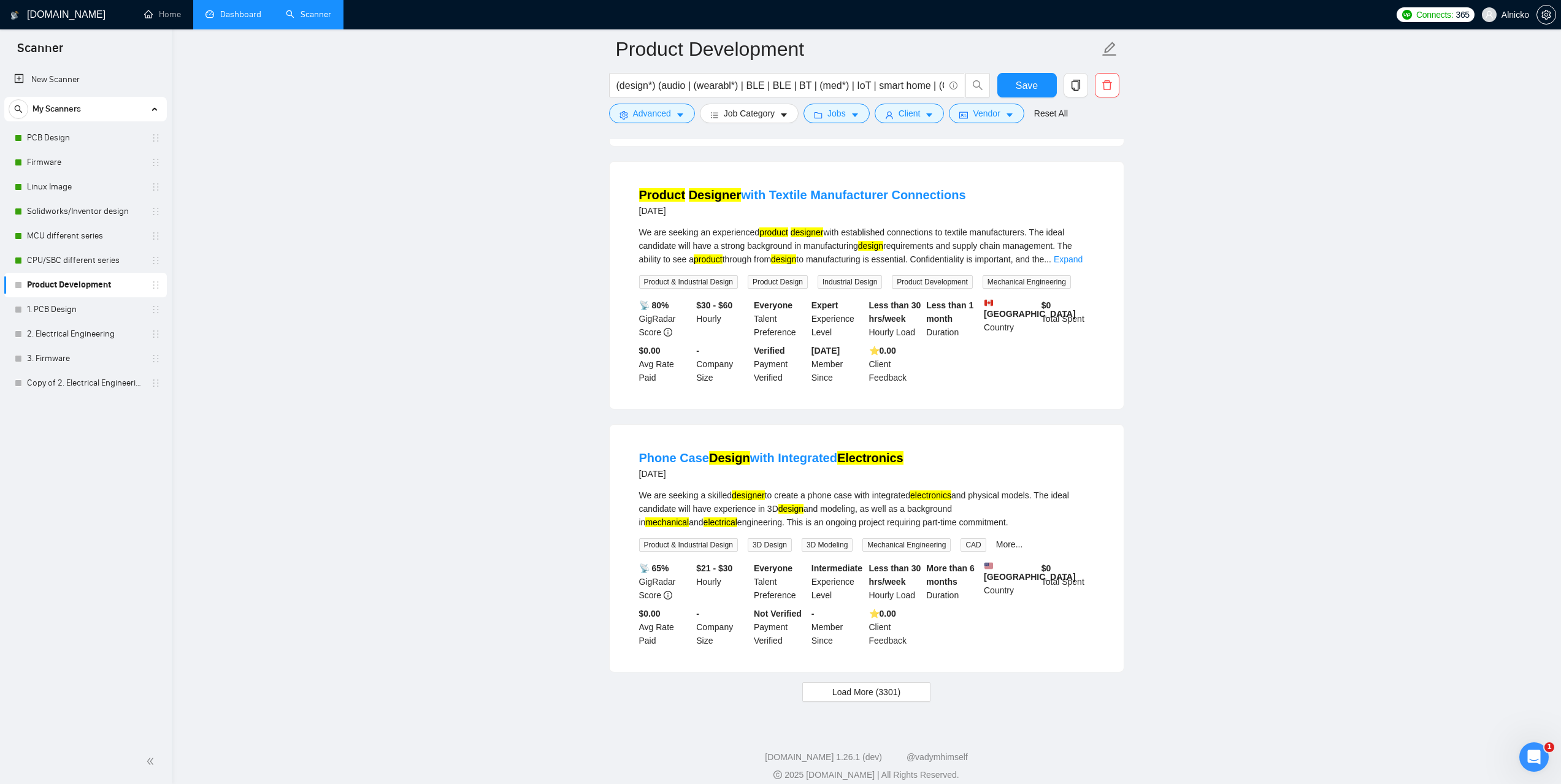
scroll to position [2260, 0]
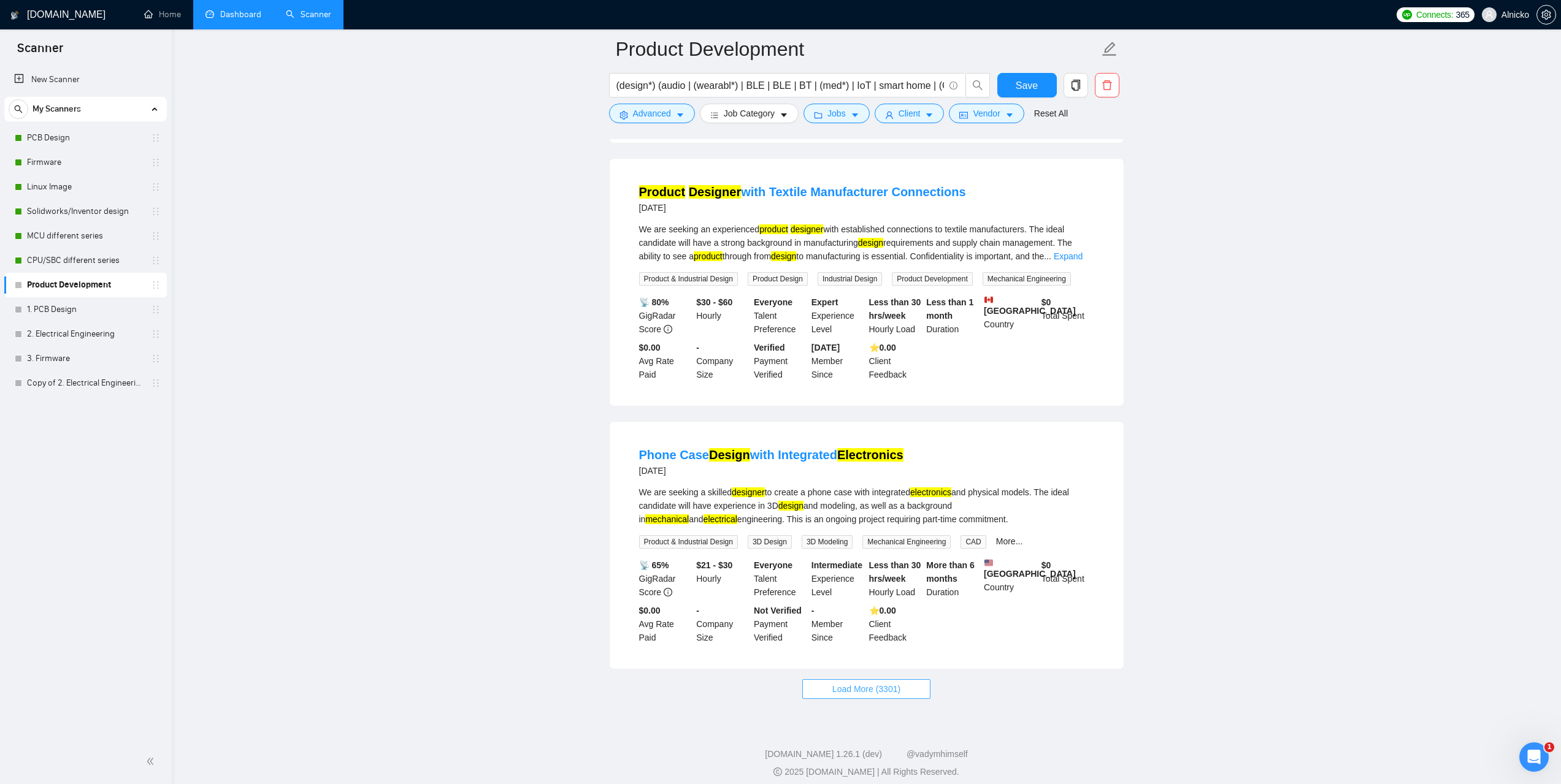
click at [883, 684] on span "Load More (3301)" at bounding box center [866, 689] width 68 height 13
click at [1010, 536] on link "More..." at bounding box center [1010, 541] width 27 height 10
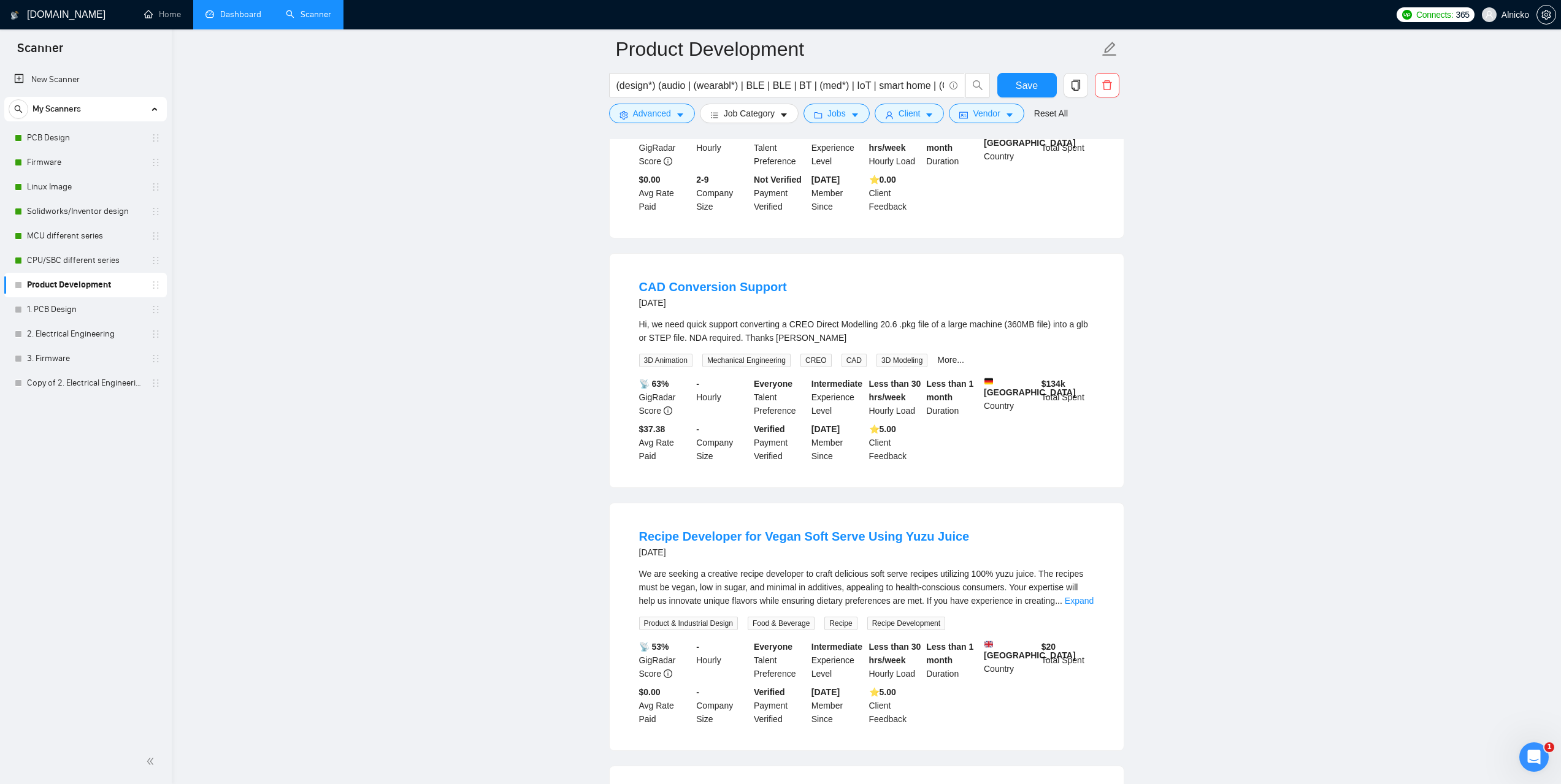
scroll to position [2995, 0]
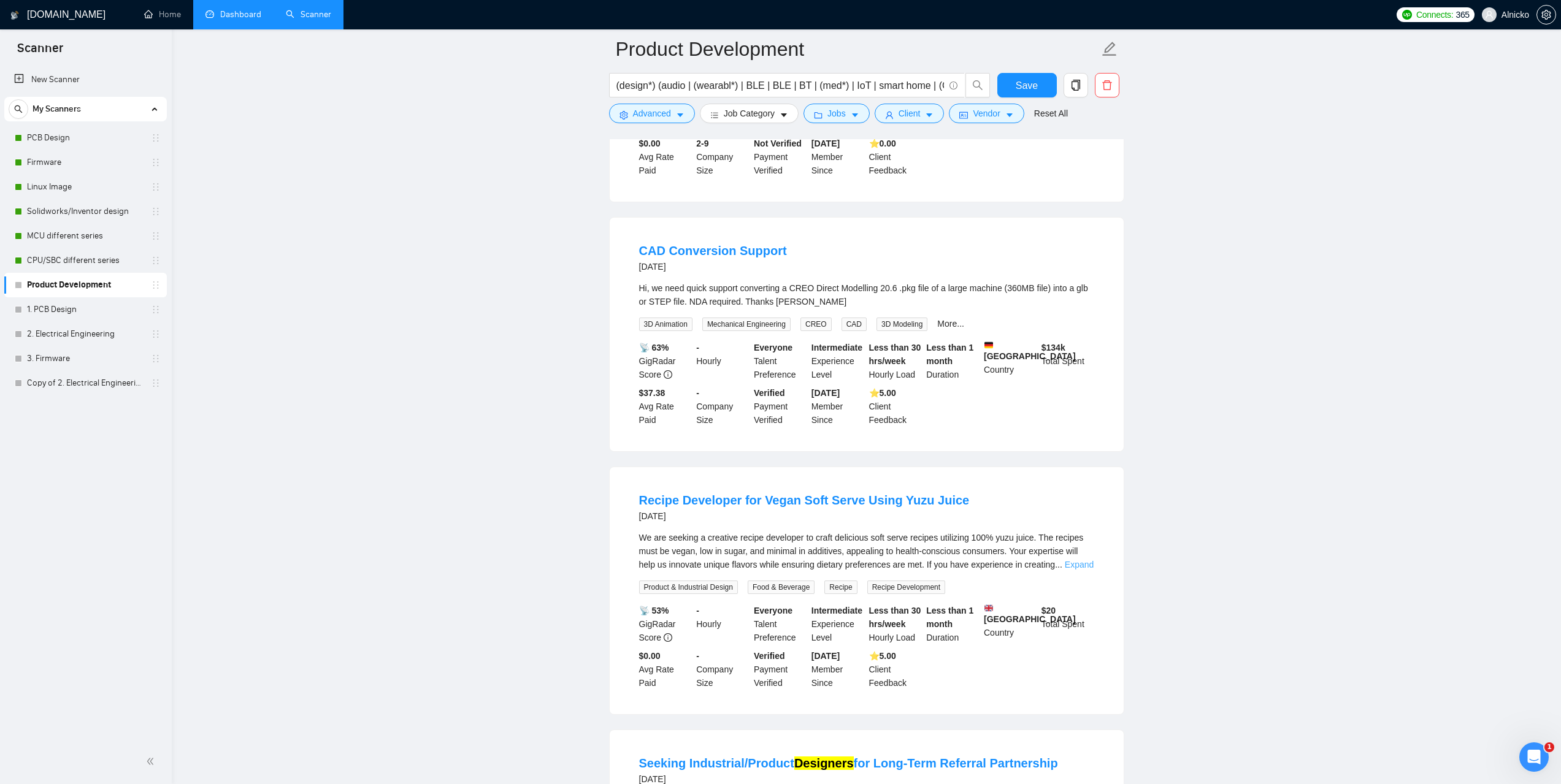
click at [1076, 559] on link "Expand" at bounding box center [1079, 564] width 29 height 10
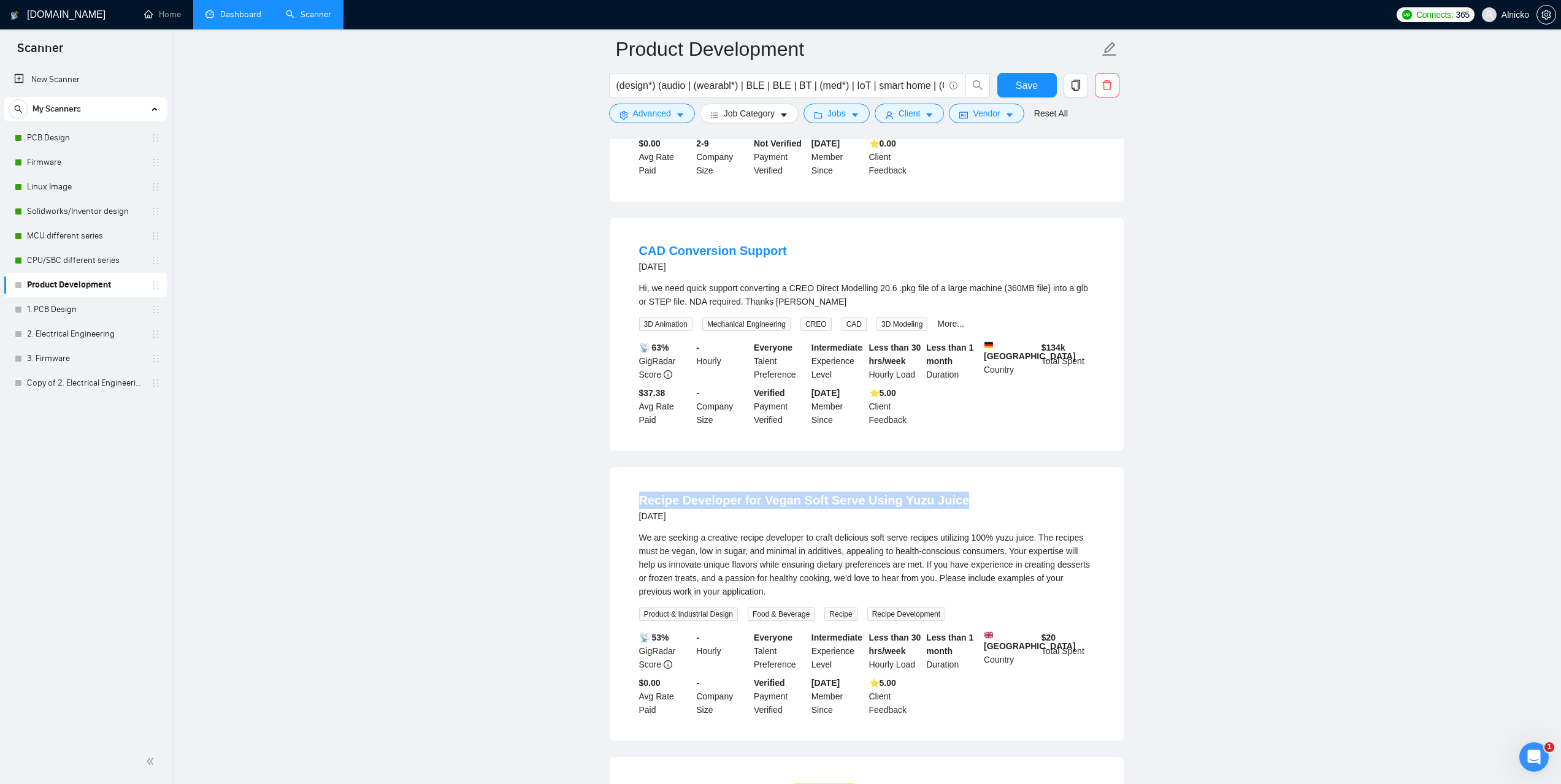
drag, startPoint x: 959, startPoint y: 488, endPoint x: 640, endPoint y: 492, distance: 319.0
click at [640, 492] on div "Recipe Developer for Vegan Soft Serve Using Yuzu Juice 3 days ago" at bounding box center [867, 507] width 455 height 32
copy link "Recipe Developer for Vegan Soft Serve Using Yuzu Juice"
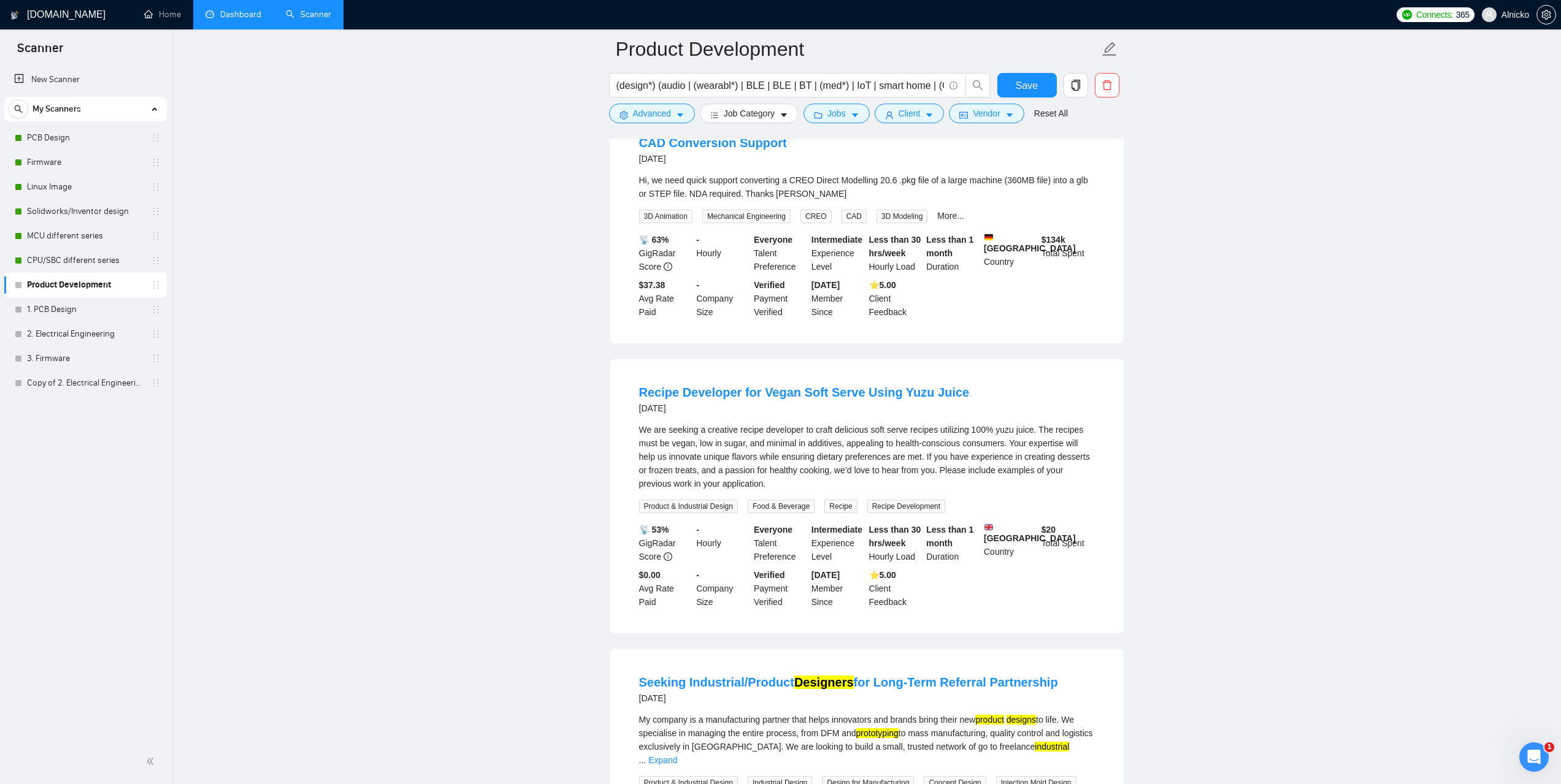
scroll to position [3118, 0]
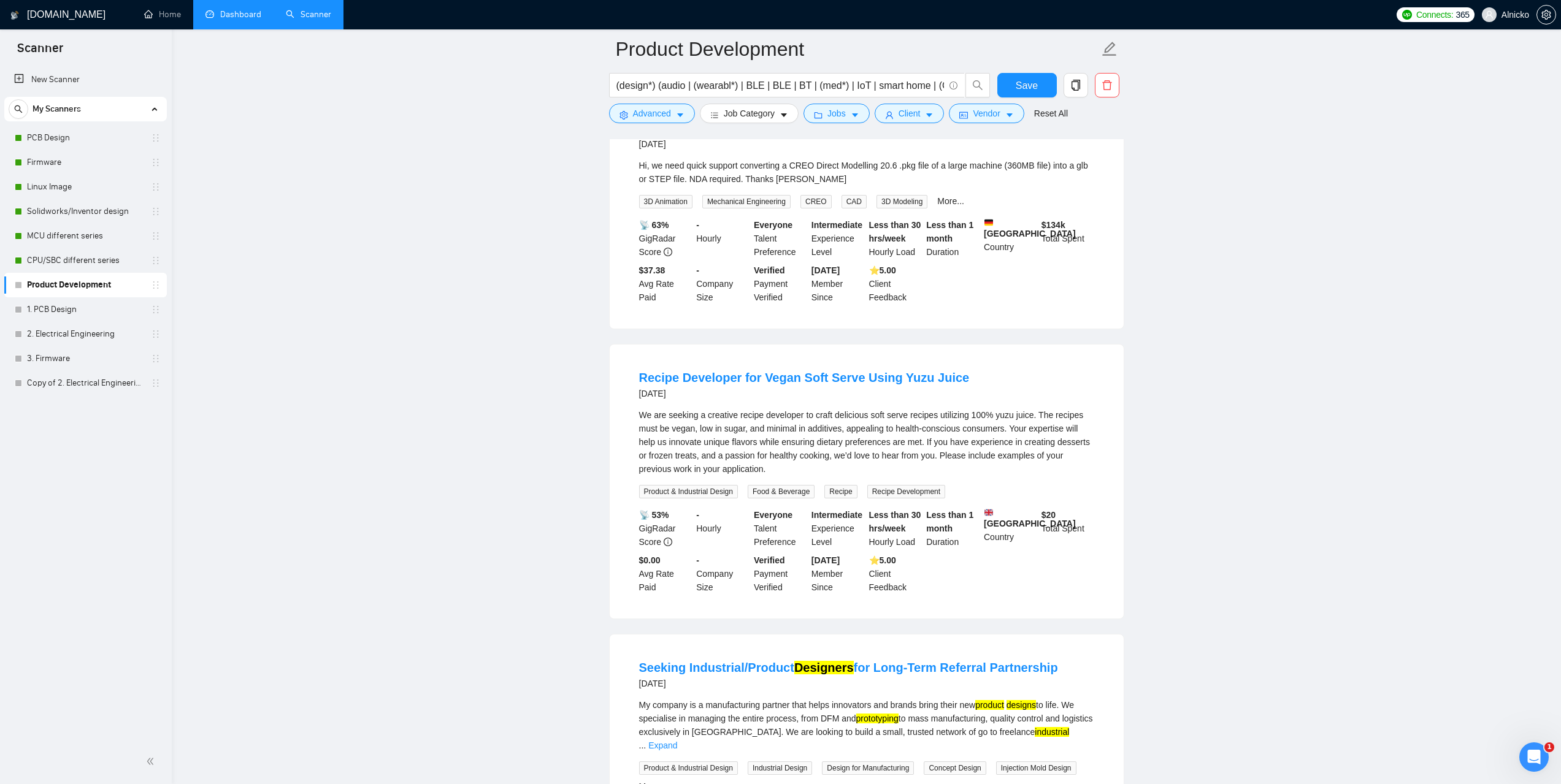
click at [240, 18] on link "Dashboard" at bounding box center [233, 14] width 56 height 11
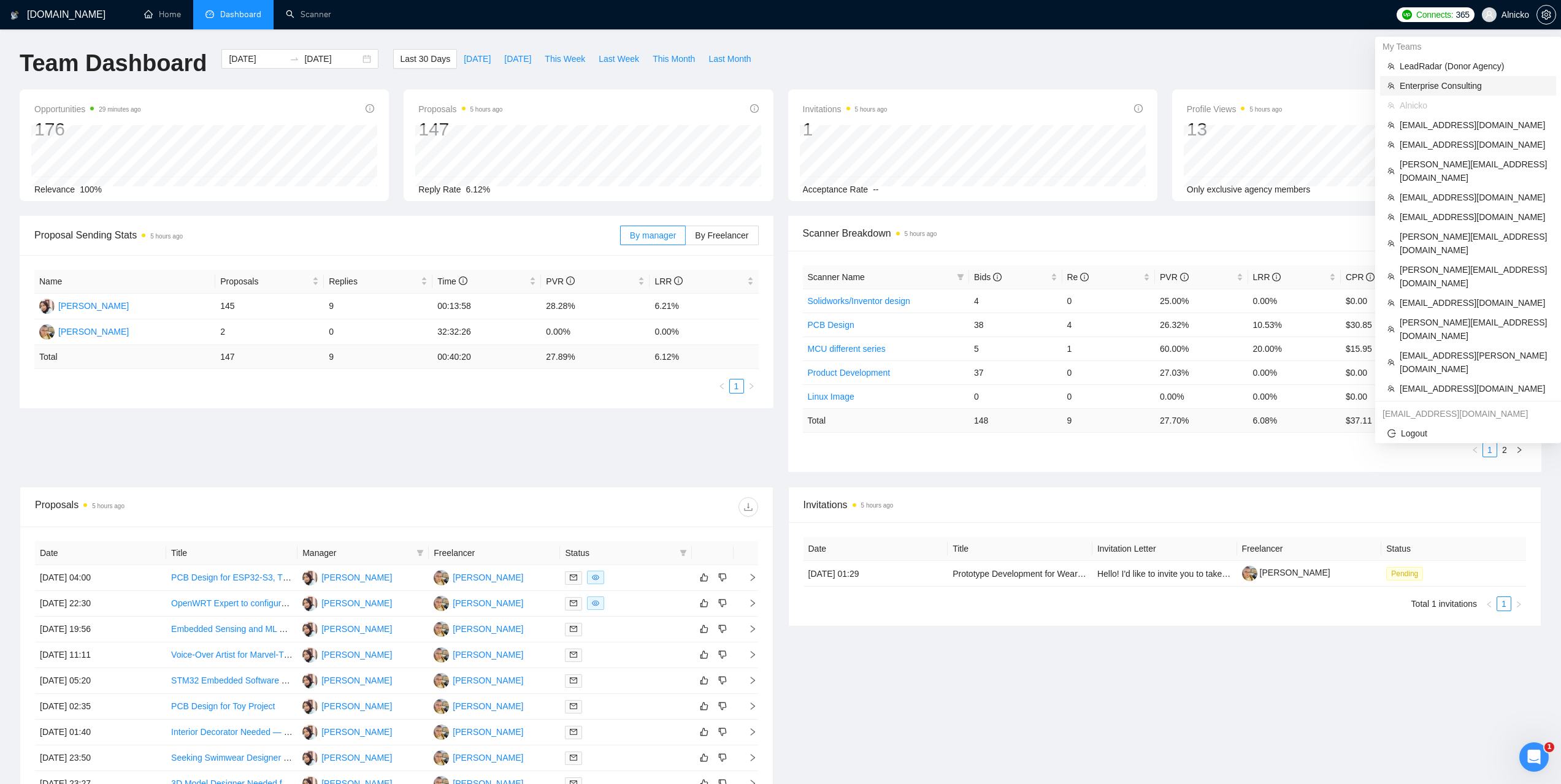
click at [1448, 91] on span "Enterprise Consulting" at bounding box center [1474, 85] width 149 height 13
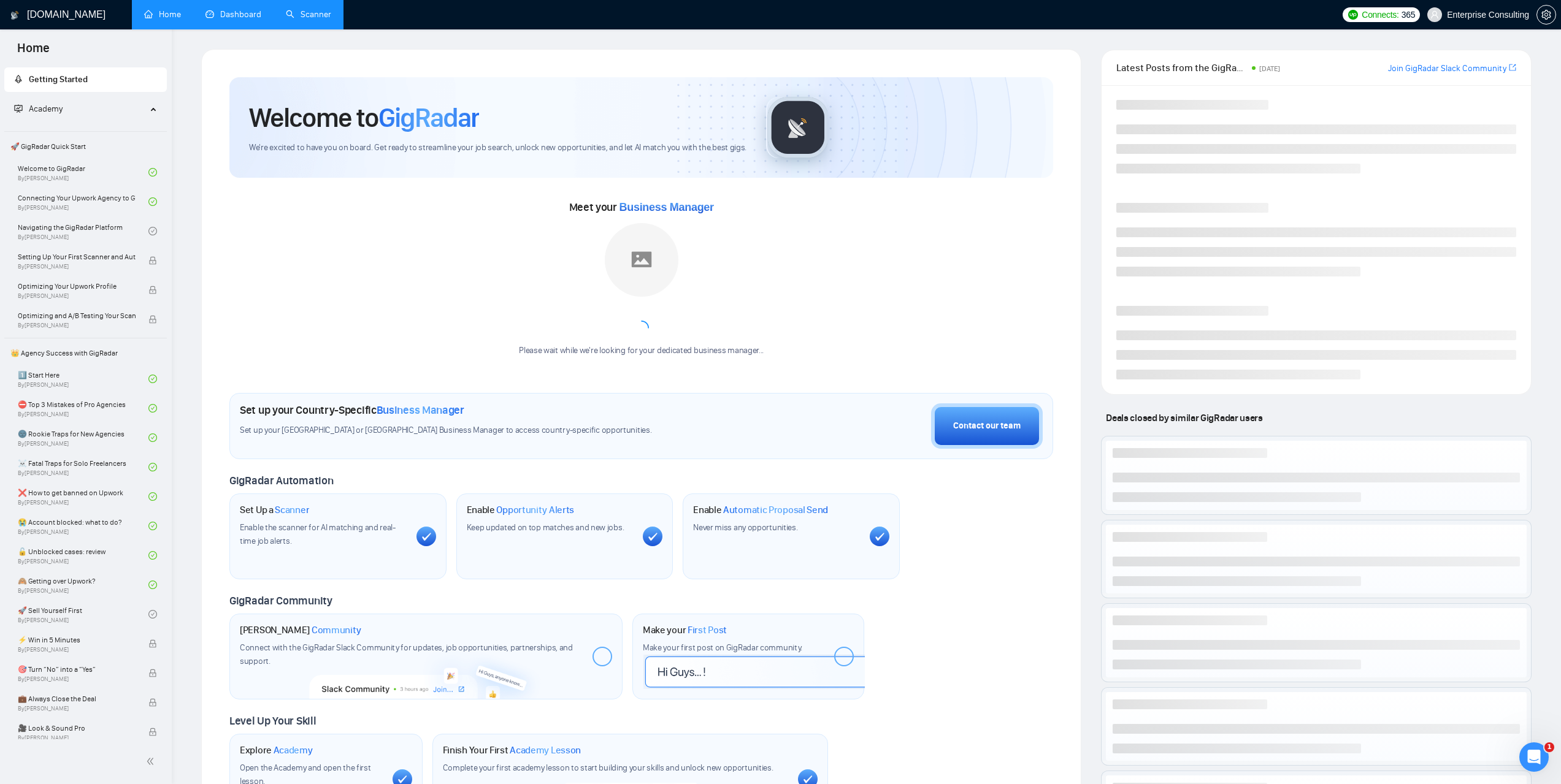
click at [316, 9] on link "Scanner" at bounding box center [308, 14] width 45 height 11
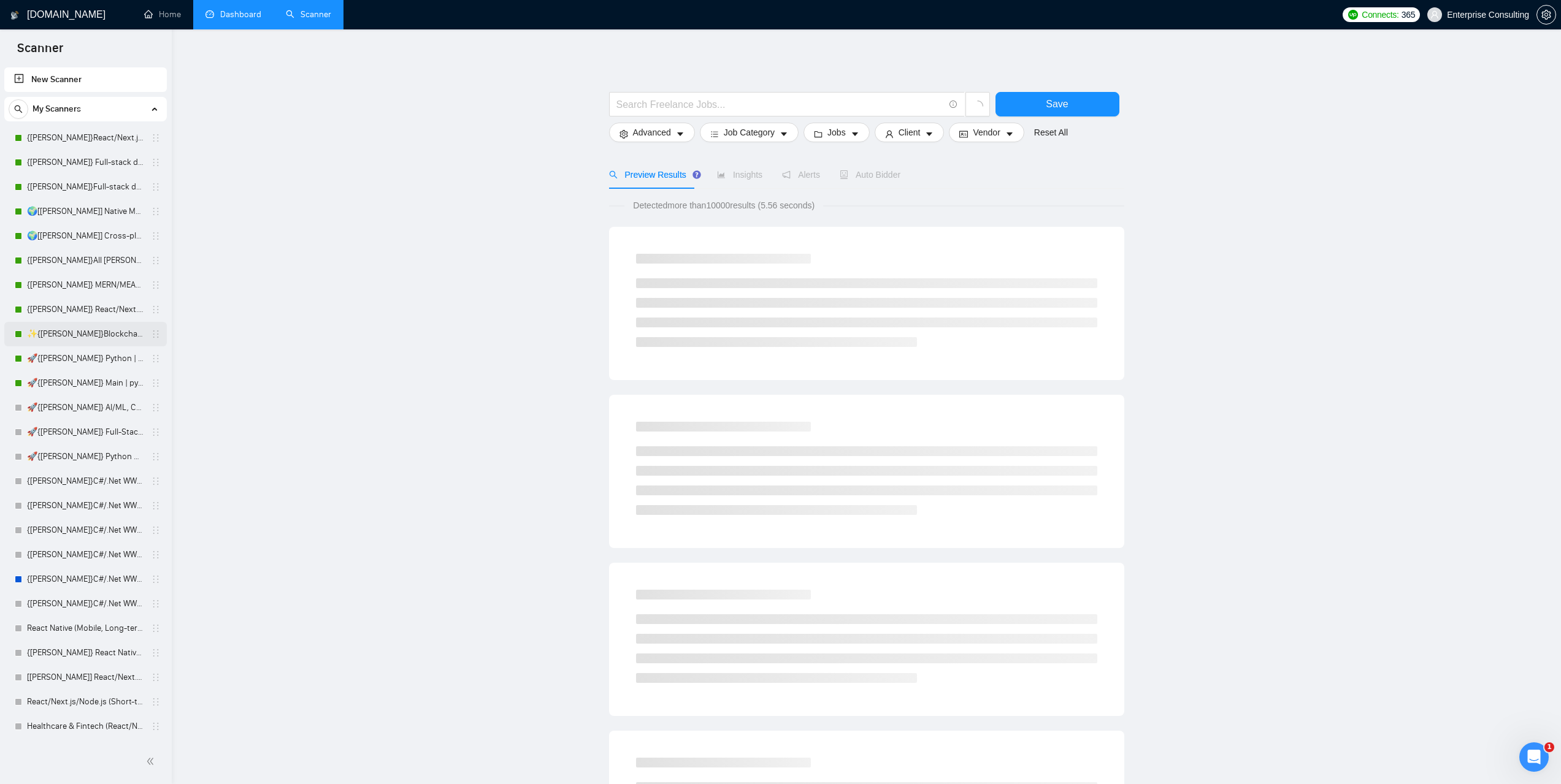
click at [63, 337] on link "✨{[PERSON_NAME]}Blockchain WW" at bounding box center [85, 334] width 117 height 25
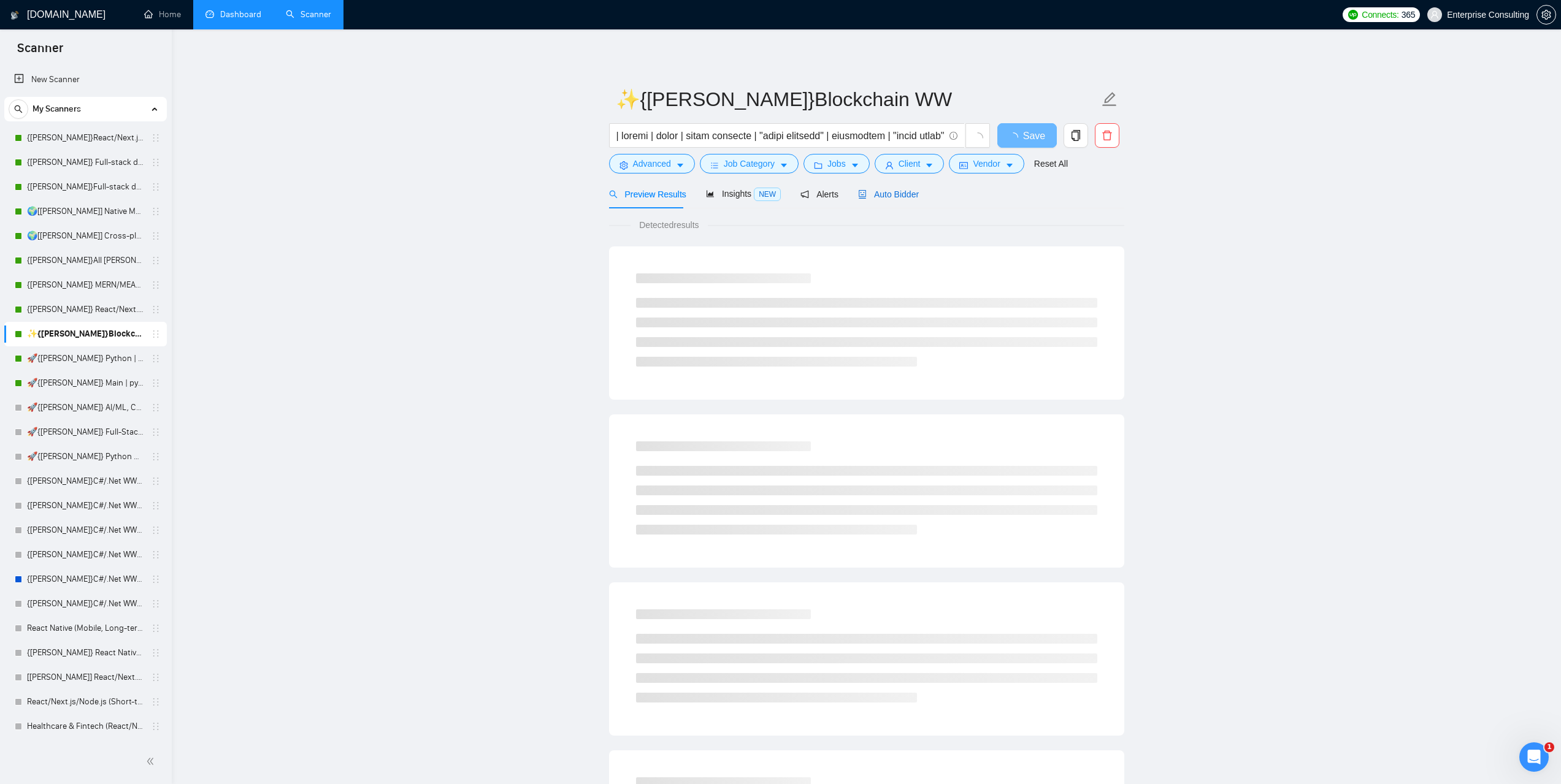
click at [884, 196] on span "Auto Bidder" at bounding box center [889, 194] width 61 height 10
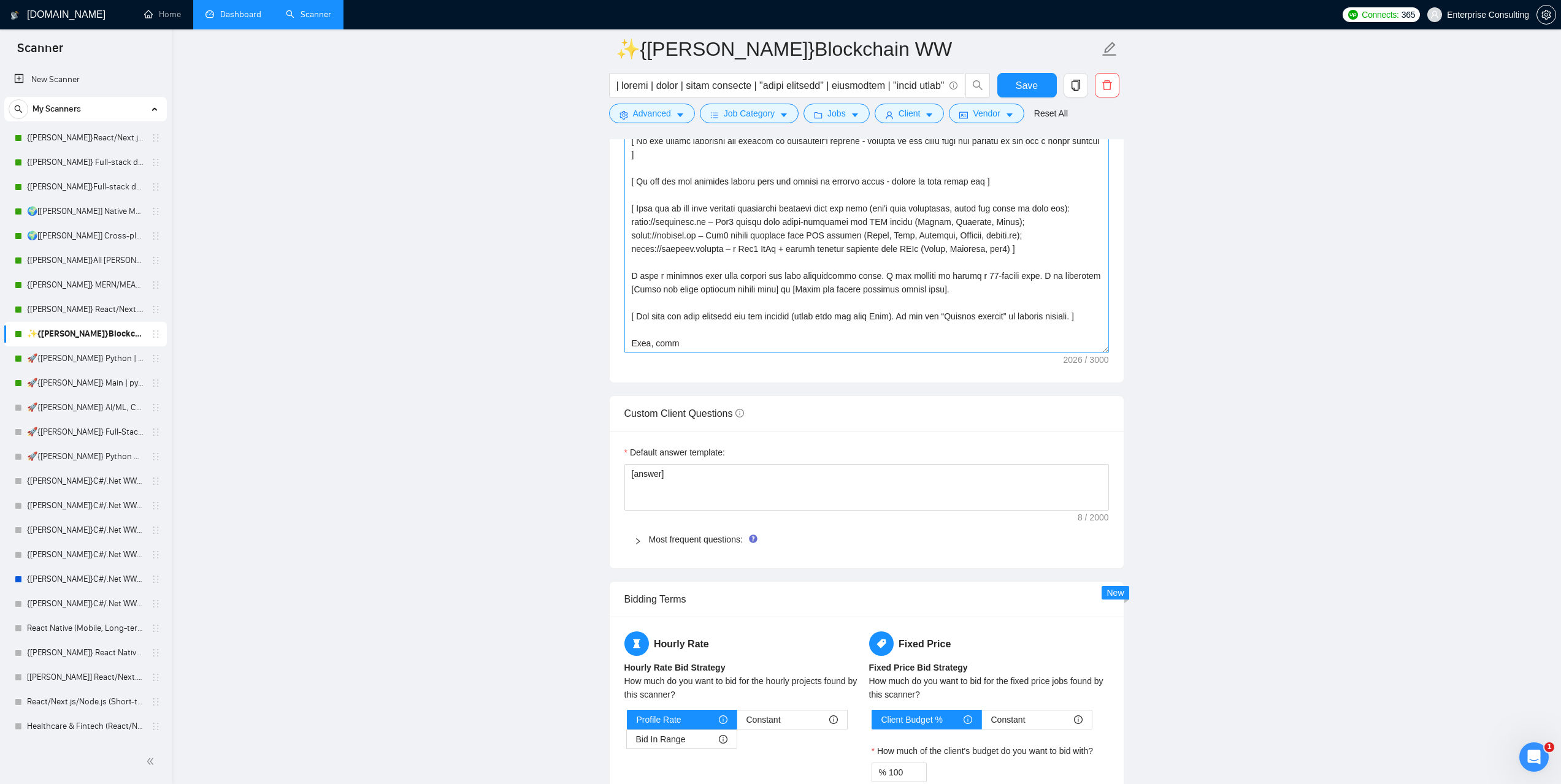
scroll to position [1472, 0]
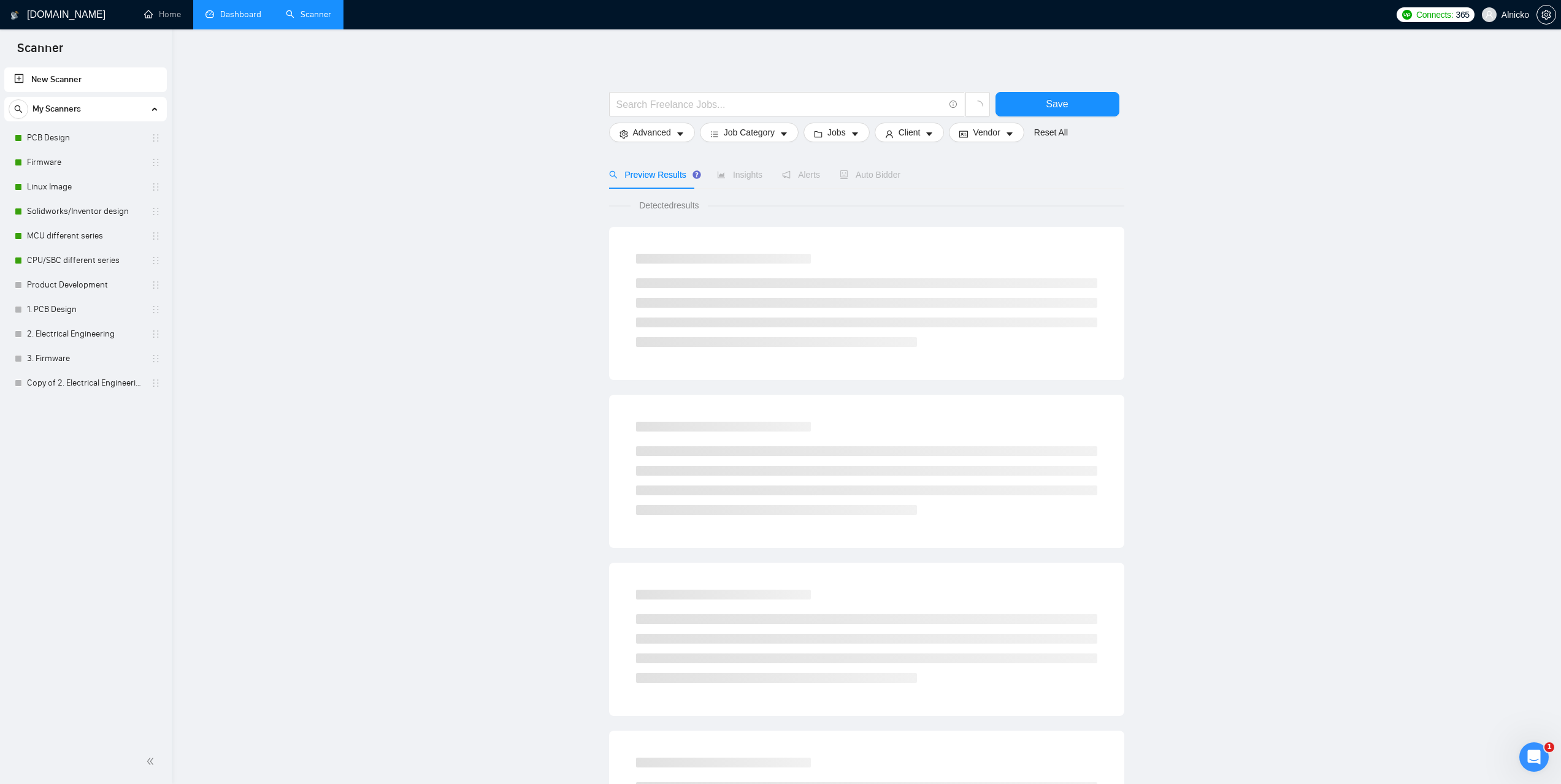
click at [249, 17] on link "Dashboard" at bounding box center [233, 14] width 56 height 11
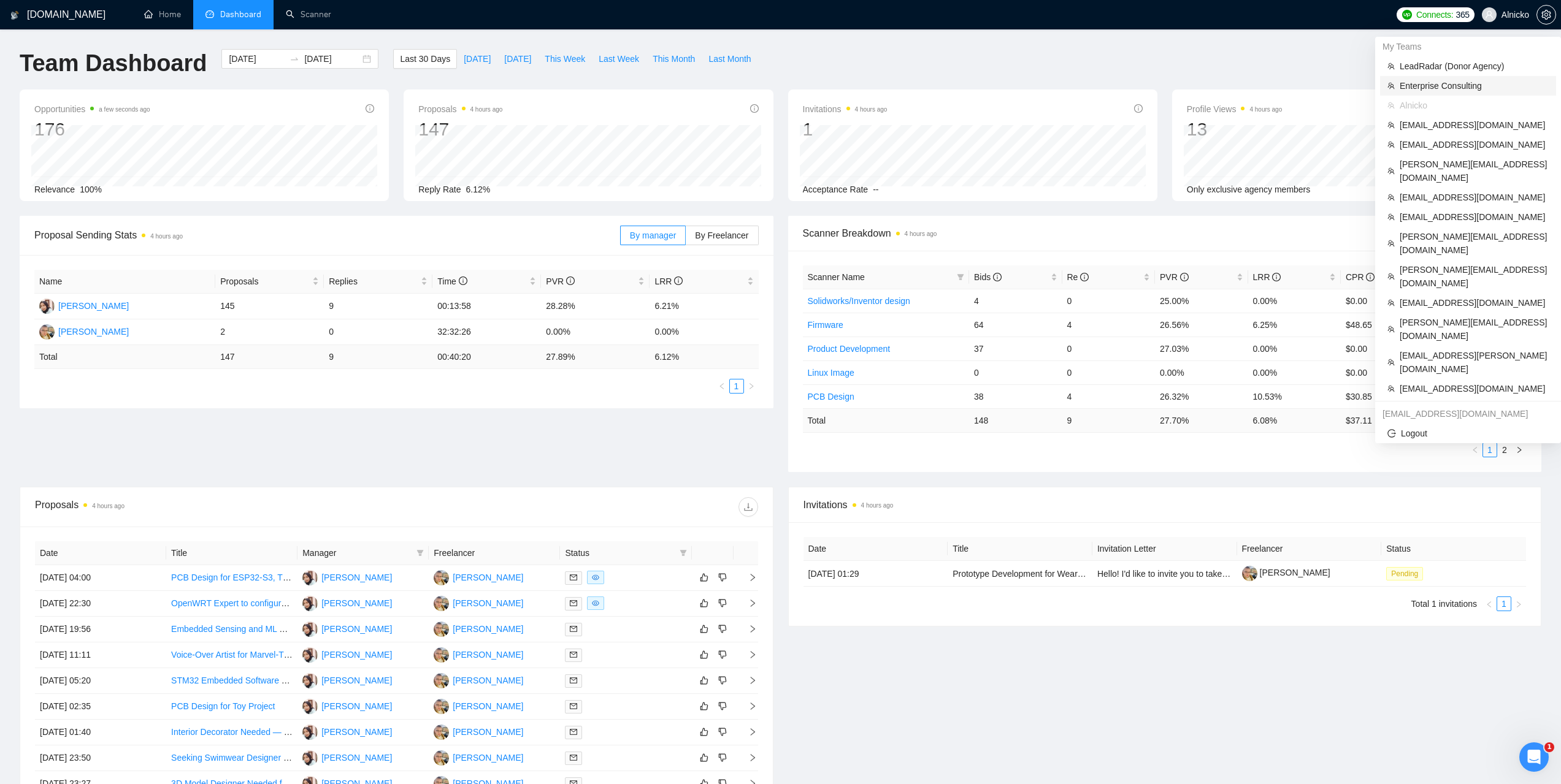
click at [1431, 83] on span "Enterprise Consulting" at bounding box center [1474, 85] width 149 height 13
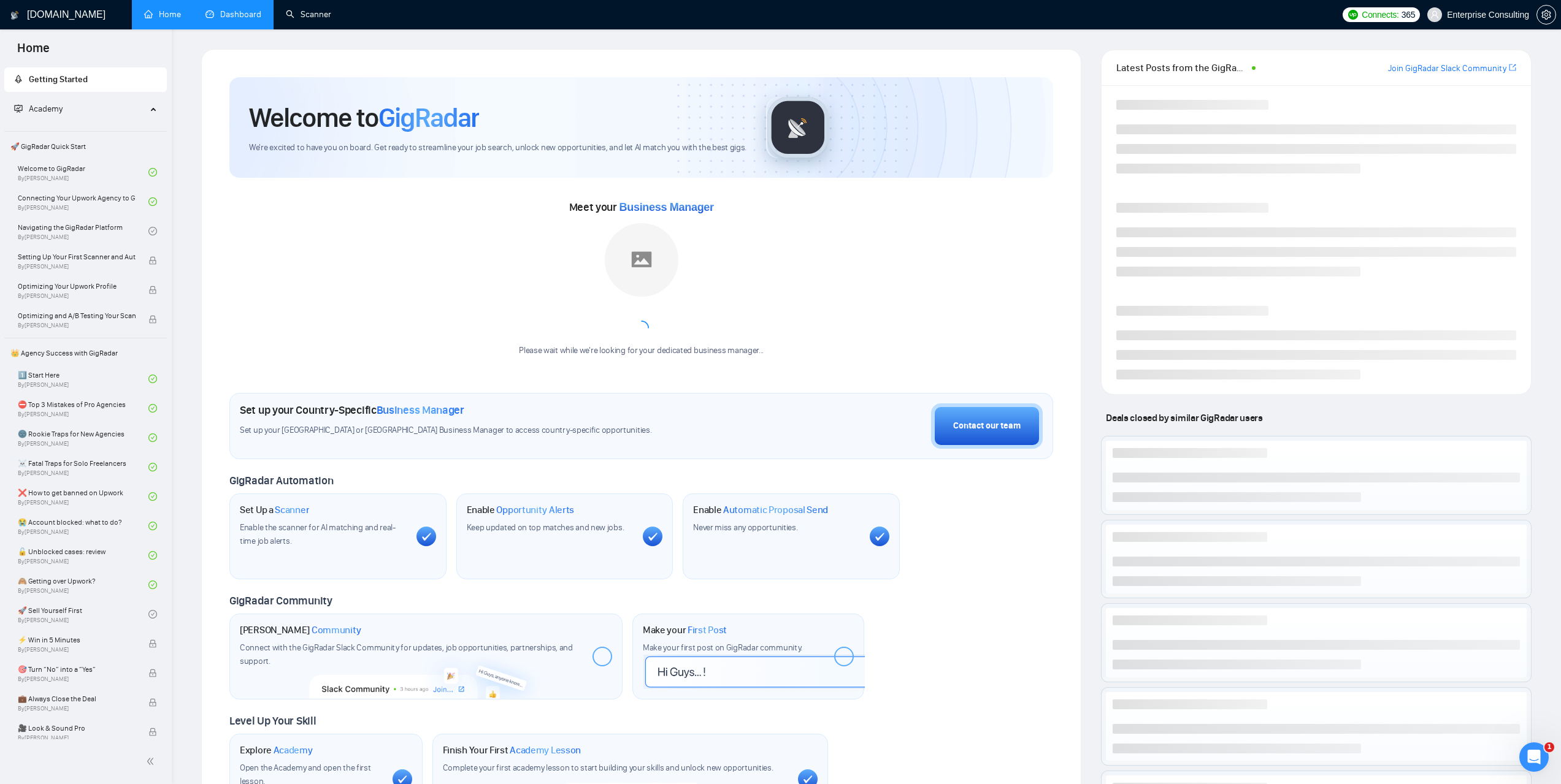
click at [244, 18] on link "Dashboard" at bounding box center [233, 14] width 56 height 11
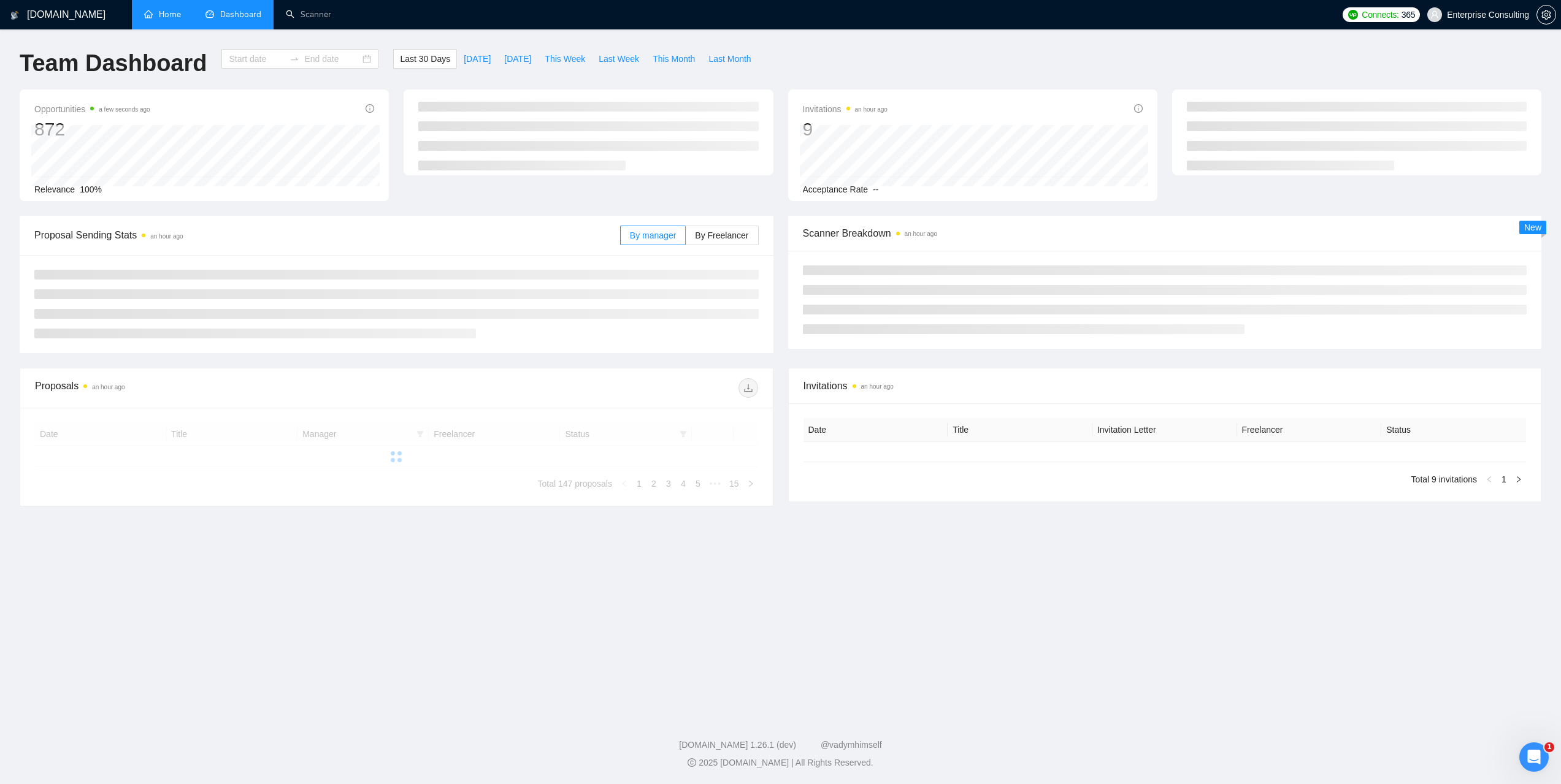
type input "[DATE]"
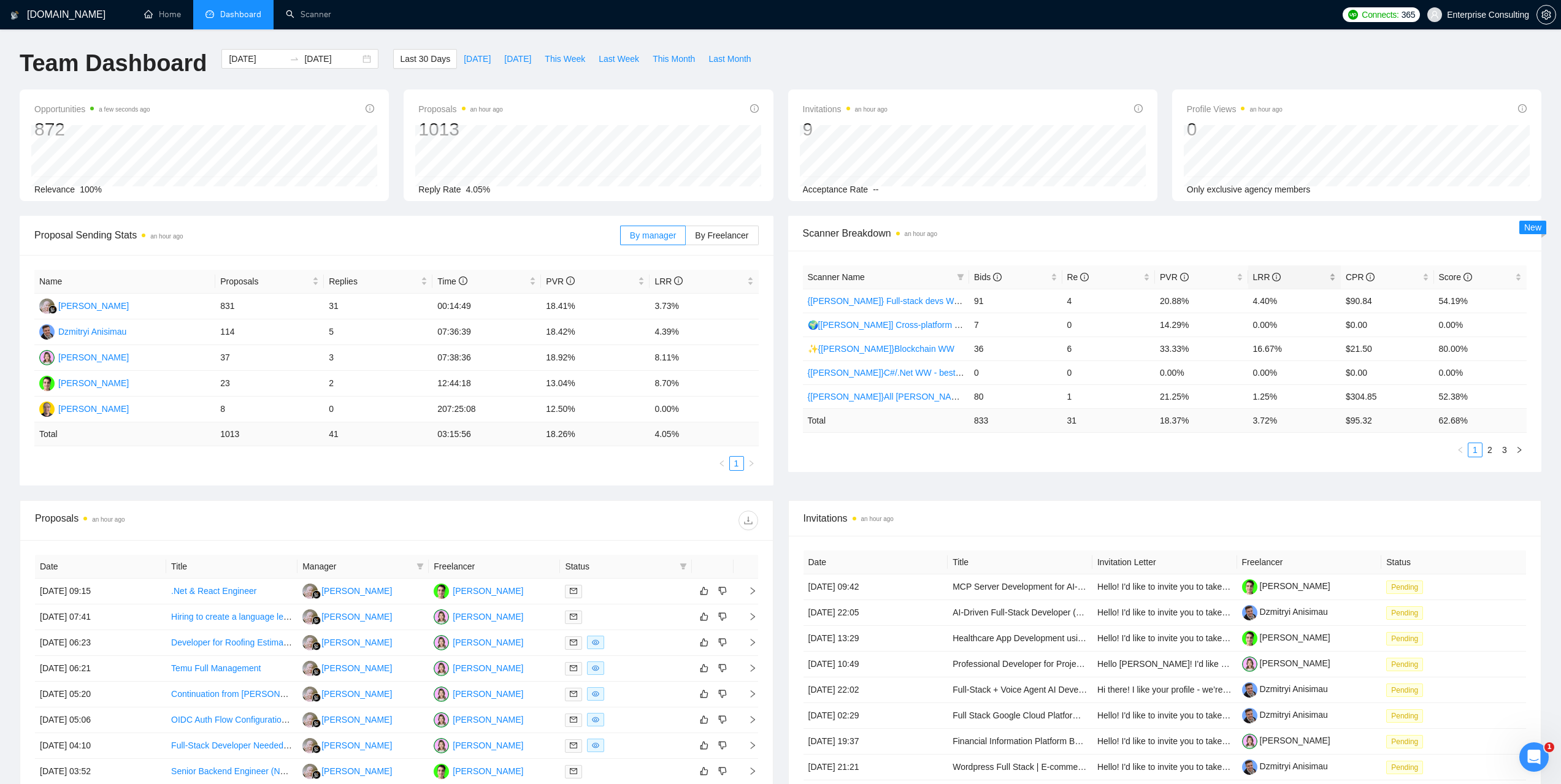
click at [1255, 278] on span "LRR" at bounding box center [1267, 277] width 28 height 10
click at [1259, 276] on span "LRR" at bounding box center [1267, 277] width 28 height 10
click at [613, 59] on span "Last Week" at bounding box center [618, 58] width 40 height 13
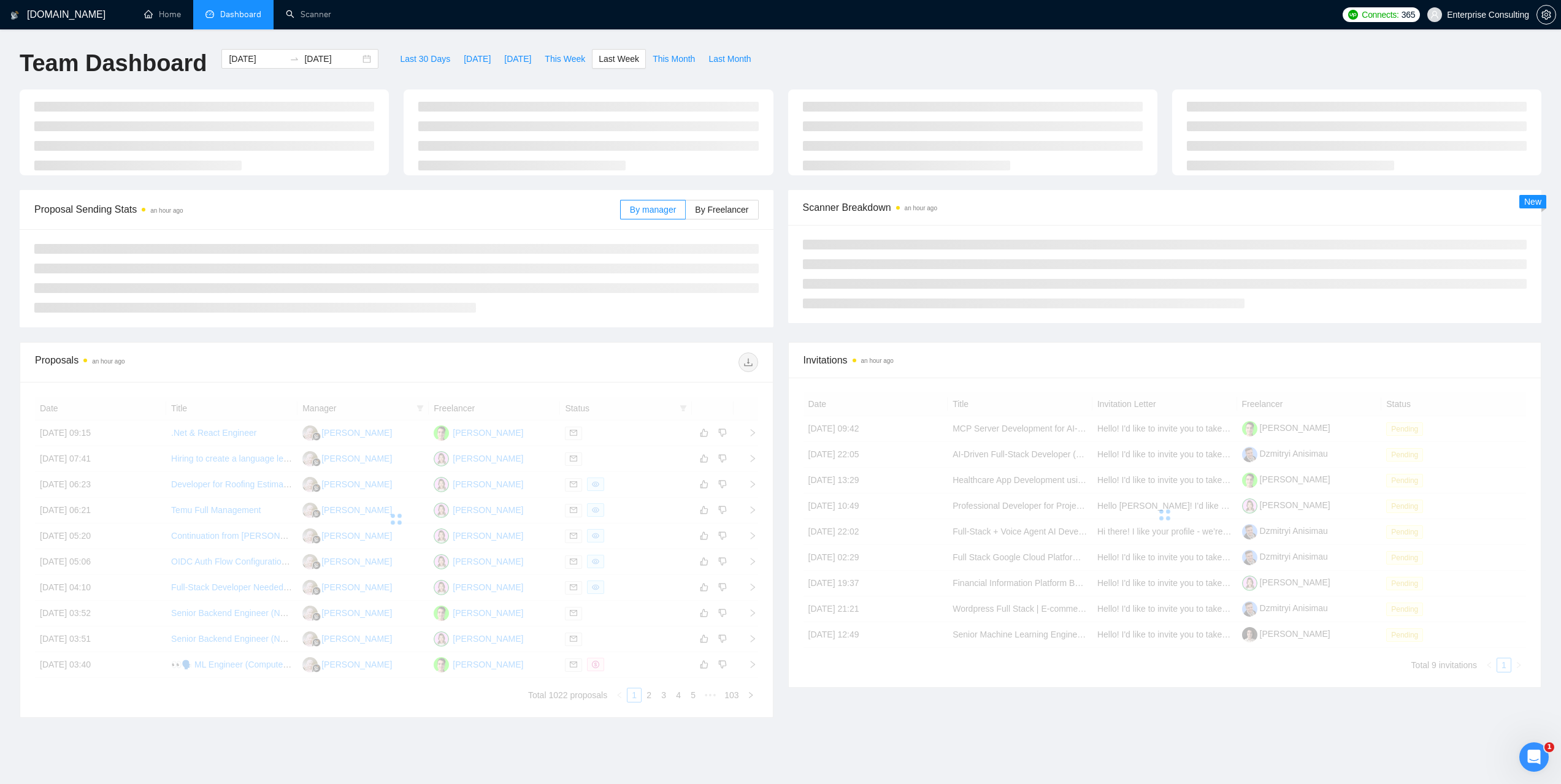
type input "[DATE]"
click at [563, 56] on span "This Week" at bounding box center [565, 58] width 40 height 13
type input "[DATE]"
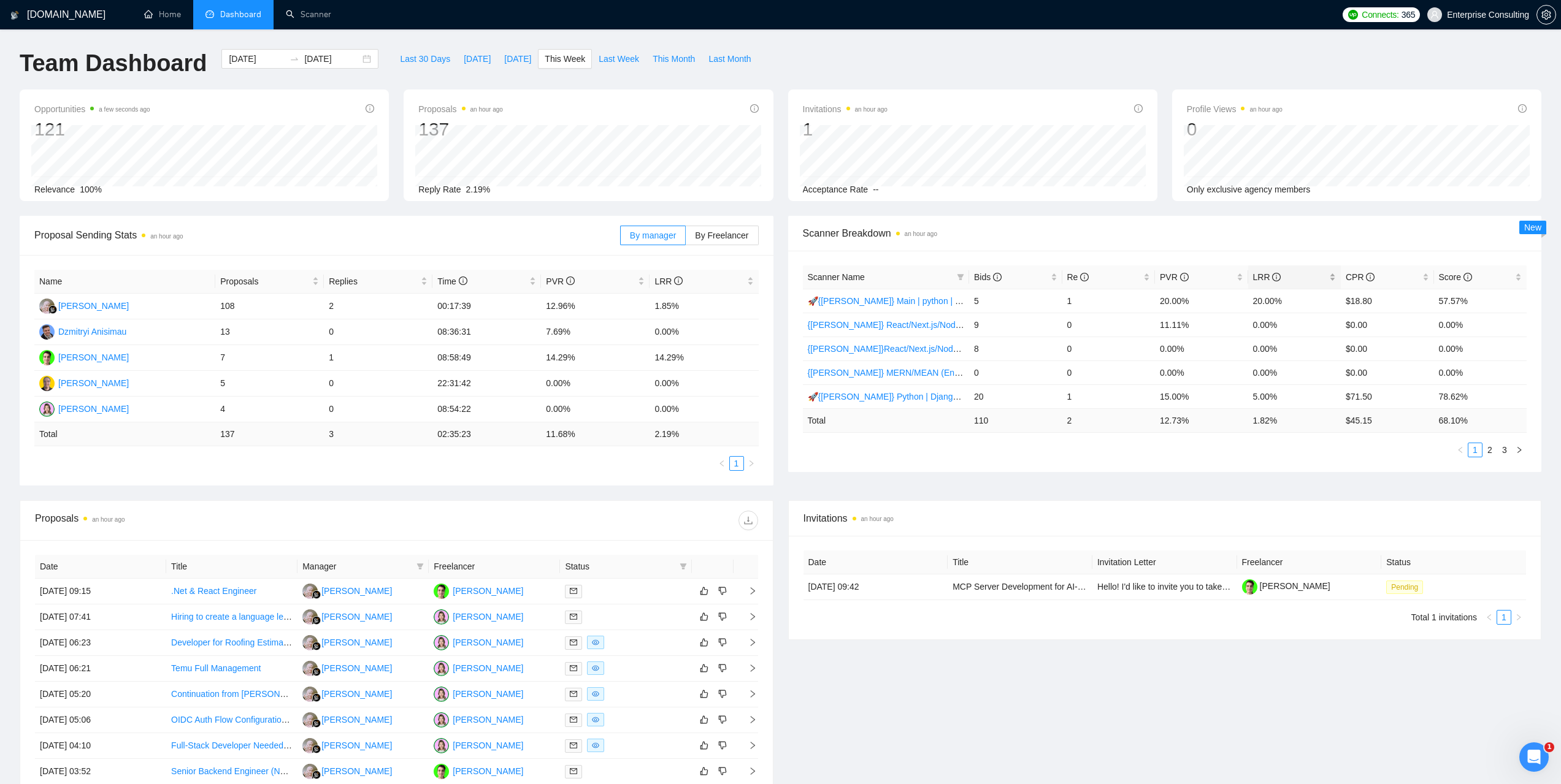
click at [1263, 275] on span "LRR" at bounding box center [1267, 277] width 28 height 10
click at [1258, 274] on span "LRR" at bounding box center [1267, 277] width 28 height 10
click at [992, 274] on span "Bids" at bounding box center [987, 277] width 27 height 10
click at [406, 62] on span "Last 30 Days" at bounding box center [425, 58] width 50 height 13
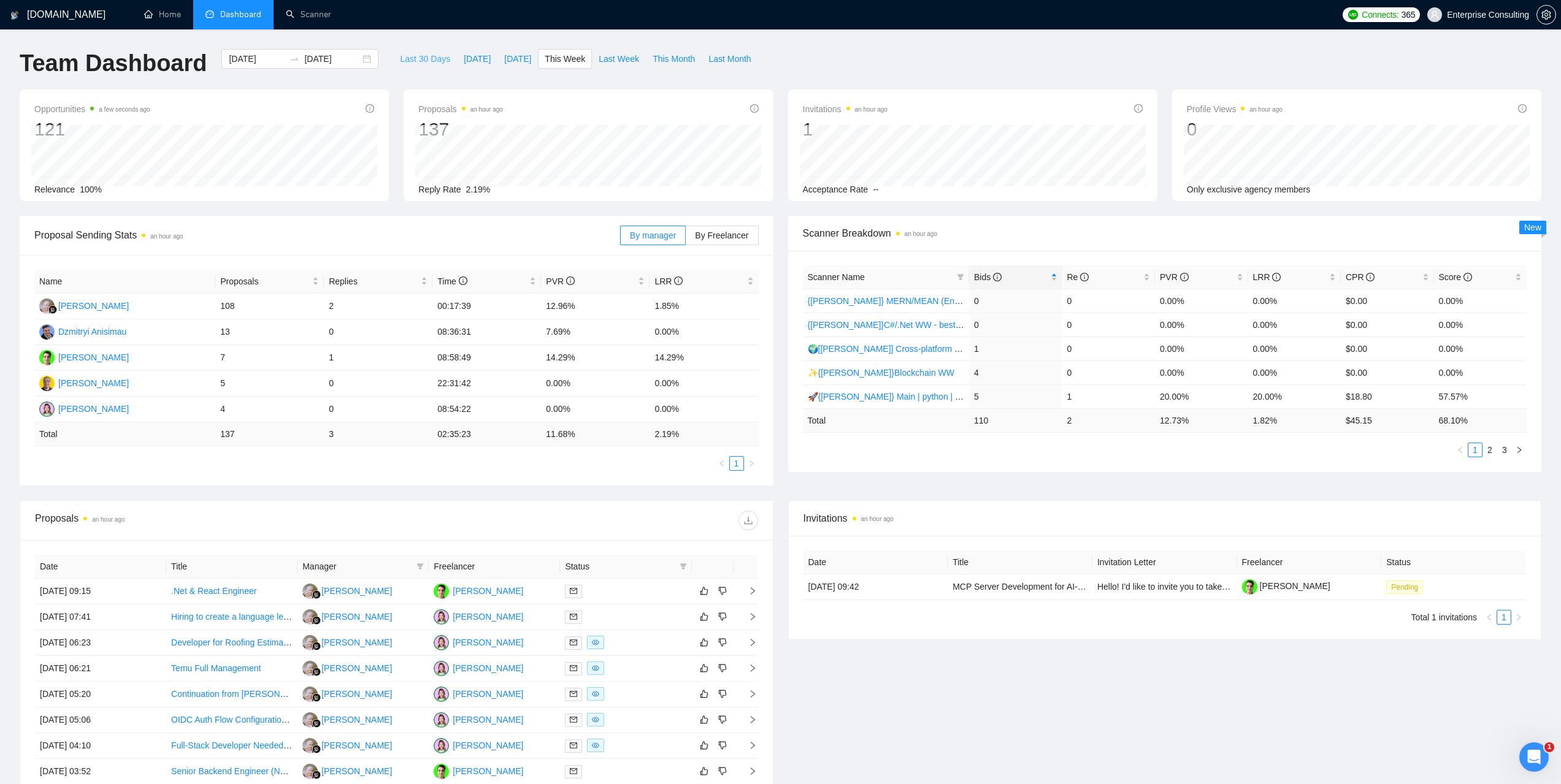
type input "[DATE]"
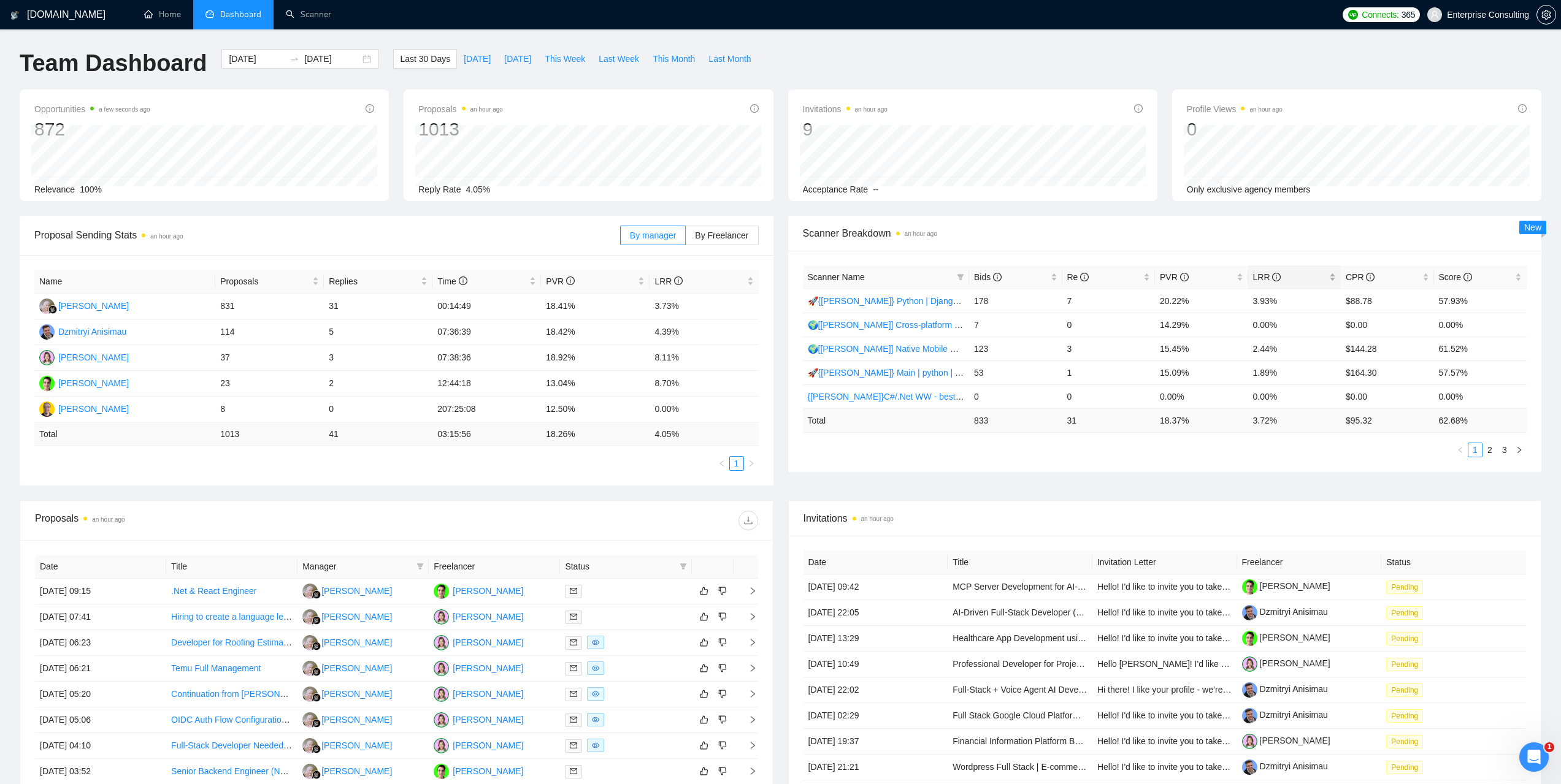
click at [1255, 275] on span "LRR" at bounding box center [1267, 277] width 28 height 10
click at [1256, 274] on span "LRR" at bounding box center [1267, 277] width 28 height 10
click at [573, 60] on span "This Week" at bounding box center [565, 58] width 40 height 13
type input "[DATE]"
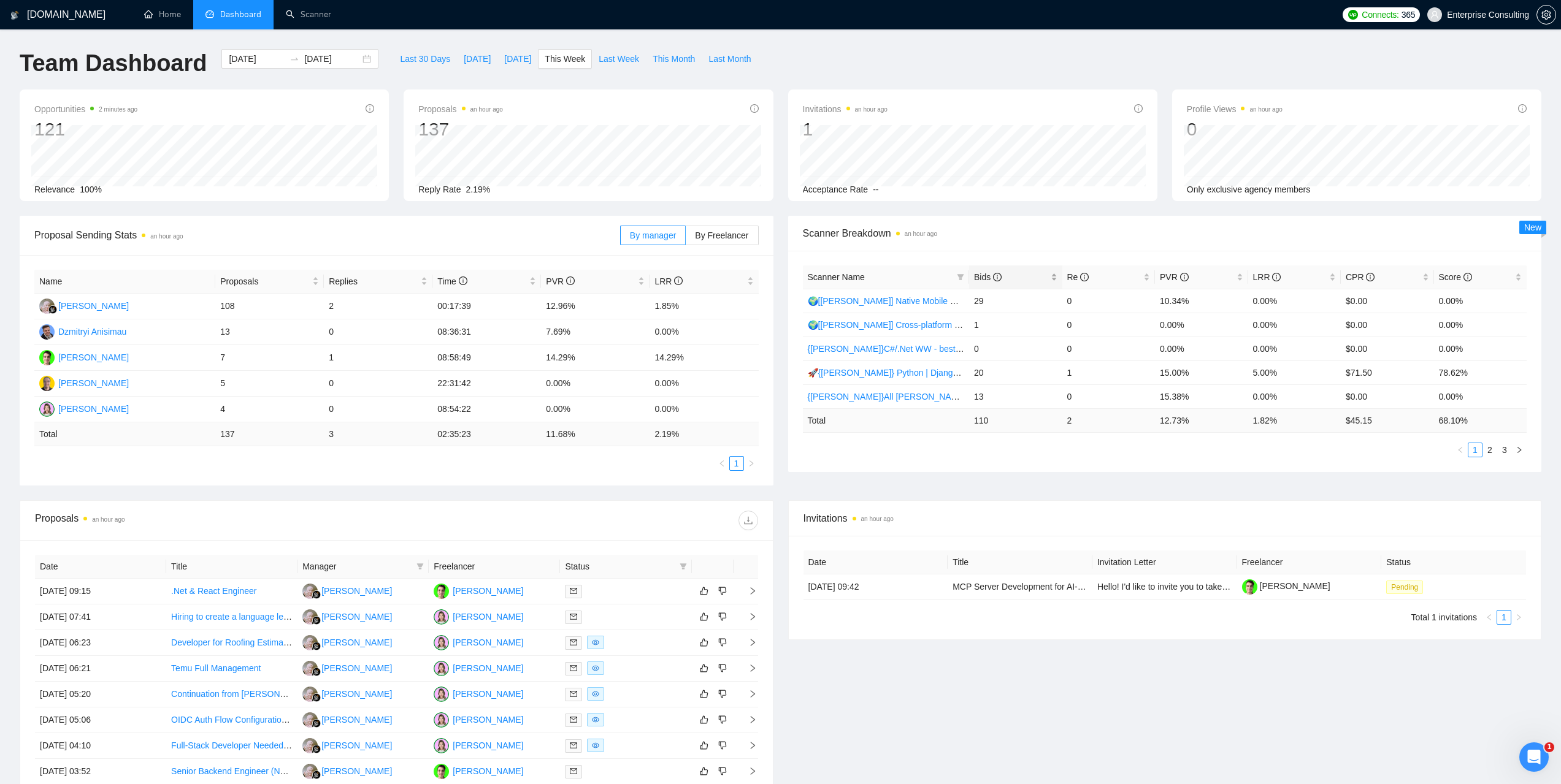
click at [982, 274] on span "Bids" at bounding box center [987, 277] width 27 height 10
click at [986, 274] on span "Bids" at bounding box center [987, 277] width 27 height 10
click at [984, 272] on span "Bids" at bounding box center [987, 277] width 27 height 10
click at [989, 272] on span "Bids" at bounding box center [987, 277] width 27 height 10
click at [330, 17] on link "Scanner" at bounding box center [308, 14] width 45 height 11
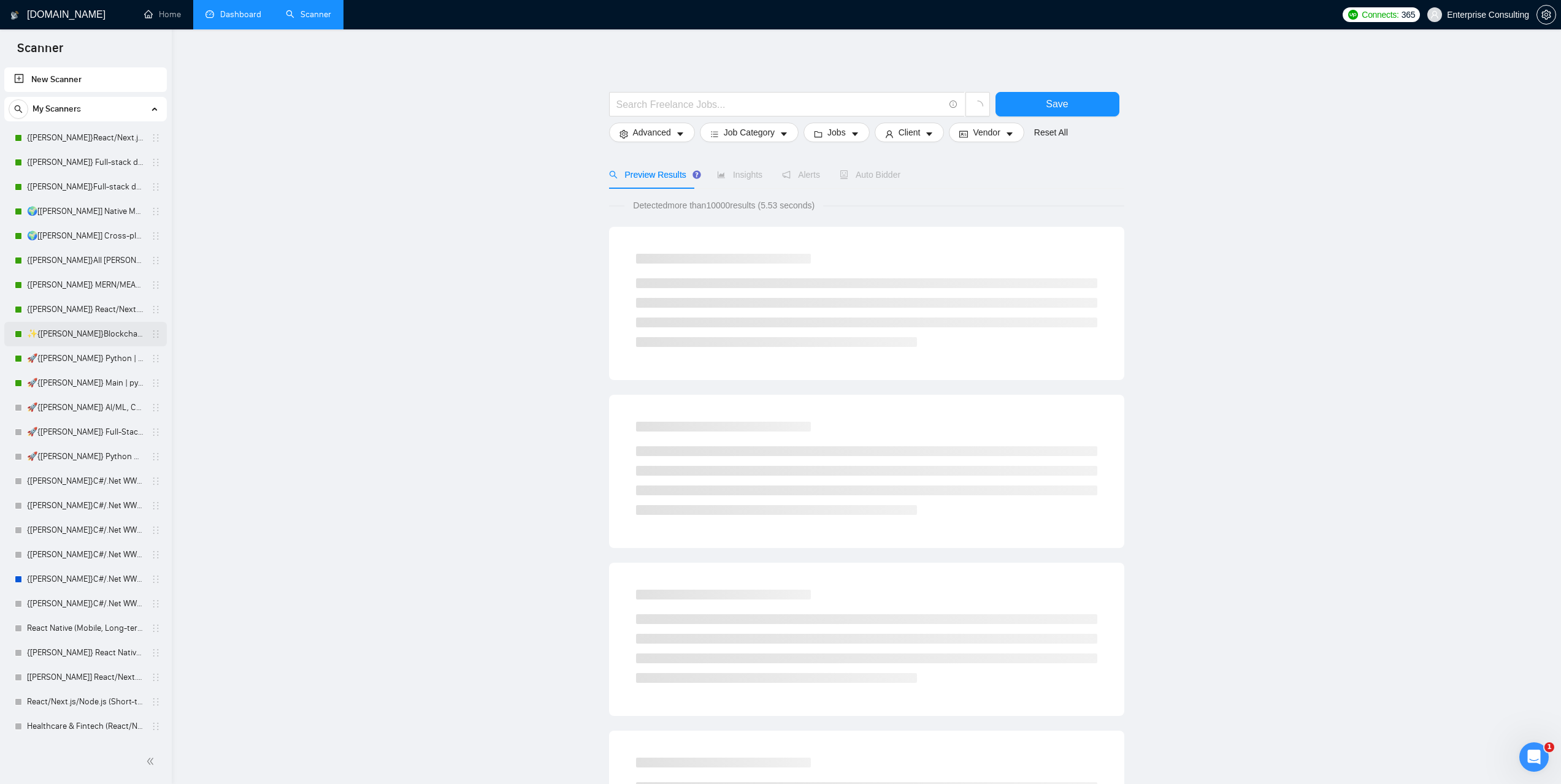
click at [70, 334] on link "✨{[PERSON_NAME]}Blockchain WW" at bounding box center [85, 334] width 117 height 25
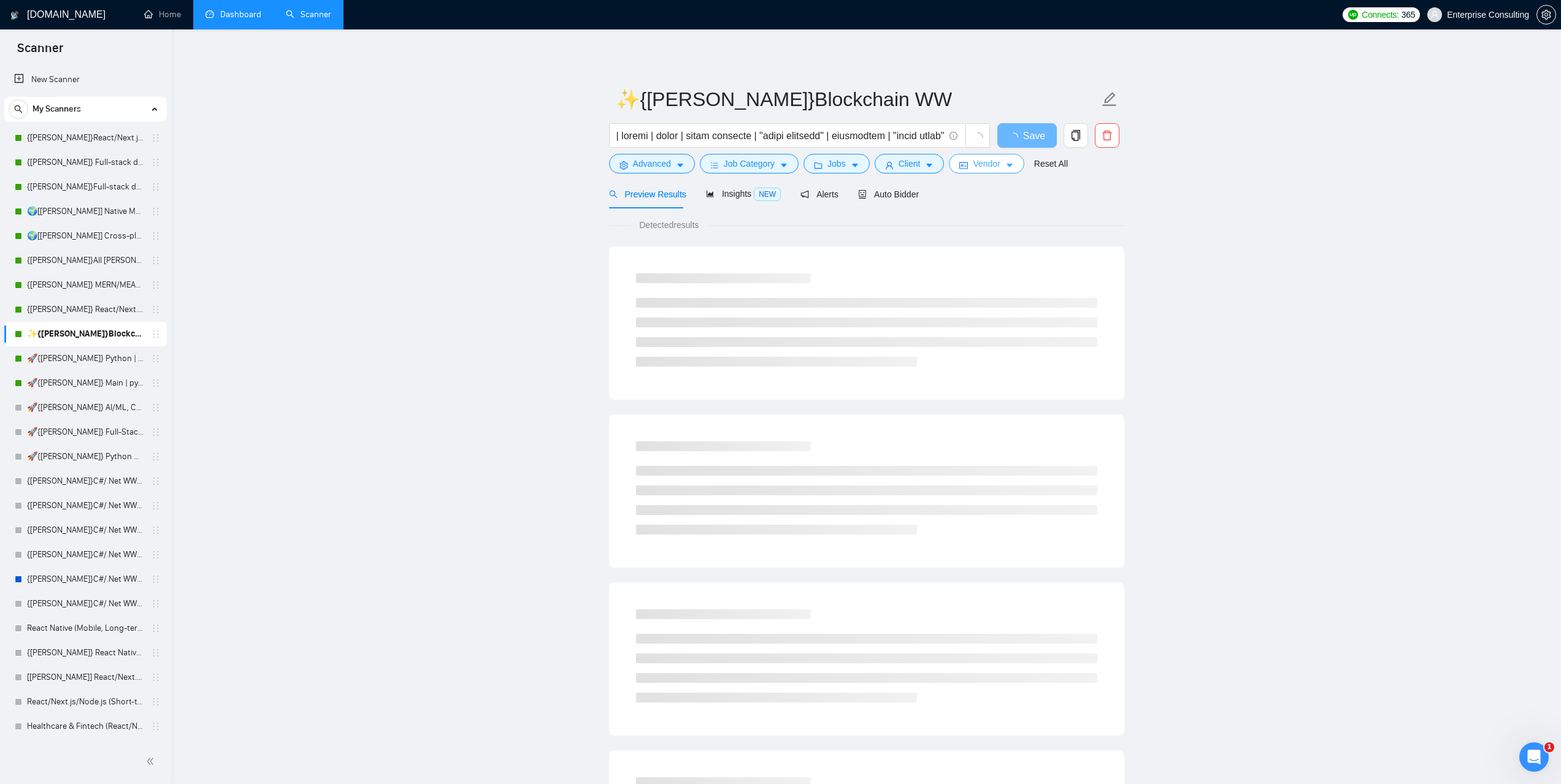
click at [998, 165] on button "Vendor" at bounding box center [986, 164] width 75 height 20
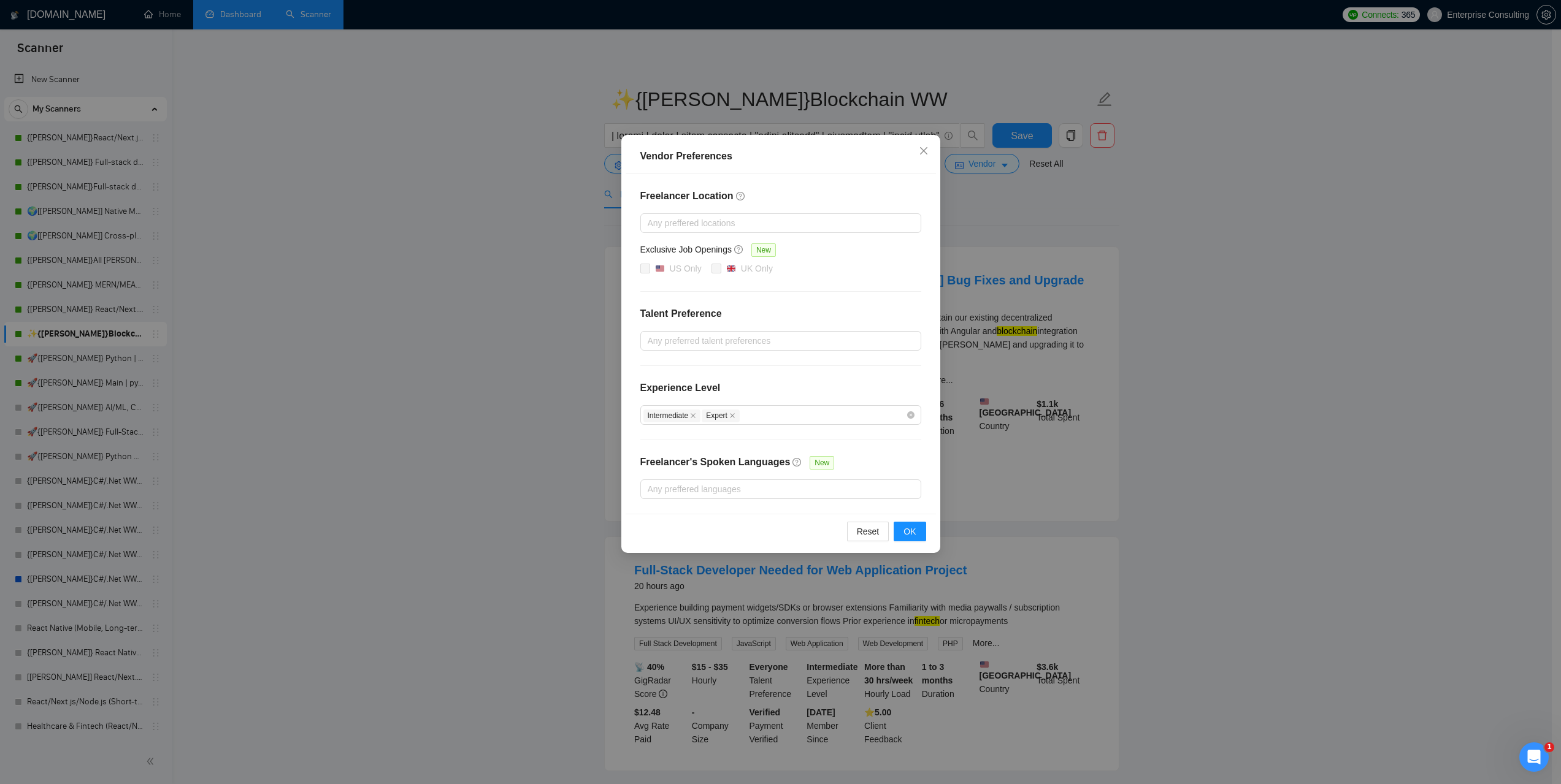
click at [1307, 282] on div "Vendor Preferences Freelancer Location Any preffered locations Exclusive Job Op…" at bounding box center [780, 392] width 1561 height 784
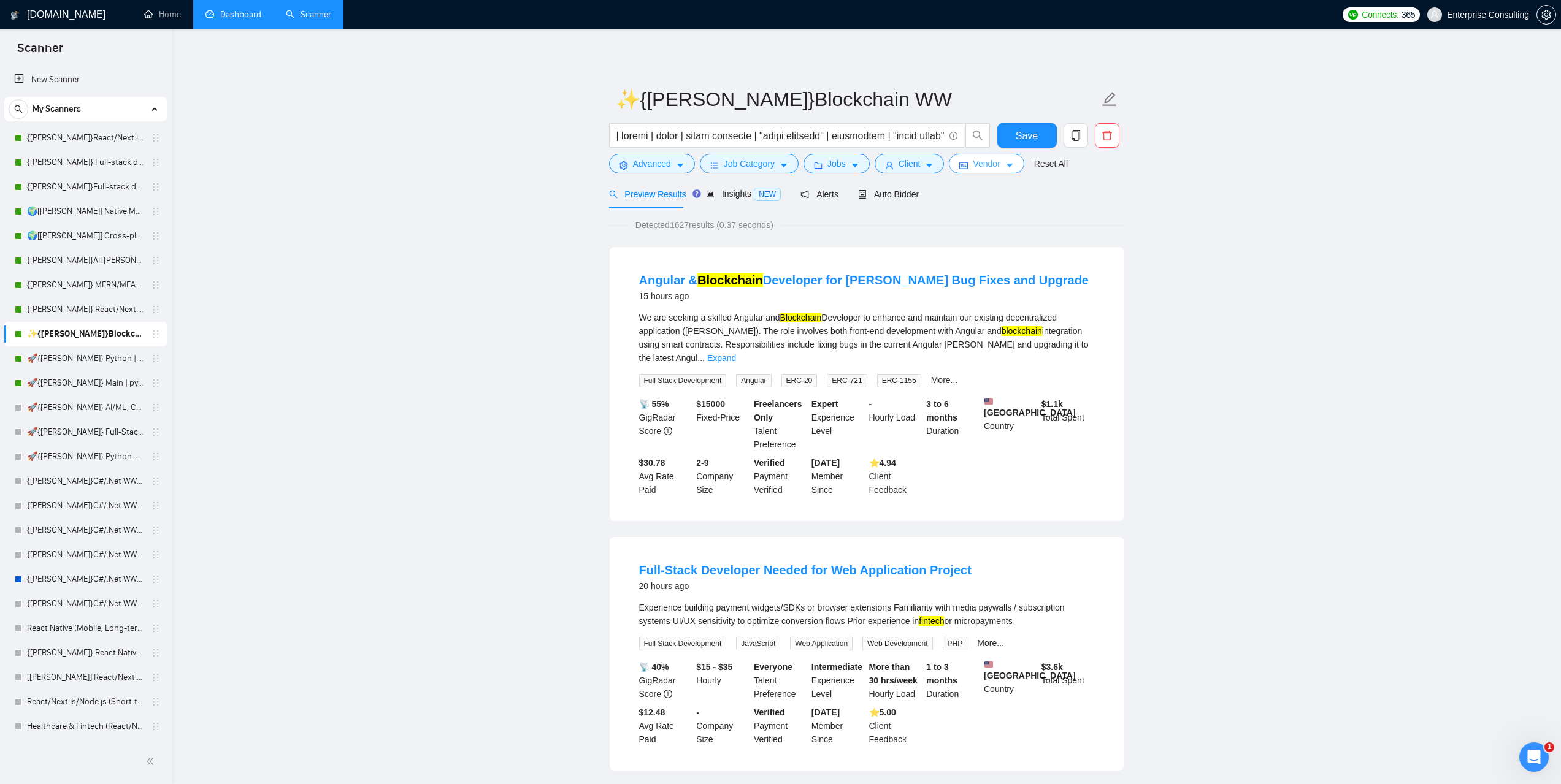
click at [1005, 164] on icon "caret-down" at bounding box center [1010, 165] width 8 height 8
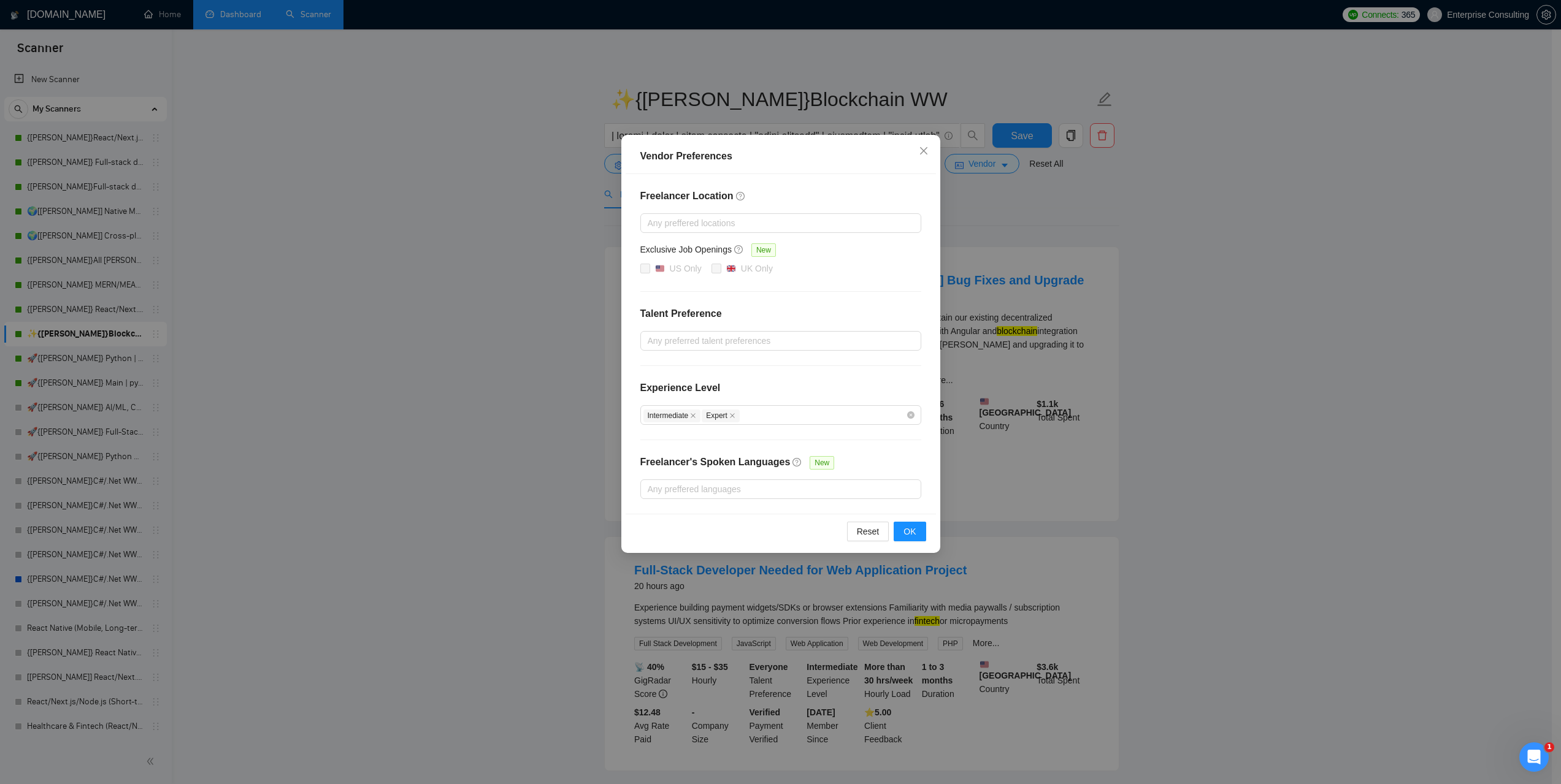
click at [1201, 307] on div "Vendor Preferences Freelancer Location Any preffered locations Exclusive Job Op…" at bounding box center [780, 392] width 1561 height 784
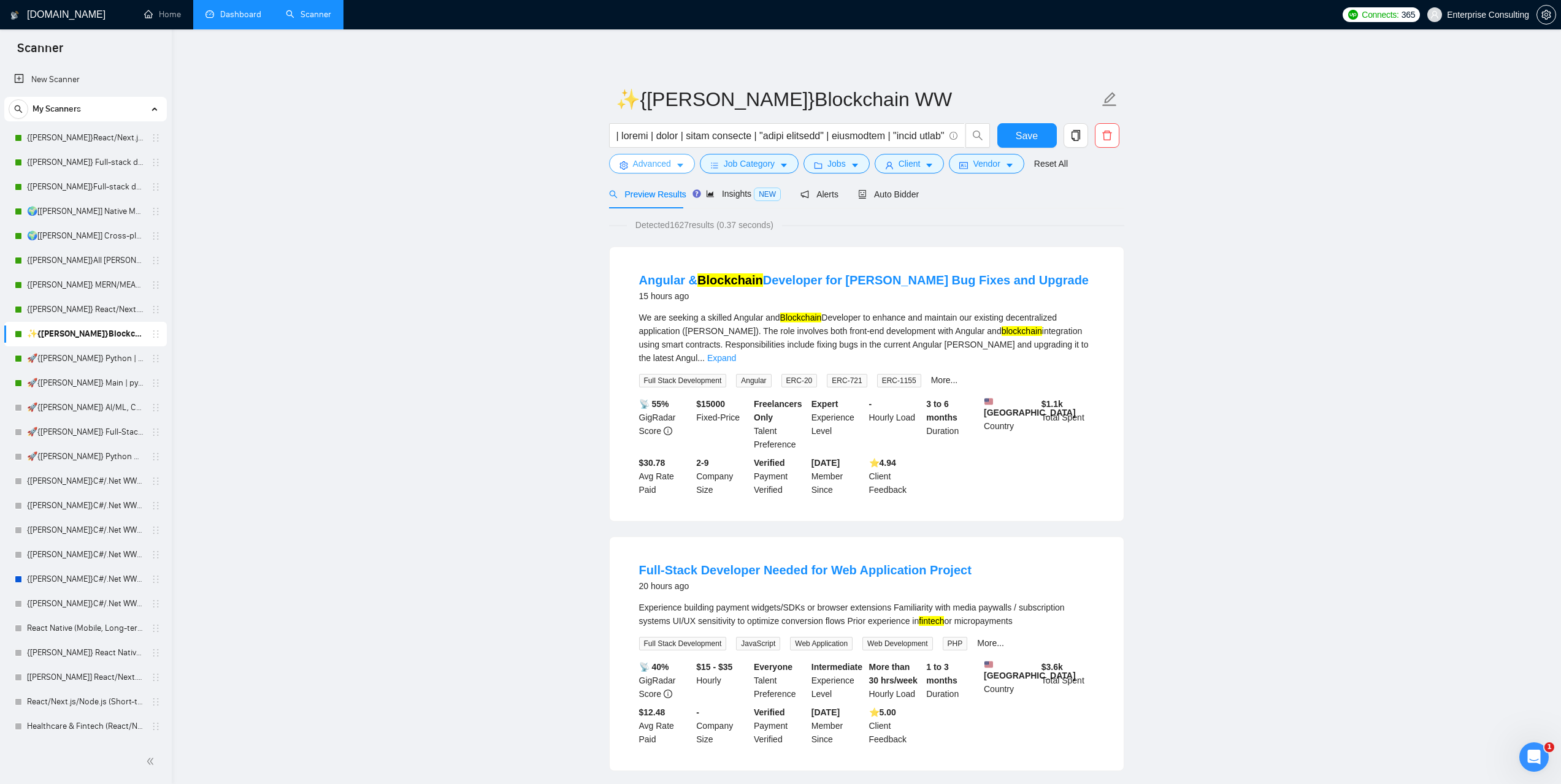
click at [663, 164] on span "Advanced" at bounding box center [652, 163] width 38 height 13
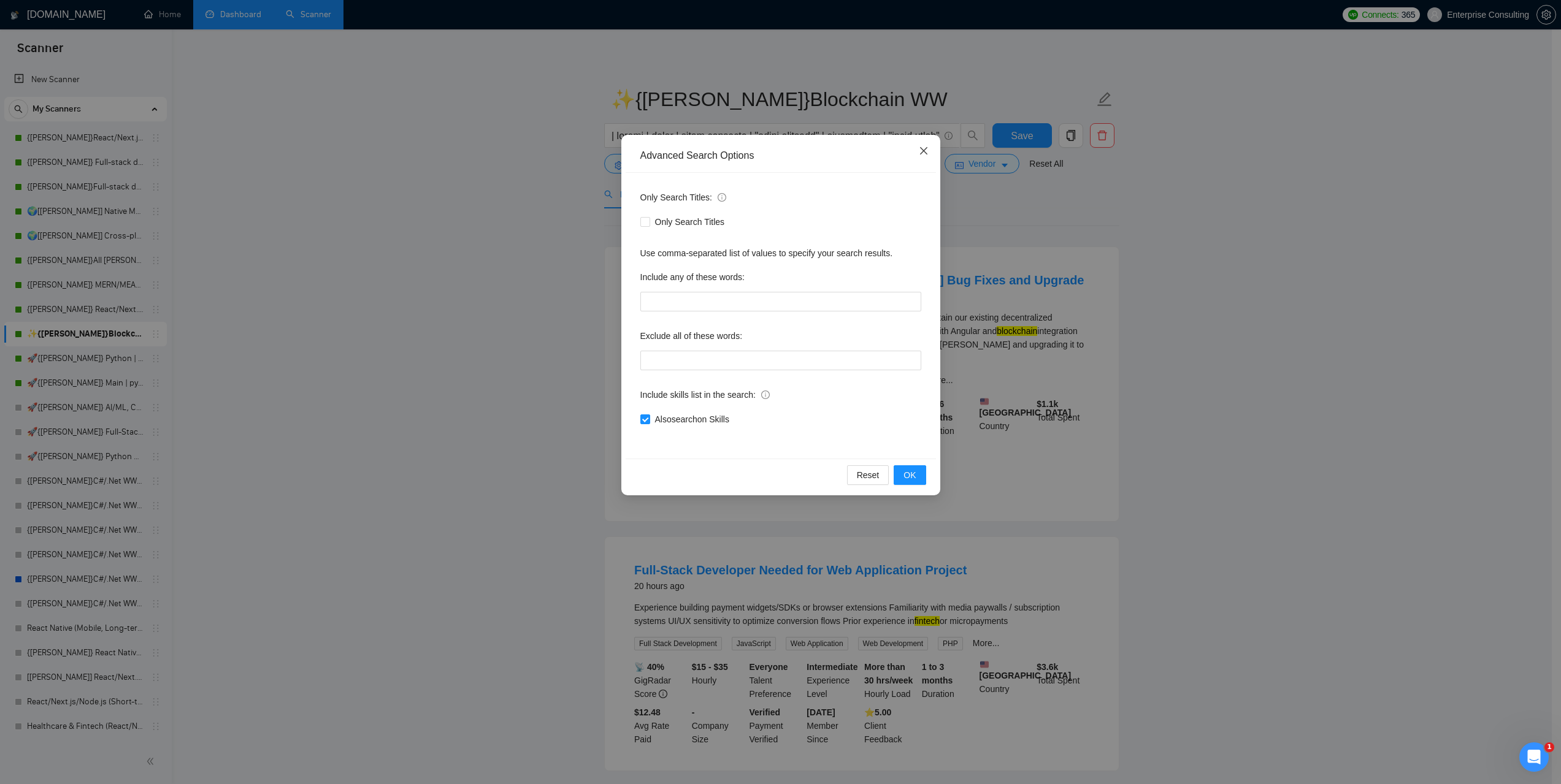
click at [922, 155] on icon "close" at bounding box center [924, 151] width 10 height 10
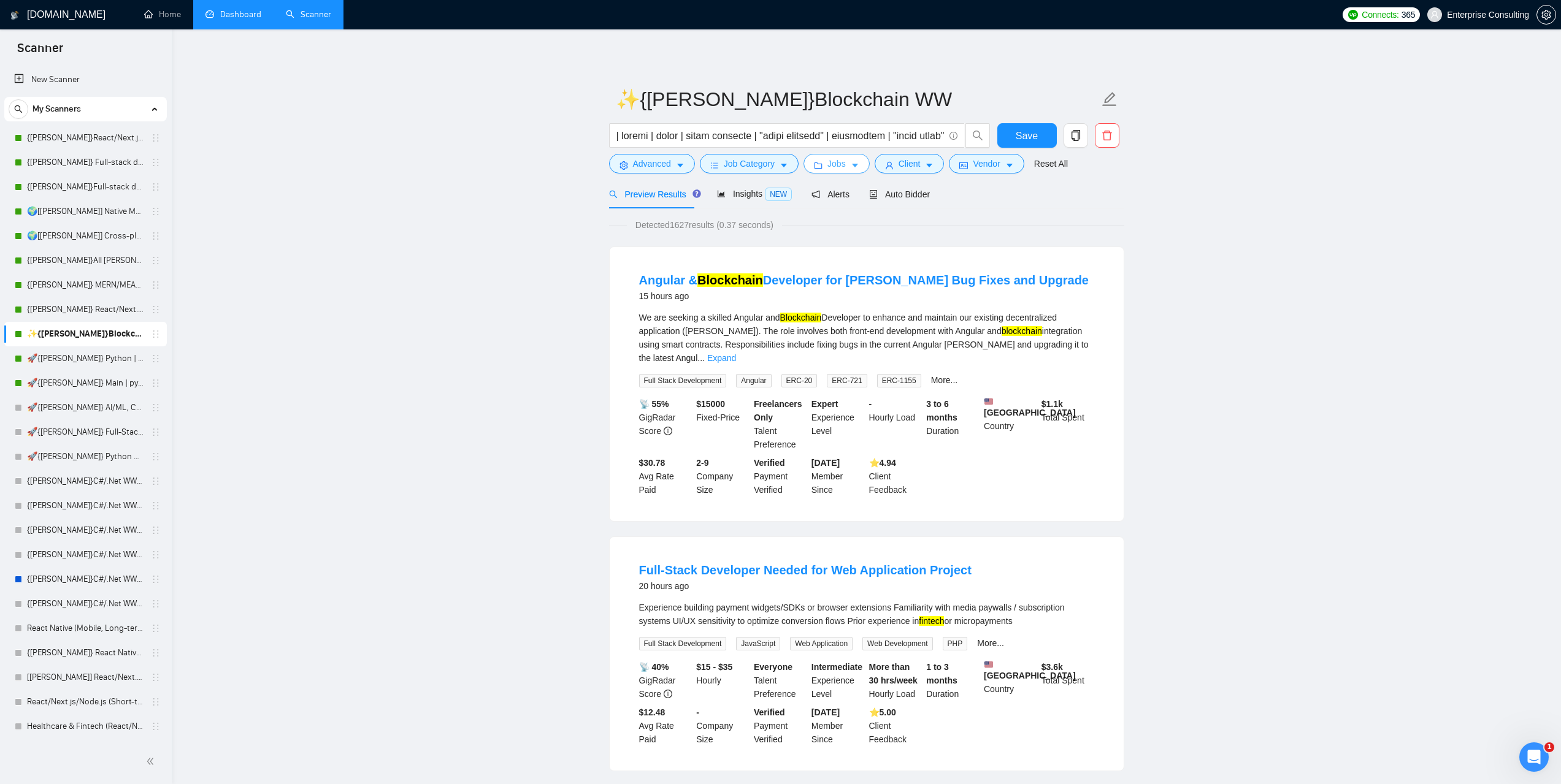
click at [851, 163] on icon "caret-down" at bounding box center [855, 165] width 8 height 8
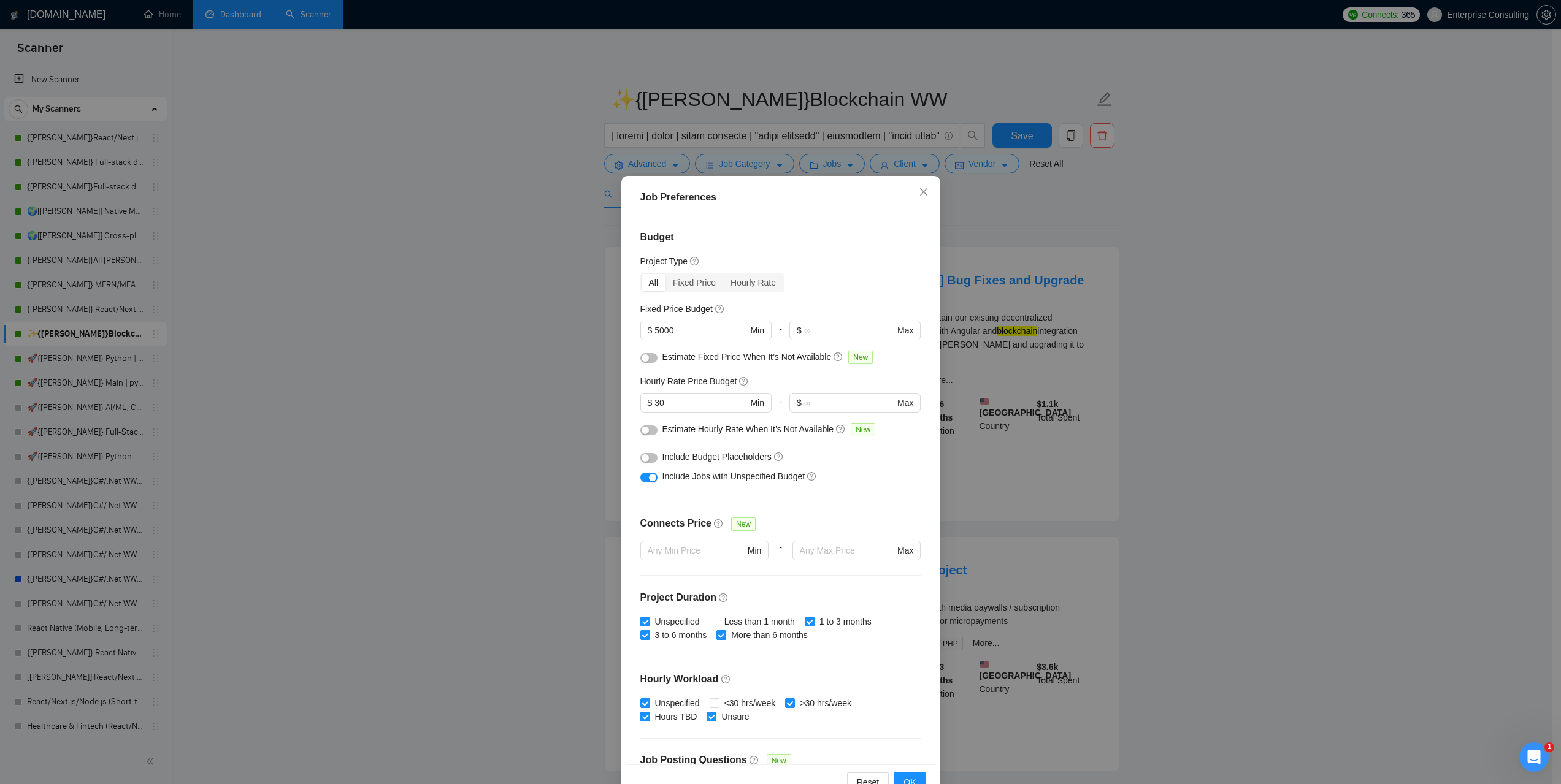
click at [1226, 300] on div "Job Preferences Budget Project Type All Fixed Price Hourly Rate Fixed Price Bud…" at bounding box center [780, 392] width 1561 height 784
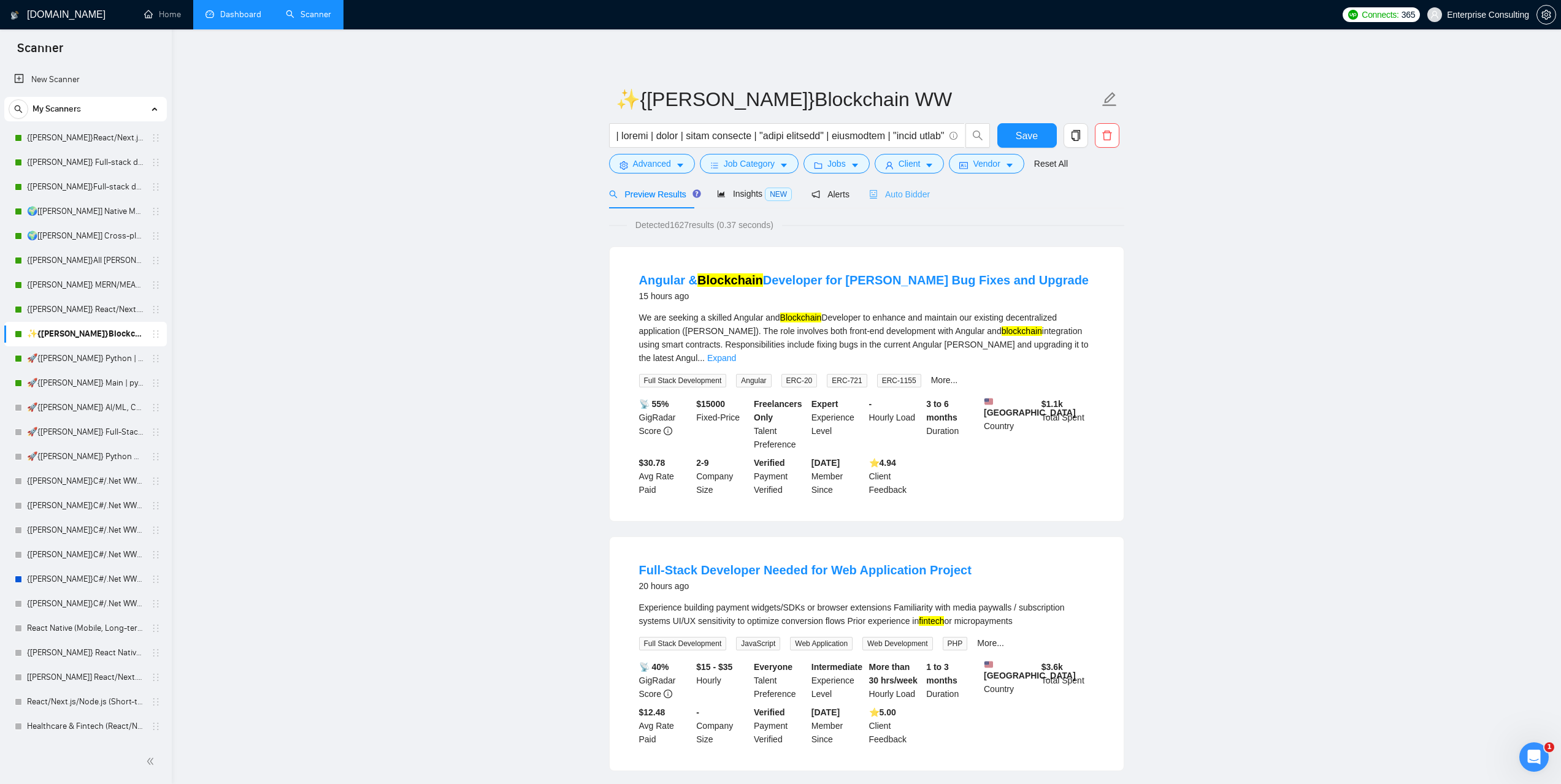
drag, startPoint x: 925, startPoint y: 202, endPoint x: 916, endPoint y: 191, distance: 14.2
click at [925, 202] on div "Preview Results Insights NEW Alerts Auto Bidder" at bounding box center [867, 194] width 515 height 29
click at [913, 189] on span "Auto Bidder" at bounding box center [899, 194] width 61 height 10
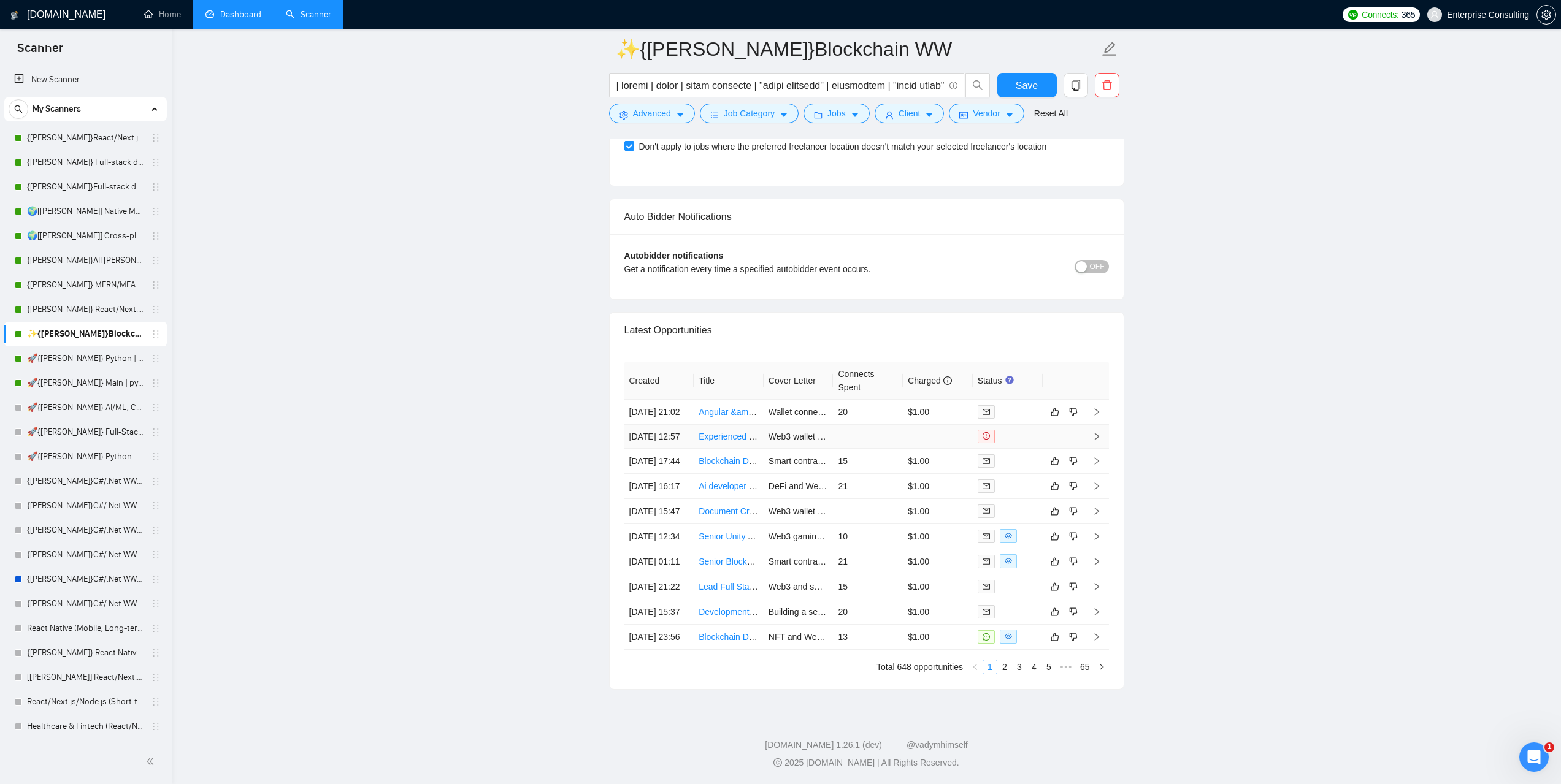
scroll to position [2881, 0]
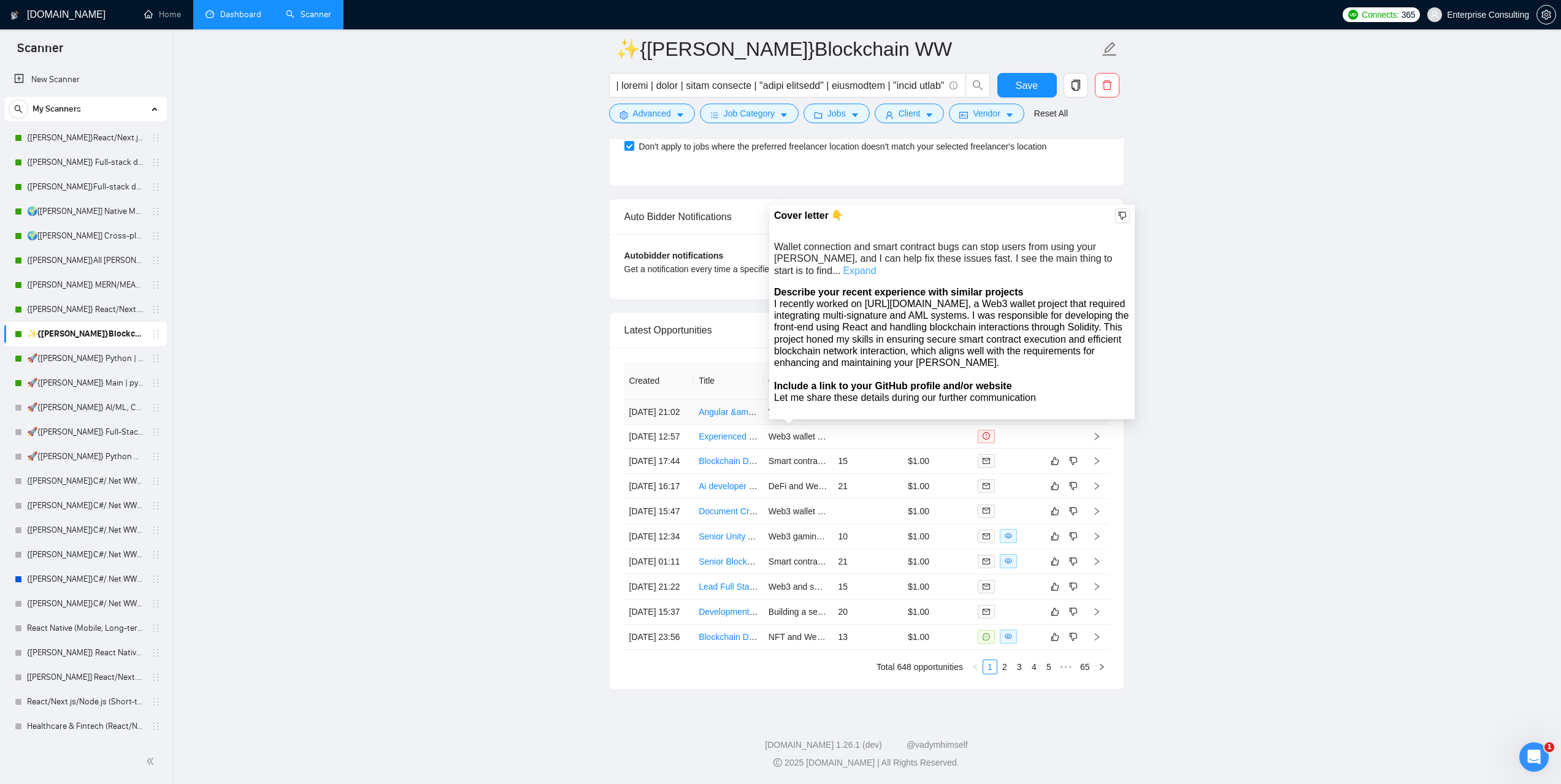
click at [877, 265] on link "Expand" at bounding box center [860, 270] width 33 height 11
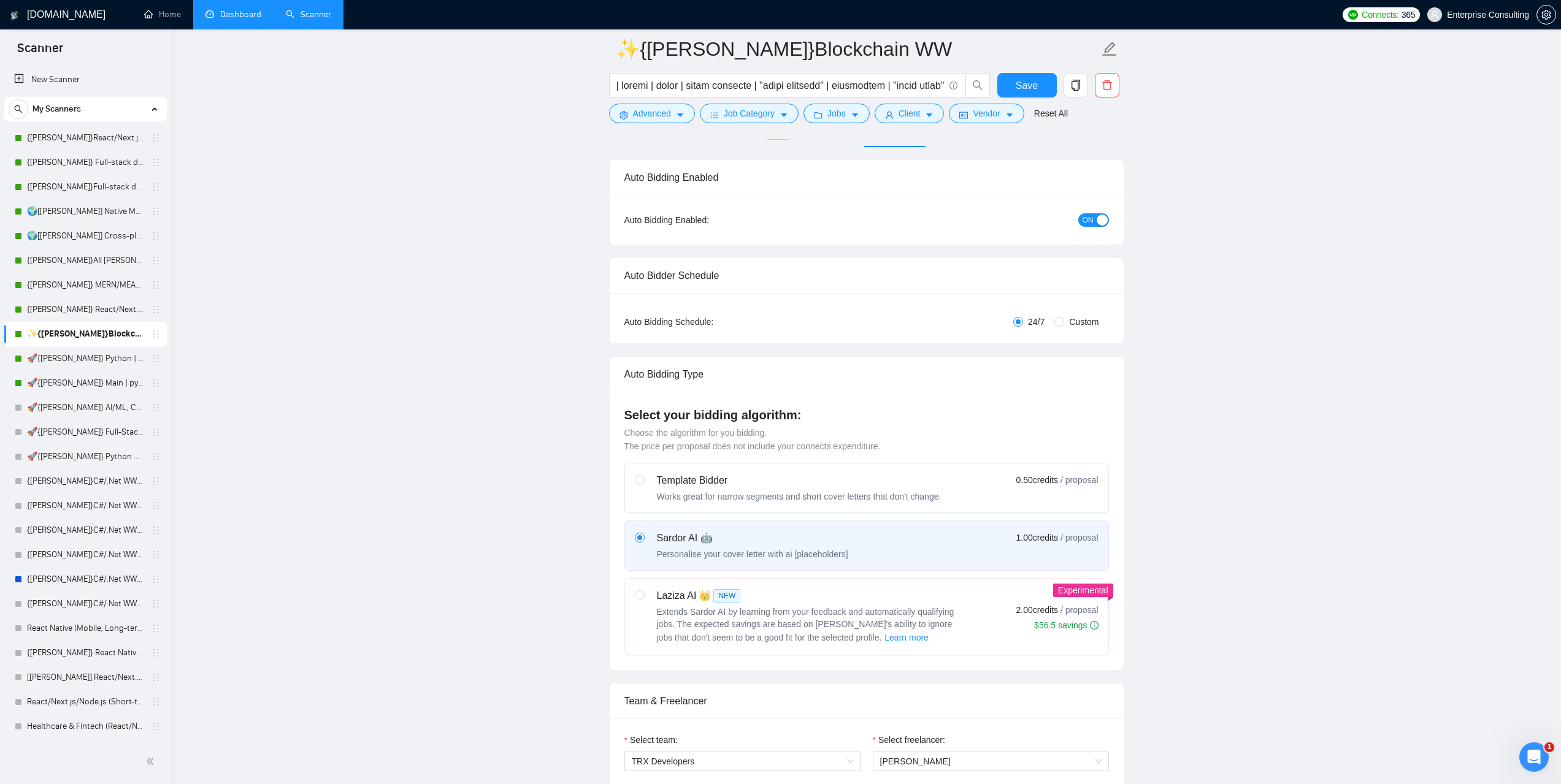
scroll to position [0, 0]
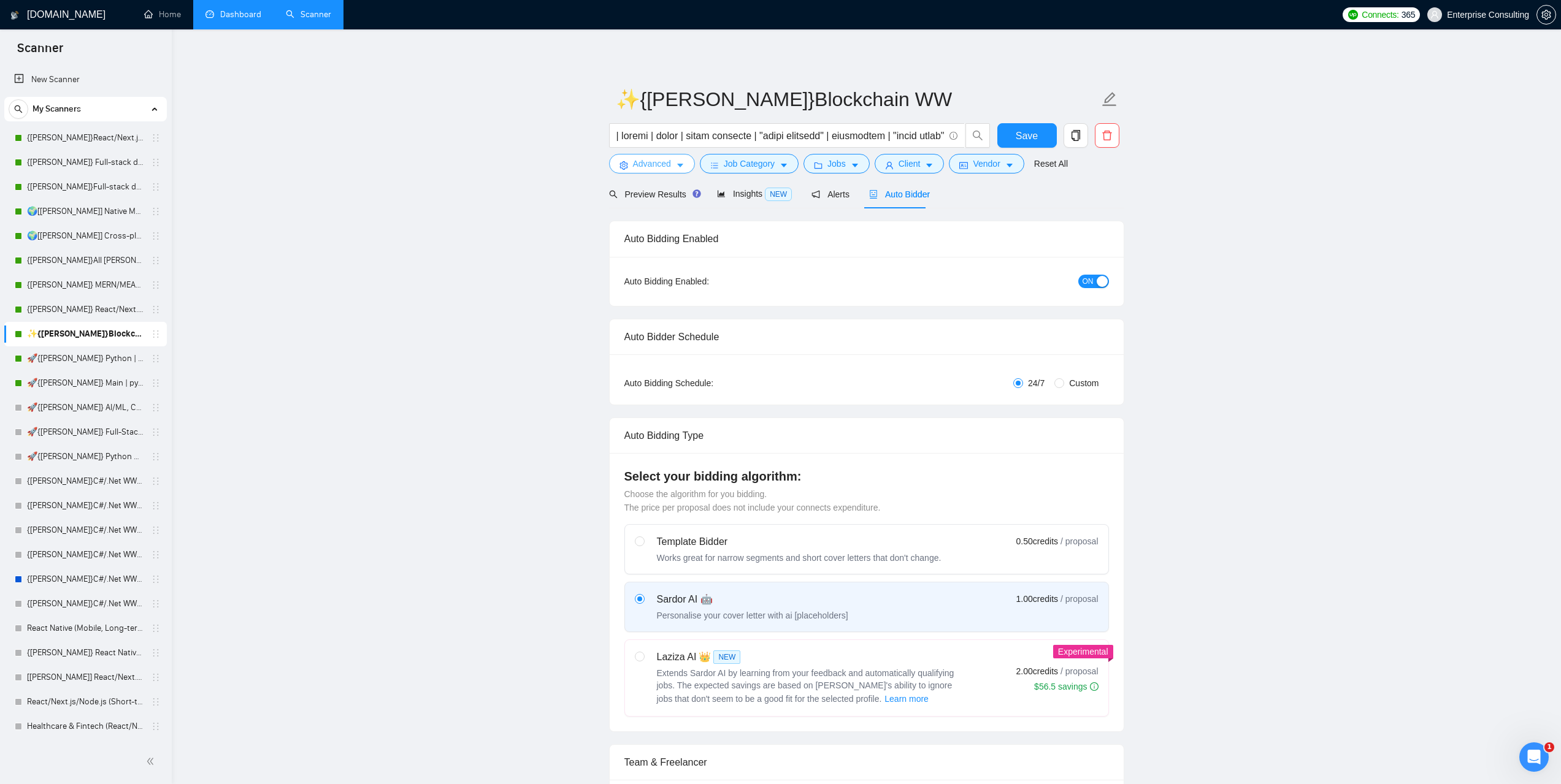
click at [658, 163] on span "Advanced" at bounding box center [652, 163] width 38 height 13
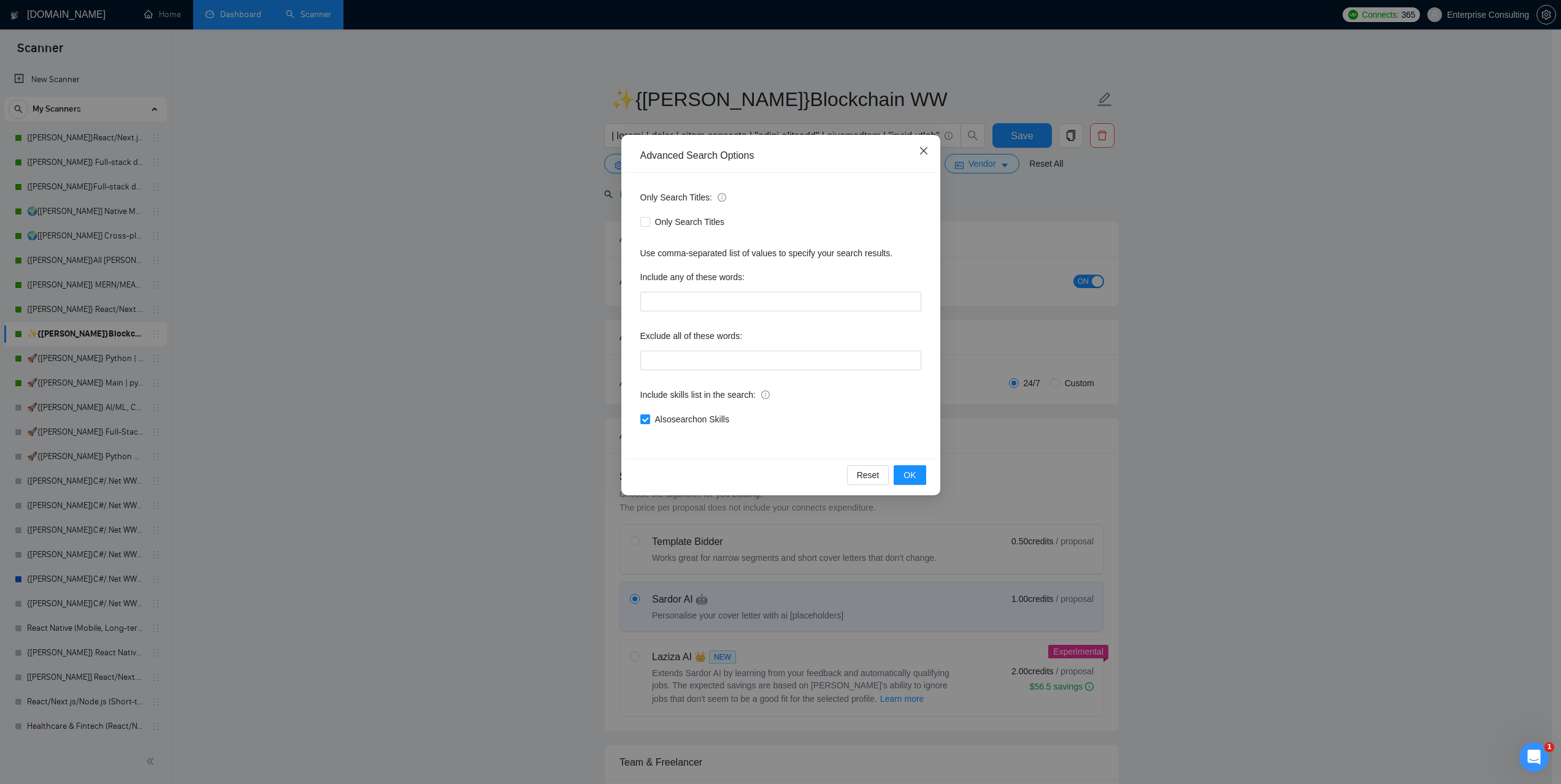
click at [924, 150] on icon "close" at bounding box center [924, 151] width 10 height 10
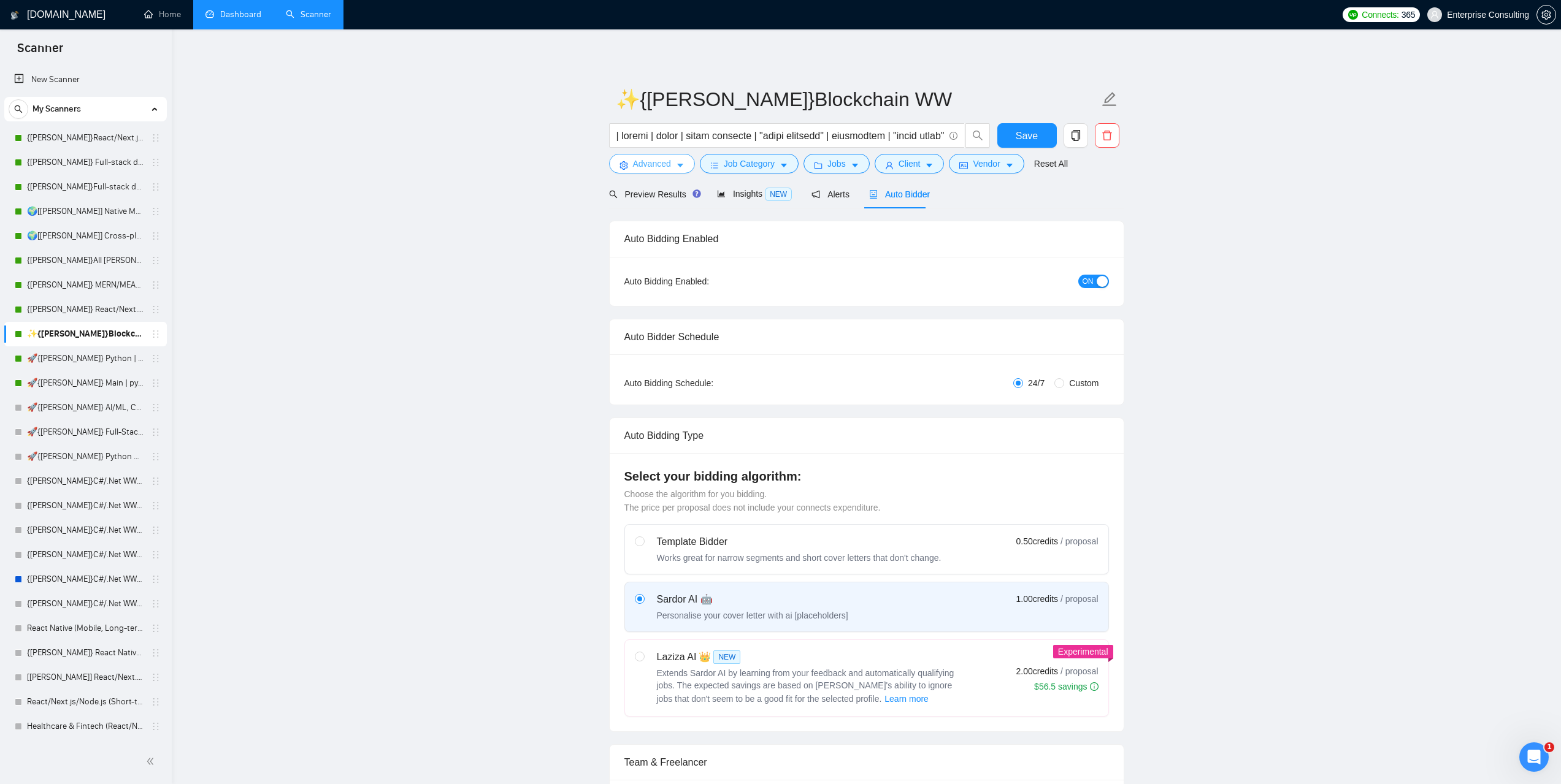
click at [672, 165] on button "Advanced" at bounding box center [652, 164] width 86 height 20
